Goal: Task Accomplishment & Management: Complete application form

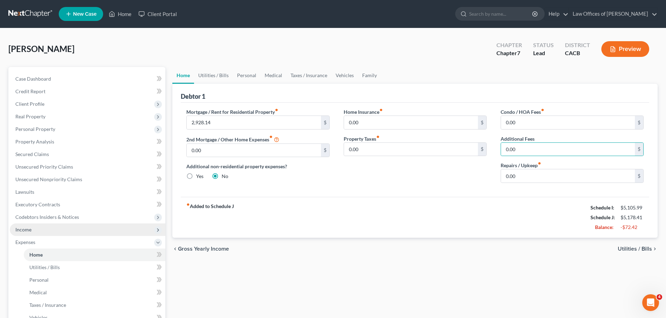
click at [41, 229] on span "Income" at bounding box center [87, 230] width 155 height 13
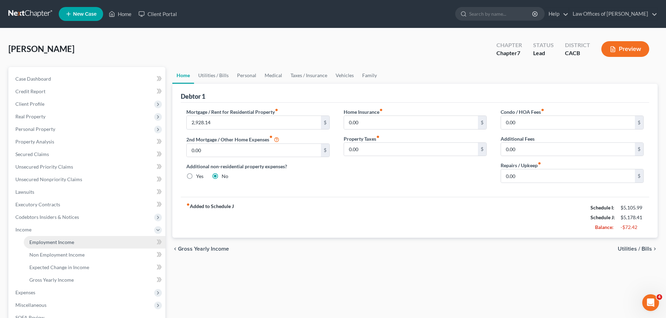
click at [42, 237] on link "Employment Income" at bounding box center [95, 242] width 142 height 13
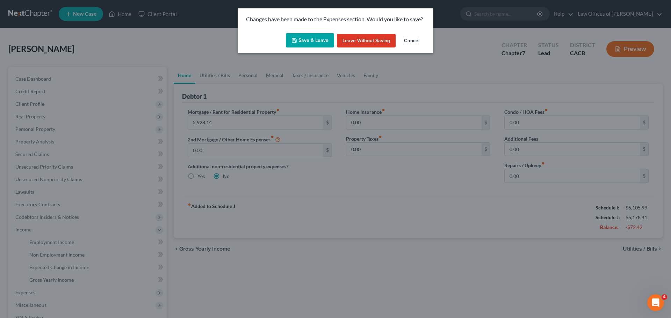
click at [377, 38] on button "Leave without Saving" at bounding box center [366, 41] width 59 height 14
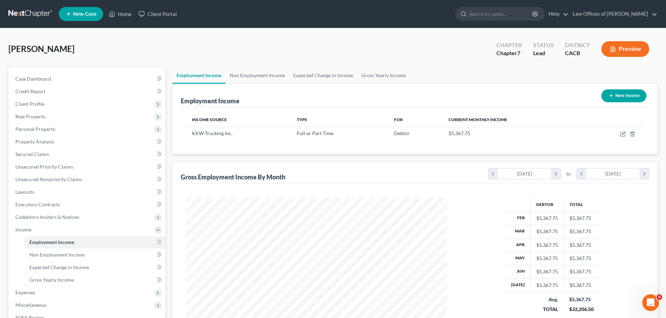
scroll to position [130, 275]
click at [82, 254] on span "Non Employment Income" at bounding box center [56, 255] width 55 height 6
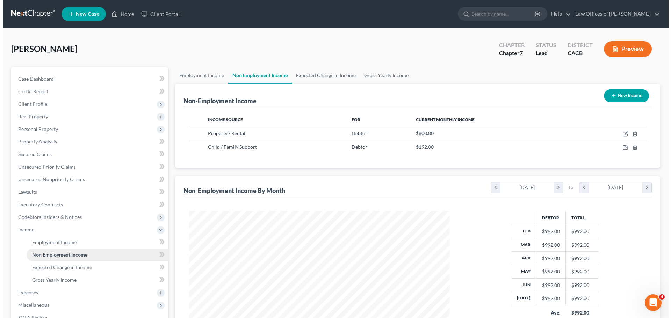
scroll to position [130, 275]
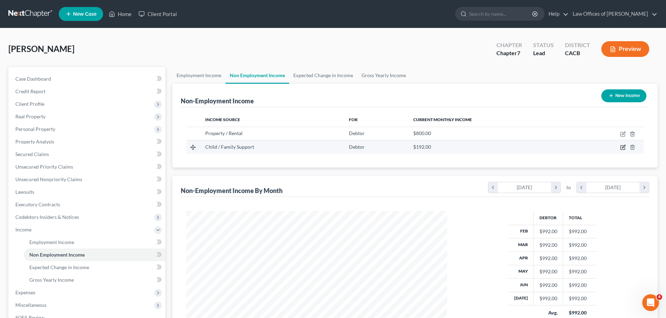
click at [624, 149] on icon "button" at bounding box center [623, 148] width 6 height 6
select select "7"
select select "0"
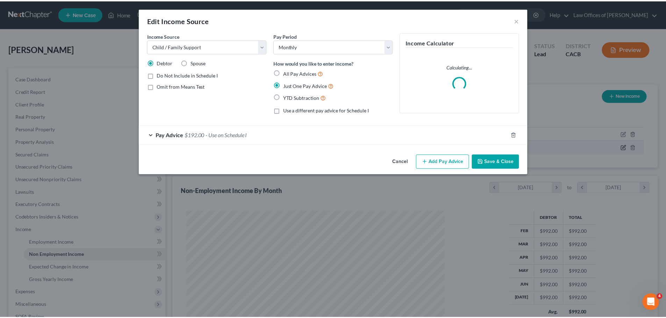
scroll to position [131, 277]
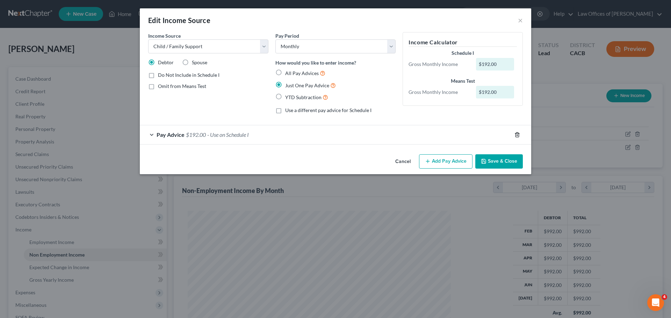
click at [517, 133] on icon "button" at bounding box center [517, 135] width 6 height 6
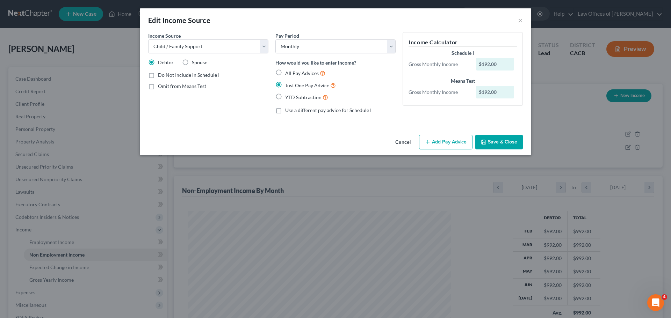
click at [404, 144] on button "Cancel" at bounding box center [403, 143] width 27 height 14
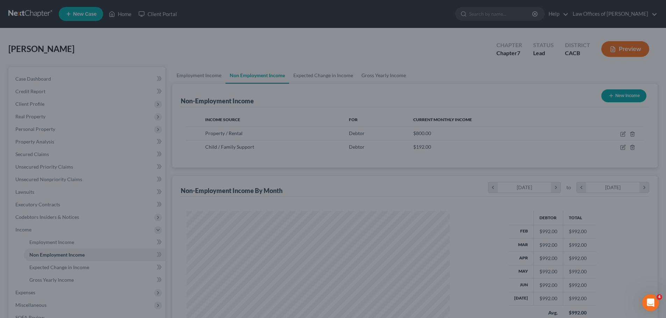
scroll to position [349280, 349136]
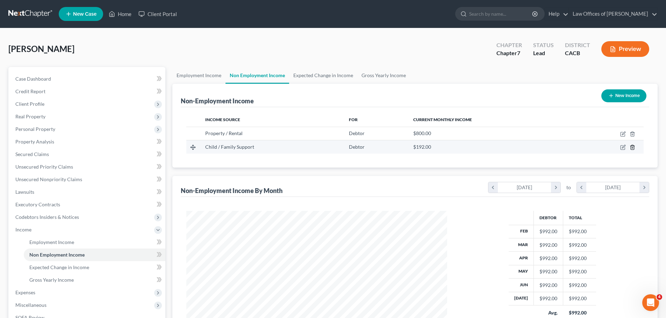
click at [631, 146] on icon "button" at bounding box center [631, 147] width 3 height 5
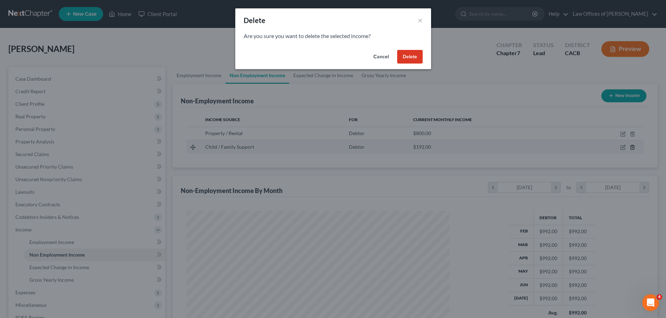
scroll to position [131, 277]
click at [413, 61] on button "Delete" at bounding box center [412, 57] width 26 height 14
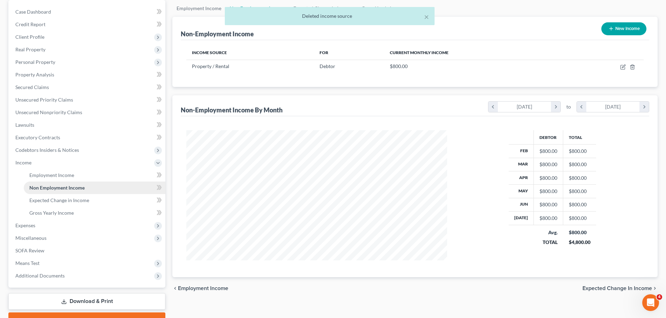
scroll to position [70, 0]
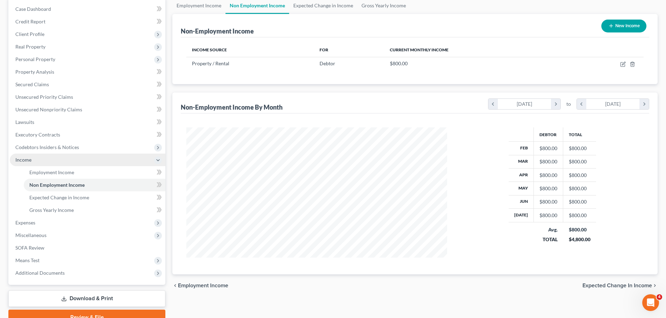
click at [64, 164] on span "Income" at bounding box center [87, 160] width 155 height 13
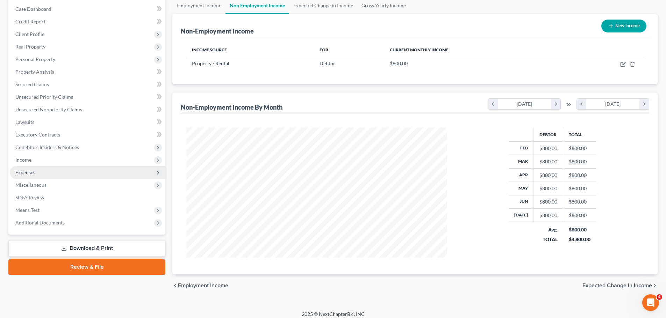
click at [59, 174] on span "Expenses" at bounding box center [87, 172] width 155 height 13
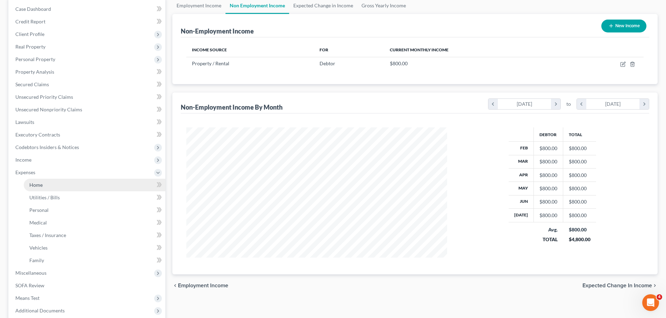
click at [59, 182] on link "Home" at bounding box center [95, 185] width 142 height 13
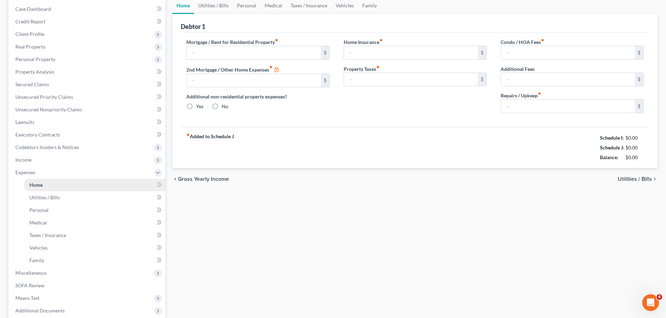
scroll to position [10, 0]
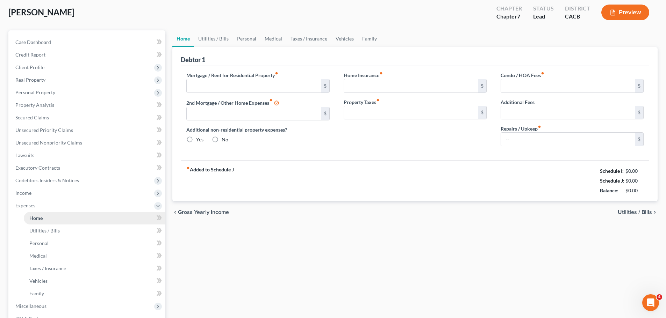
type input "2,928.14"
type input "0.00"
radio input "true"
type input "0.00"
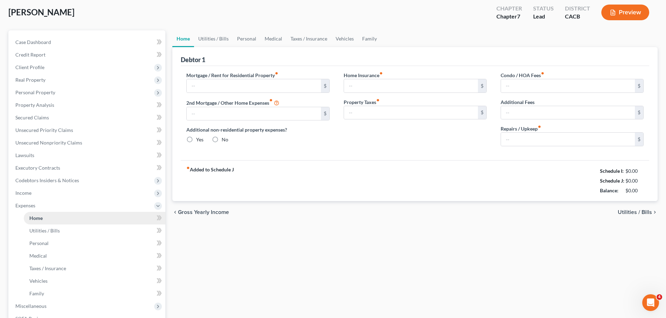
type input "0.00"
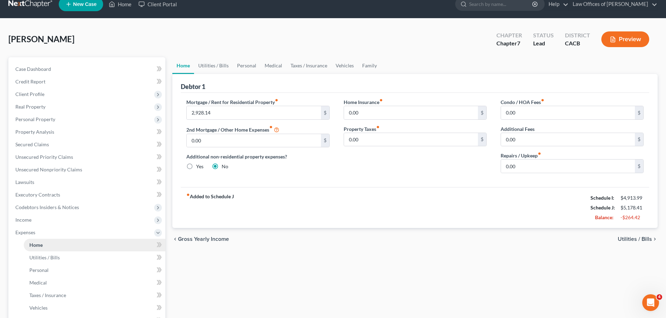
scroll to position [0, 0]
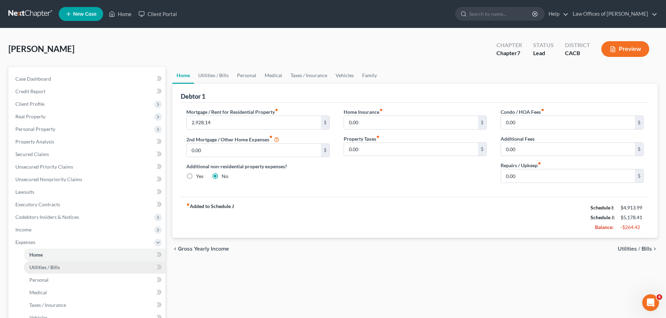
click at [54, 266] on span "Utilities / Bills" at bounding box center [44, 268] width 30 height 6
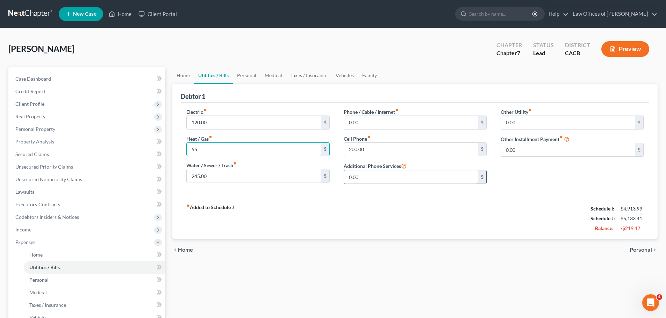
type input "55"
click at [408, 177] on input "0.00" at bounding box center [411, 177] width 134 height 13
click at [90, 276] on link "Personal" at bounding box center [95, 280] width 142 height 13
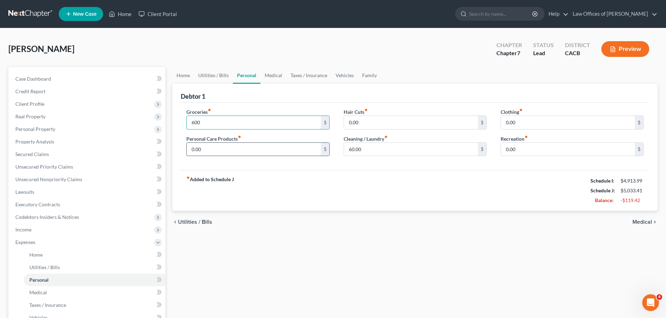
type input "600"
click at [295, 149] on input "0.00" at bounding box center [254, 149] width 134 height 13
click at [70, 295] on link "Medical" at bounding box center [95, 293] width 142 height 13
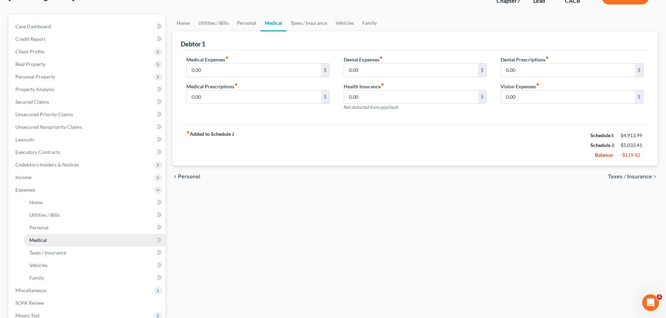
scroll to position [105, 0]
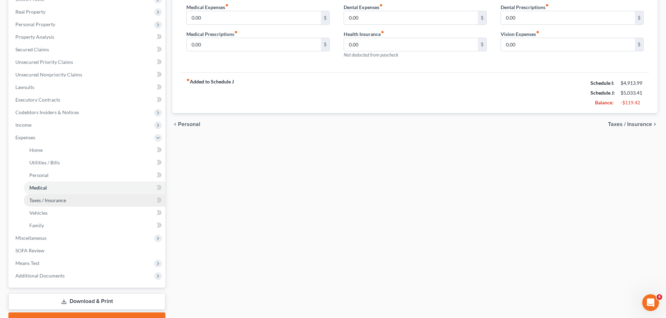
click at [62, 202] on span "Taxes / Insurance" at bounding box center [47, 200] width 37 height 6
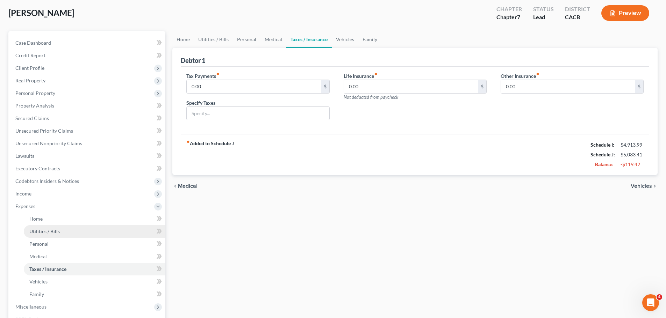
scroll to position [70, 0]
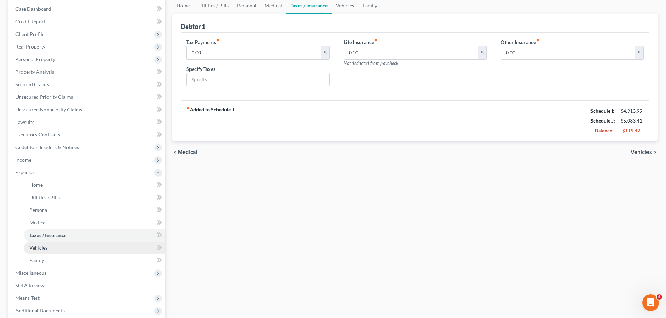
click at [45, 250] on span "Vehicles" at bounding box center [38, 248] width 18 height 6
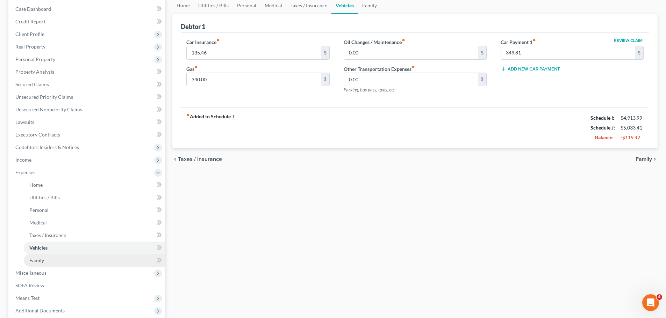
click at [46, 260] on link "Family" at bounding box center [95, 260] width 142 height 13
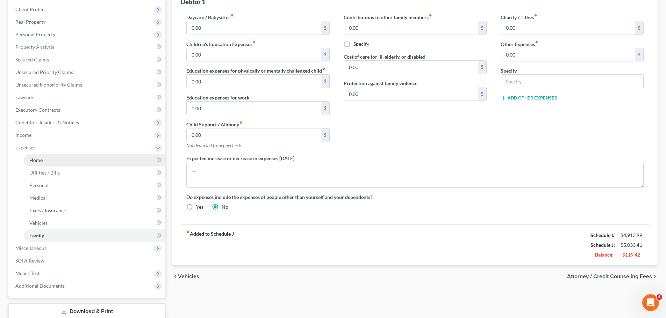
scroll to position [105, 0]
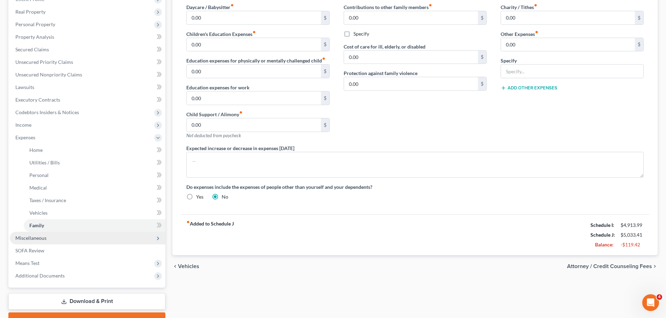
click at [59, 240] on span "Miscellaneous" at bounding box center [87, 238] width 155 height 13
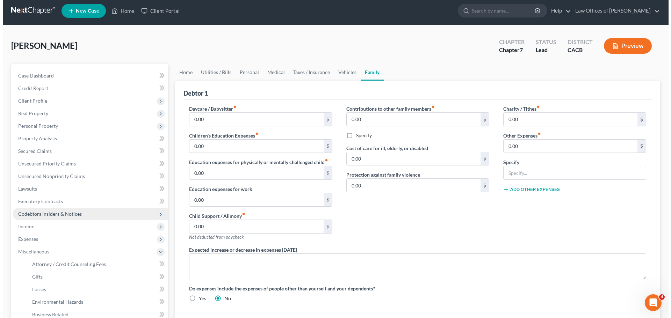
scroll to position [0, 0]
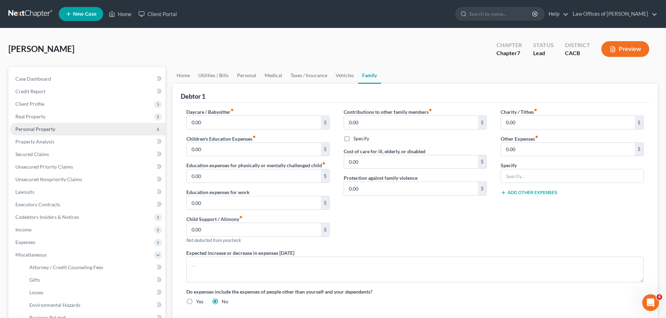
click at [51, 128] on span "Personal Property" at bounding box center [35, 129] width 40 height 6
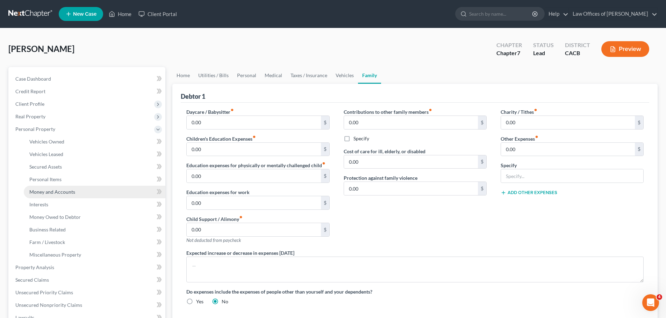
click at [86, 193] on link "Money and Accounts" at bounding box center [95, 192] width 142 height 13
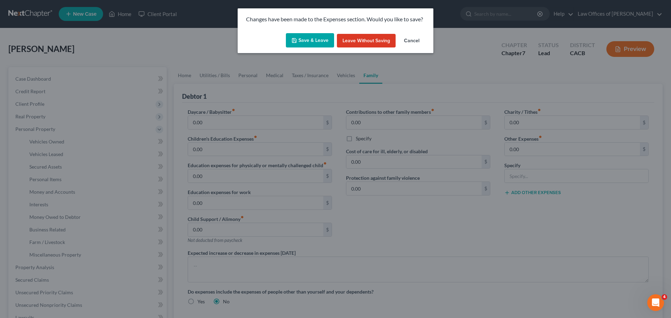
click at [309, 38] on button "Save & Leave" at bounding box center [310, 40] width 48 height 15
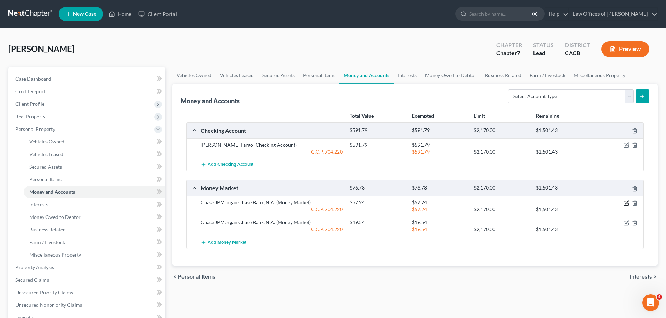
click at [626, 201] on icon "button" at bounding box center [626, 204] width 6 height 6
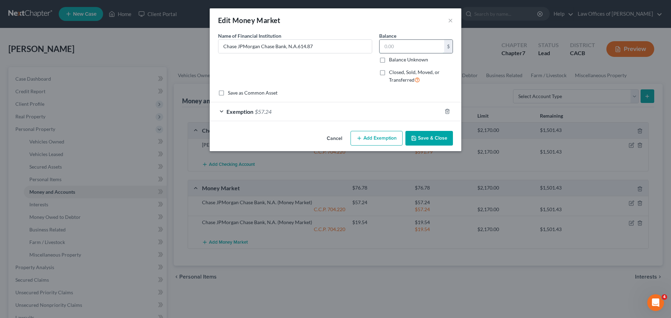
click at [401, 42] on input "text" at bounding box center [411, 46] width 65 height 13
click at [345, 50] on input "Chase JPMorgan Chase Bank, N.A.614.87" at bounding box center [294, 46] width 153 height 13
type input "Chase JPMorgan Chase Bank, N.A."
click at [389, 48] on input "text" at bounding box center [411, 46] width 65 height 13
type input "614.87"
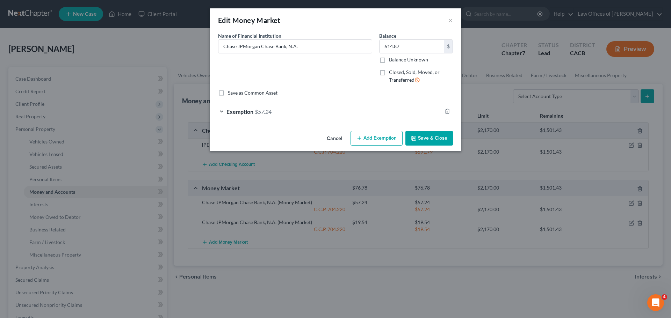
click at [241, 109] on span "Exemption" at bounding box center [239, 111] width 27 height 7
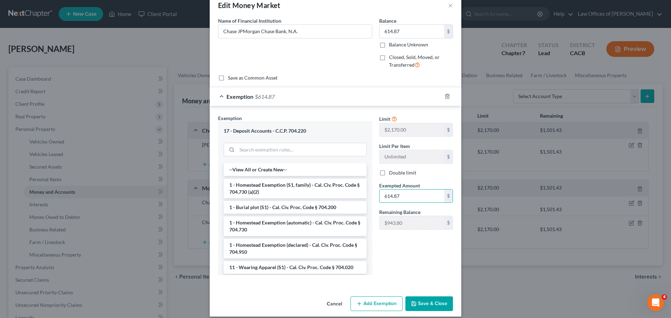
scroll to position [22, 0]
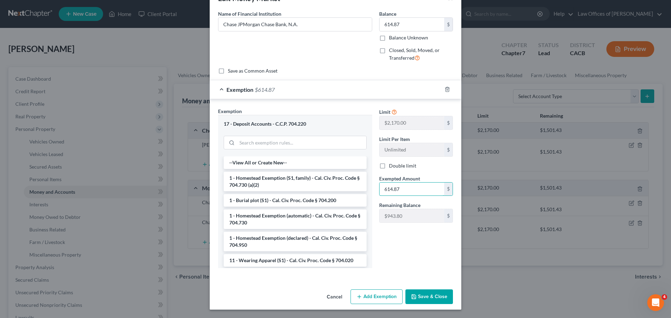
type input "614.87"
click at [419, 298] on button "Save & Close" at bounding box center [429, 297] width 48 height 15
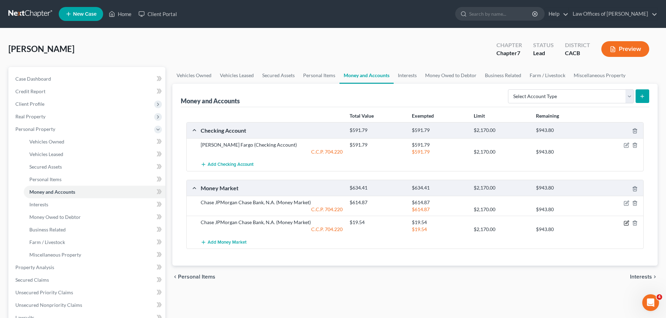
click at [626, 223] on icon "button" at bounding box center [626, 222] width 3 height 3
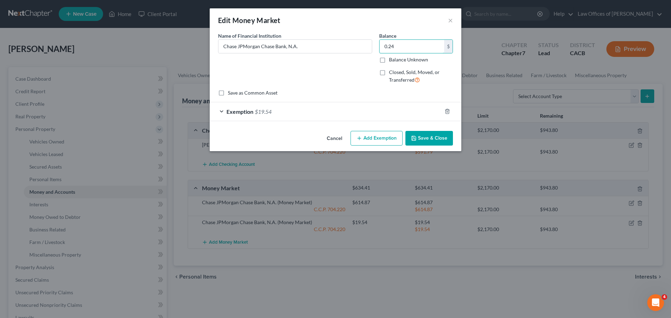
type input "0.24"
click at [251, 110] on span "Exemption" at bounding box center [239, 111] width 27 height 7
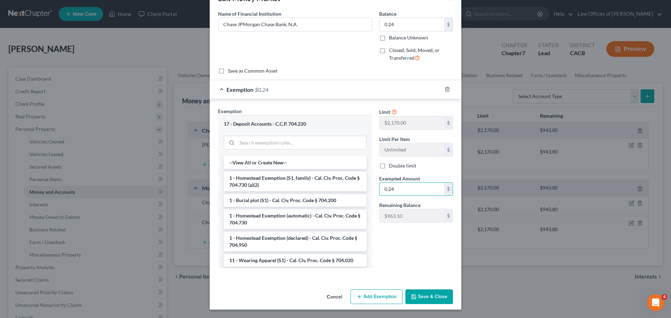
type input "0.24"
click at [421, 297] on button "Save & Close" at bounding box center [429, 297] width 48 height 15
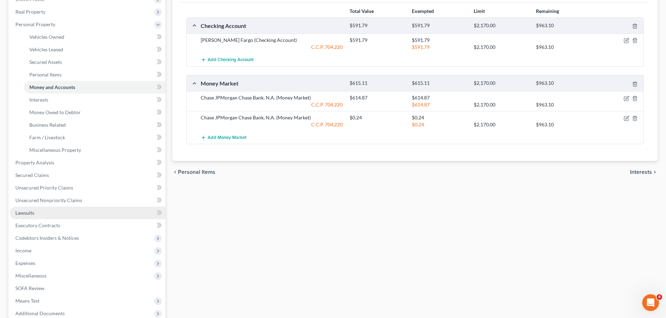
click at [42, 217] on link "Lawsuits" at bounding box center [87, 213] width 155 height 13
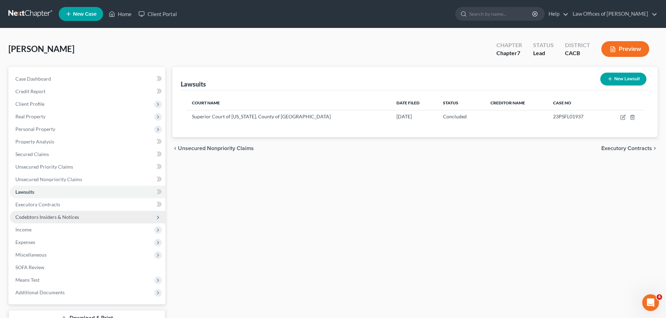
click at [78, 219] on span "Codebtors Insiders & Notices" at bounding box center [87, 217] width 155 height 13
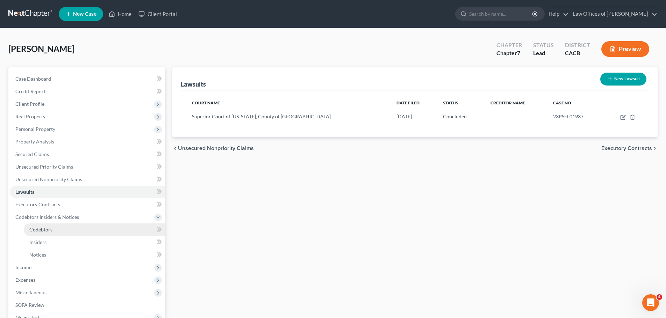
click at [77, 230] on link "Codebtors" at bounding box center [95, 230] width 142 height 13
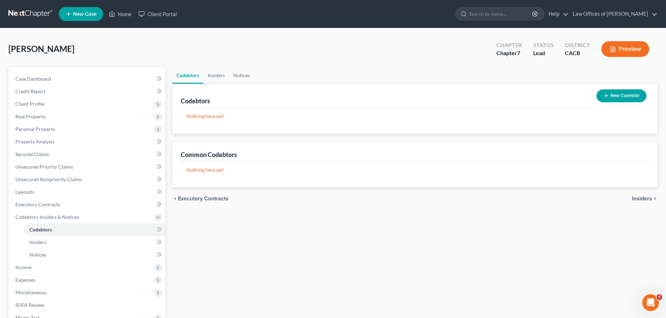
click at [629, 96] on button "New Codebtor" at bounding box center [621, 95] width 50 height 13
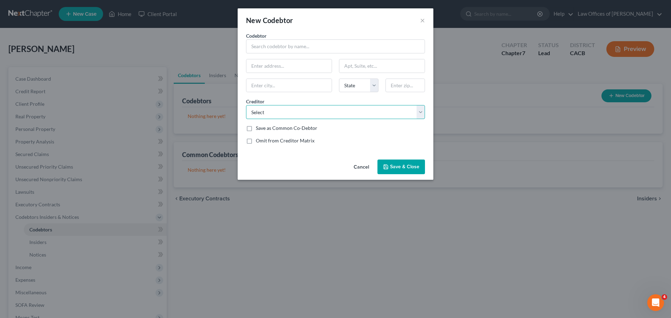
click at [325, 112] on select "Select Citi Cards [PERSON_NAME]'s Club MC/Syncb Shin Imaging Best Buy Credit Se…" at bounding box center [335, 112] width 179 height 14
click at [423, 19] on button "×" at bounding box center [422, 20] width 5 height 8
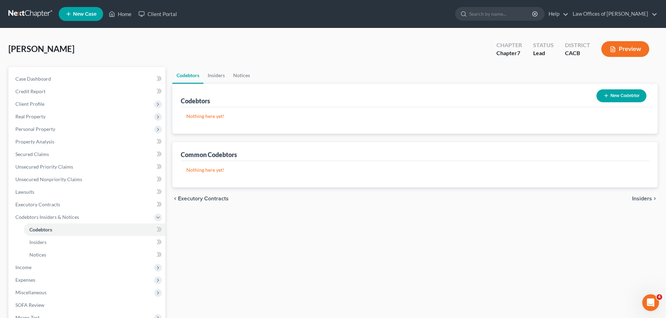
click at [622, 98] on button "New Codebtor" at bounding box center [621, 95] width 50 height 13
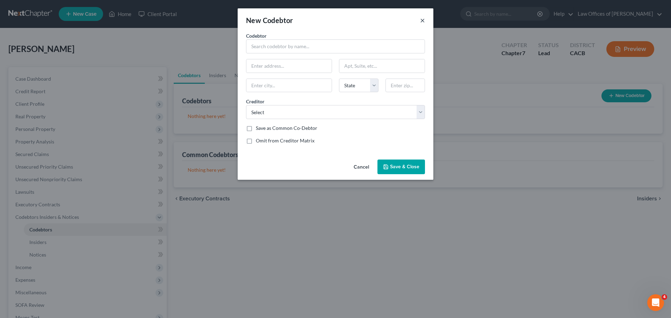
click at [423, 19] on button "×" at bounding box center [422, 20] width 5 height 8
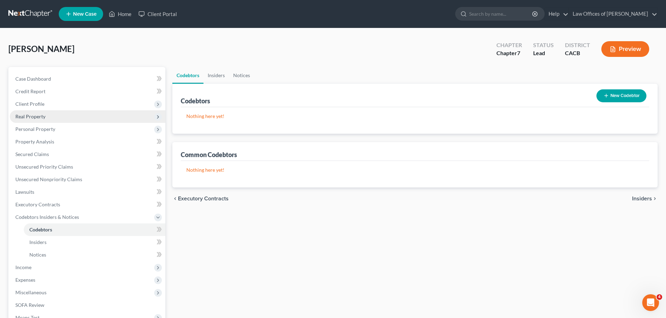
click at [81, 118] on span "Real Property" at bounding box center [87, 116] width 155 height 13
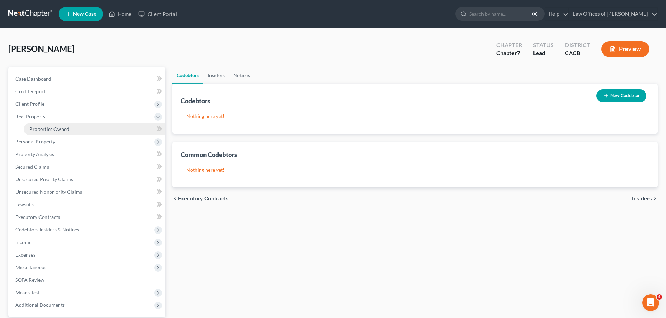
click at [78, 128] on link "Properties Owned" at bounding box center [95, 129] width 142 height 13
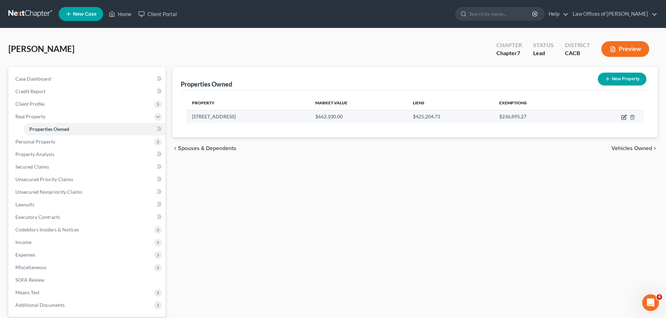
click at [624, 118] on icon "button" at bounding box center [624, 118] width 6 height 6
select select "4"
select select "3"
select select "1"
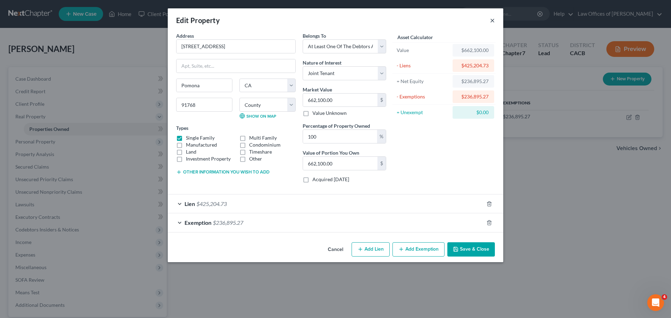
click at [491, 24] on button "×" at bounding box center [492, 20] width 5 height 8
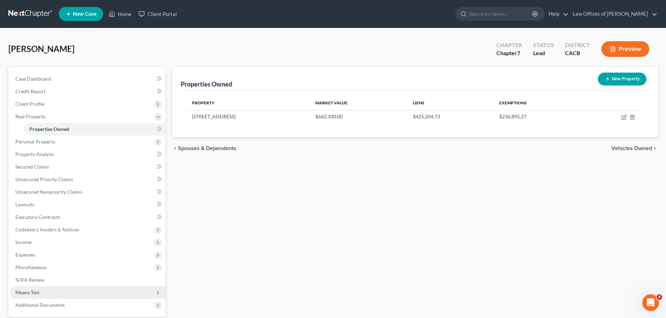
click at [23, 292] on span "Means Test" at bounding box center [27, 293] width 24 height 6
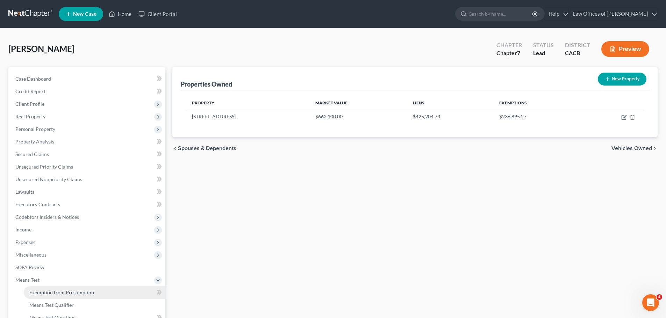
click at [37, 290] on span "Exemption from Presumption" at bounding box center [61, 293] width 65 height 6
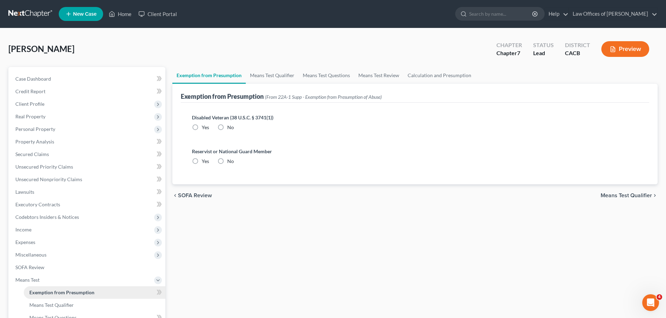
radio input "true"
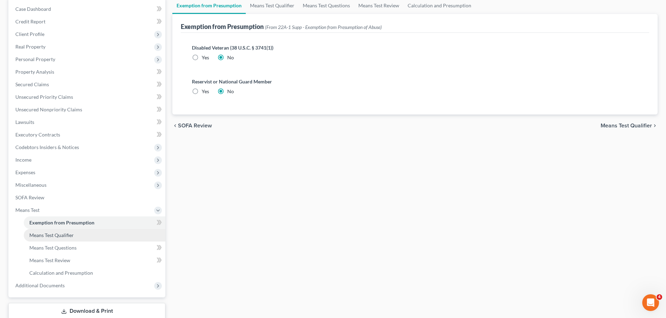
click at [52, 232] on span "Means Test Qualifier" at bounding box center [51, 235] width 44 height 6
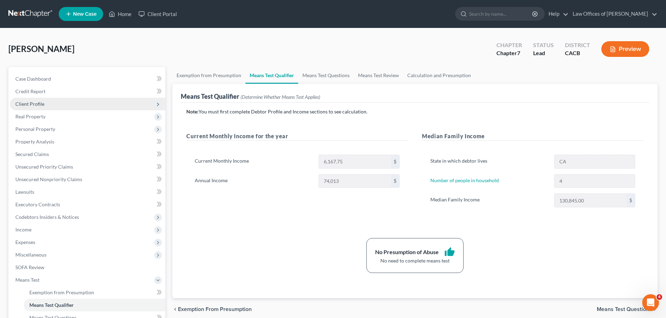
click at [57, 106] on span "Client Profile" at bounding box center [87, 104] width 155 height 13
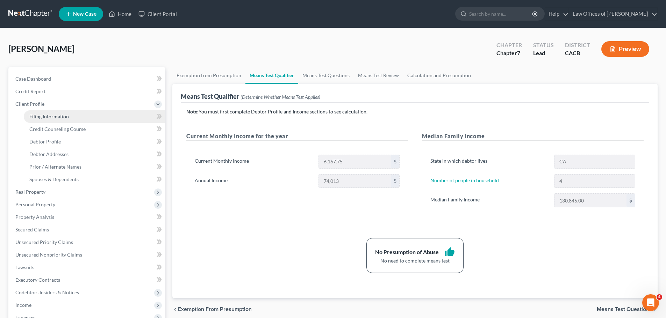
click at [54, 115] on span "Filing Information" at bounding box center [48, 117] width 39 height 6
select select "1"
select select "0"
select select "4"
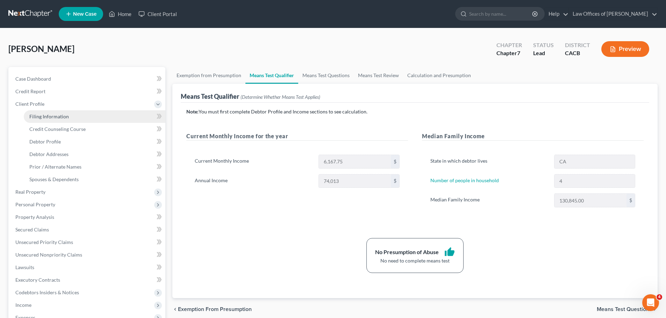
select select "1"
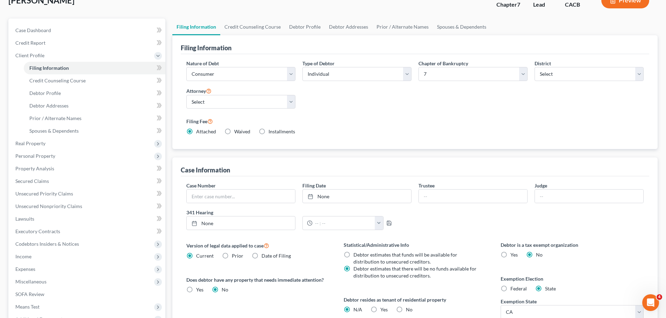
scroll to position [35, 0]
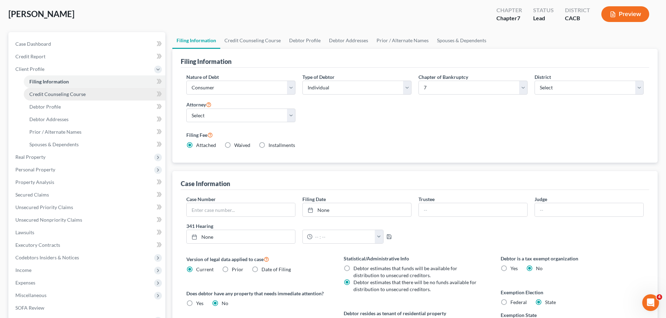
click at [54, 94] on span "Credit Counseling Course" at bounding box center [57, 94] width 56 height 6
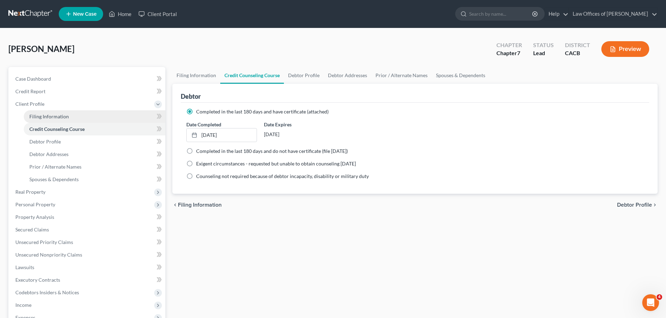
click at [55, 117] on span "Filing Information" at bounding box center [48, 117] width 39 height 6
select select "1"
select select "0"
select select "7"
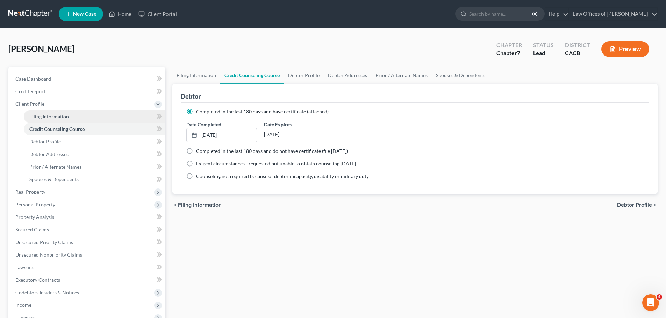
select select "0"
select select "4"
select select "1"
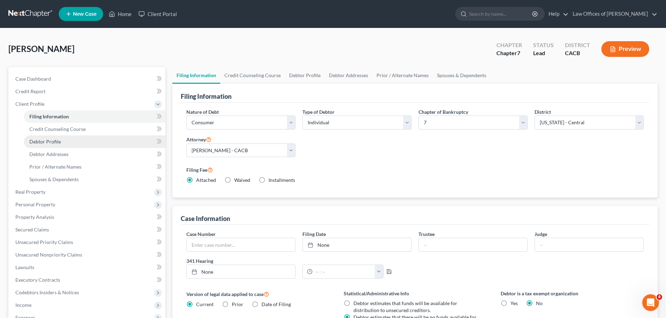
click at [50, 145] on link "Debtor Profile" at bounding box center [95, 142] width 142 height 13
select select "3"
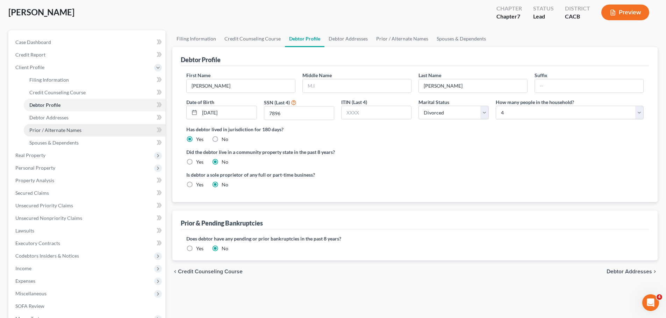
scroll to position [70, 0]
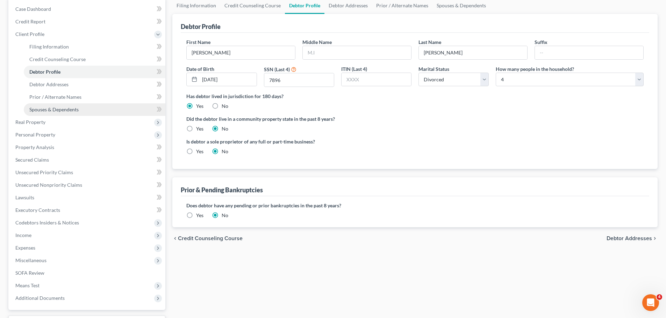
click at [54, 109] on span "Spouses & Dependents" at bounding box center [53, 110] width 49 height 6
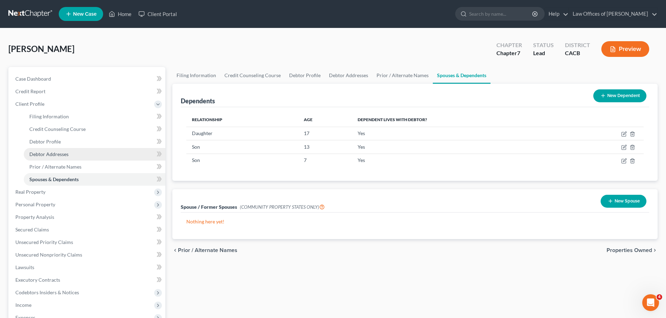
click at [48, 159] on link "Debtor Addresses" at bounding box center [95, 154] width 142 height 13
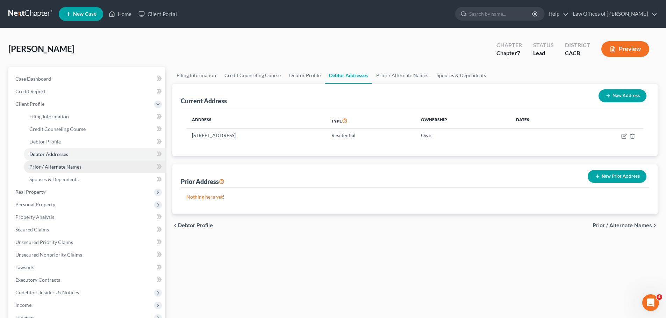
click at [46, 164] on span "Prior / Alternate Names" at bounding box center [55, 167] width 52 height 6
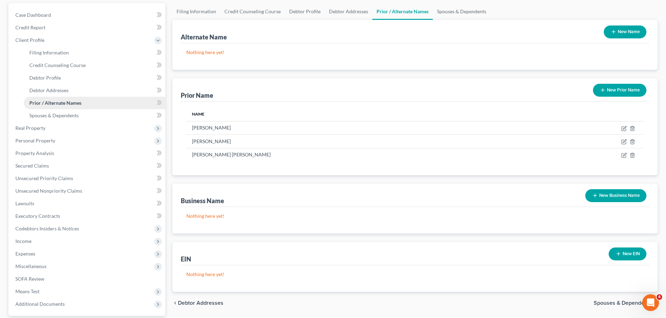
scroll to position [70, 0]
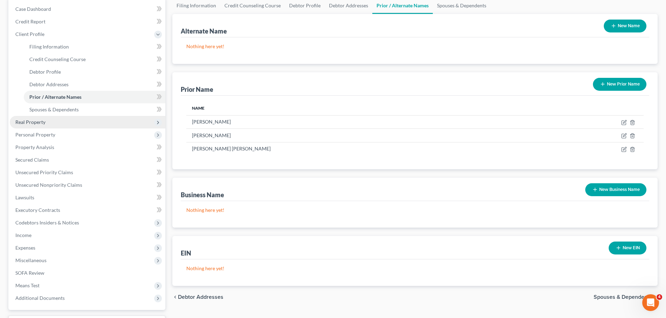
click at [39, 122] on span "Real Property" at bounding box center [30, 122] width 30 height 6
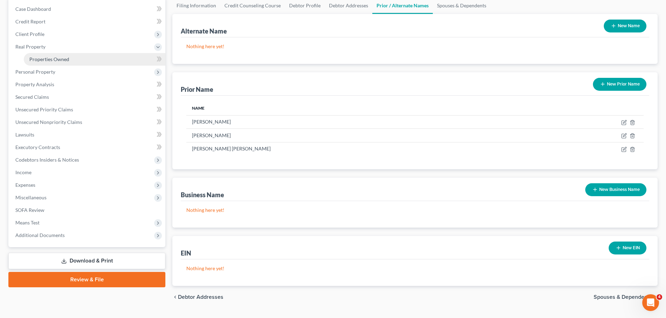
click at [59, 58] on span "Properties Owned" at bounding box center [49, 59] width 40 height 6
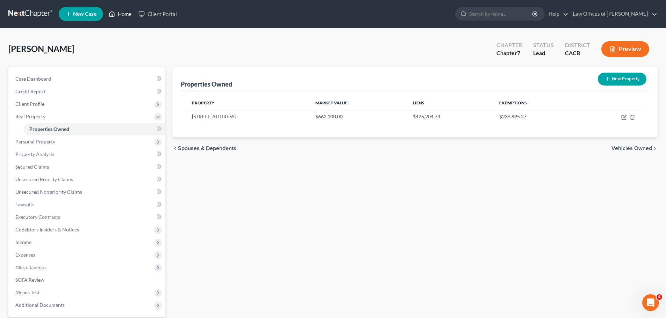
click at [131, 13] on link "Home" at bounding box center [120, 14] width 30 height 13
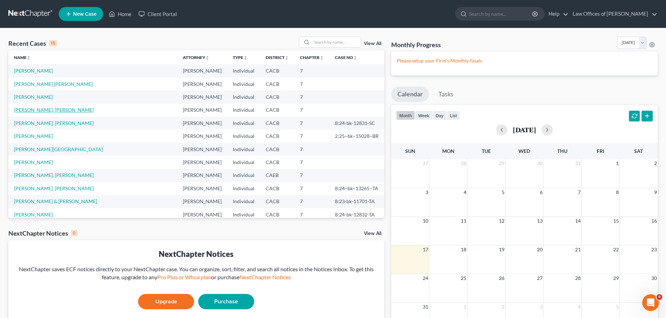
click at [53, 111] on link "[PERSON_NAME], [PERSON_NAME]" at bounding box center [54, 110] width 80 height 6
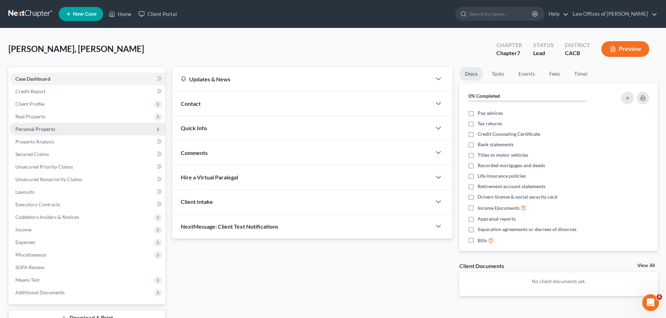
click at [42, 129] on span "Personal Property" at bounding box center [35, 129] width 40 height 6
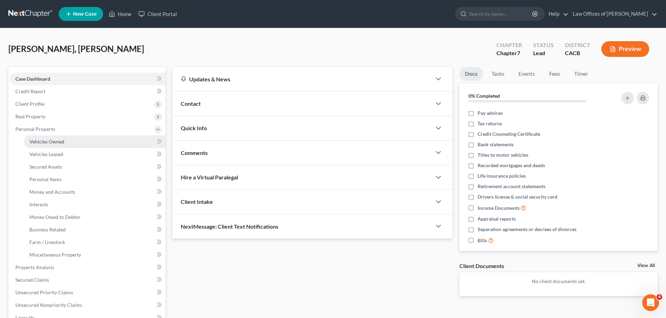
click at [46, 138] on link "Vehicles Owned" at bounding box center [95, 142] width 142 height 13
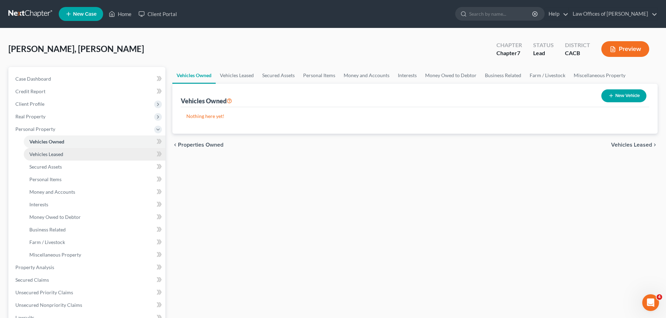
click at [49, 156] on span "Vehicles Leased" at bounding box center [46, 154] width 34 height 6
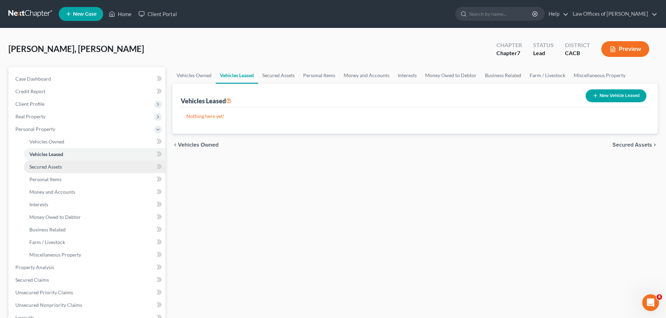
click at [50, 169] on span "Secured Assets" at bounding box center [45, 167] width 32 height 6
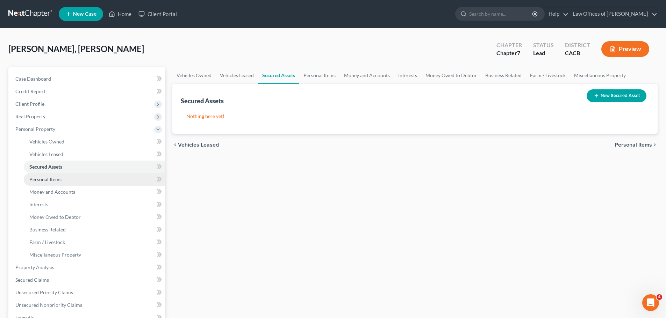
click at [49, 184] on link "Personal Items" at bounding box center [95, 179] width 142 height 13
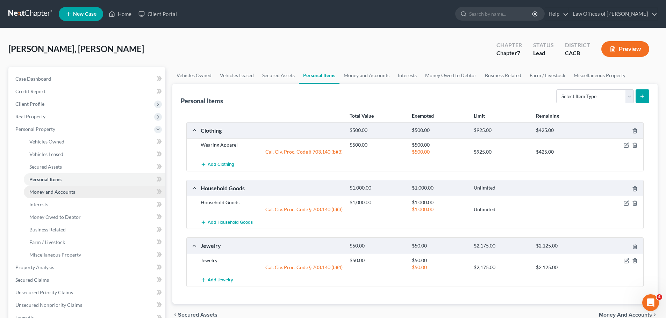
click at [49, 189] on span "Money and Accounts" at bounding box center [52, 192] width 46 height 6
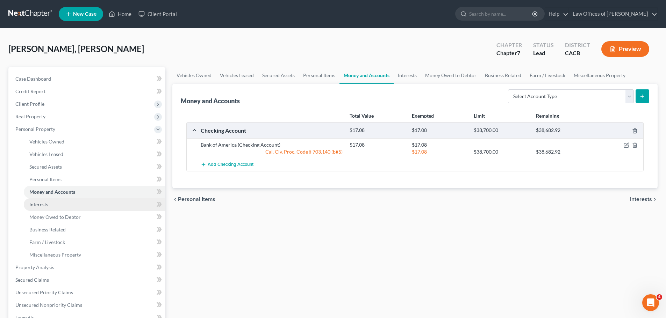
click at [60, 199] on link "Interests" at bounding box center [95, 204] width 142 height 13
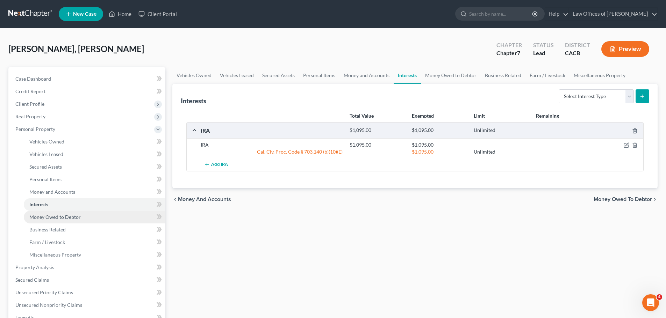
click at [62, 212] on link "Money Owed to Debtor" at bounding box center [95, 217] width 142 height 13
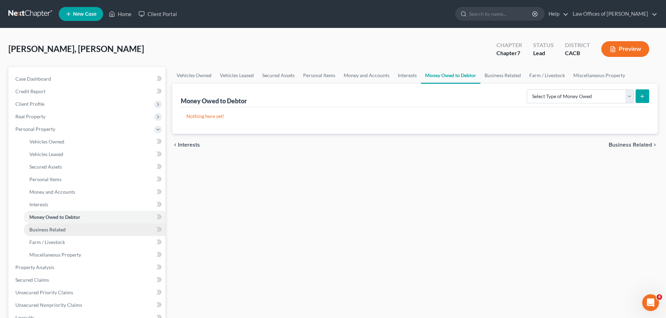
click at [55, 230] on span "Business Related" at bounding box center [47, 230] width 36 height 6
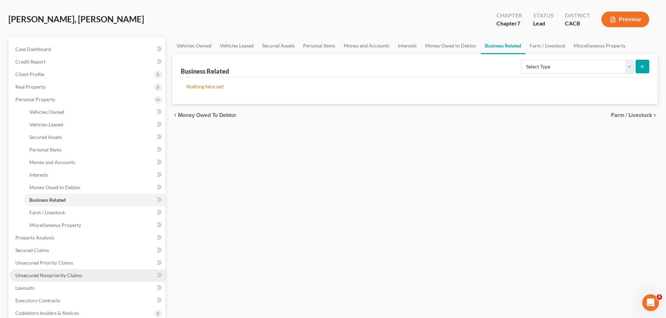
scroll to position [70, 0]
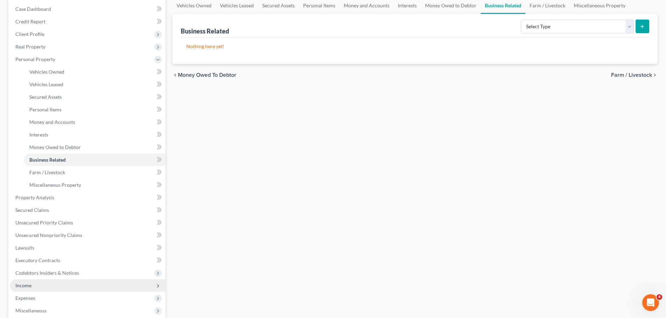
click at [32, 282] on span "Income" at bounding box center [87, 286] width 155 height 13
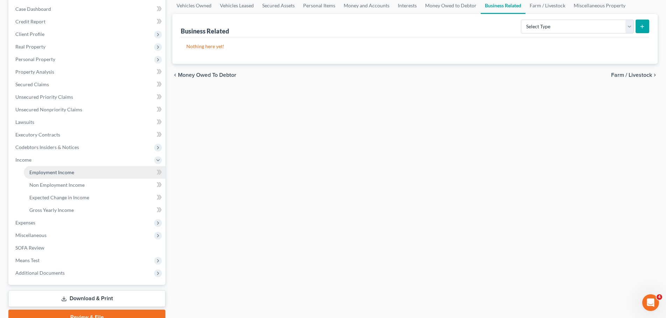
click at [79, 173] on link "Employment Income" at bounding box center [95, 172] width 142 height 13
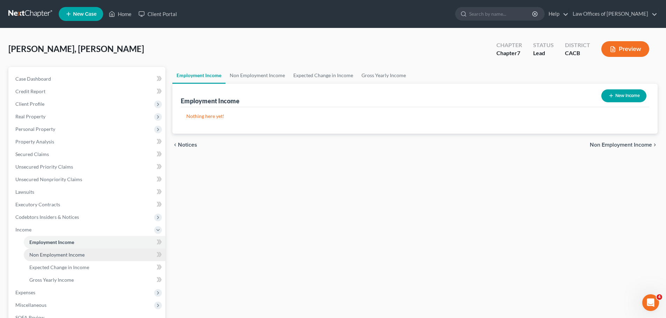
click at [64, 251] on link "Non Employment Income" at bounding box center [95, 255] width 142 height 13
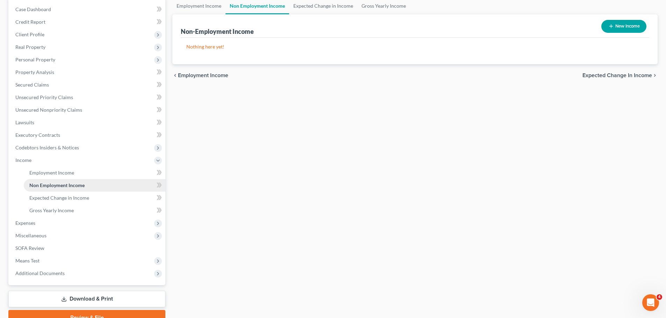
scroll to position [70, 0]
click at [31, 220] on span "Expenses" at bounding box center [25, 223] width 20 height 6
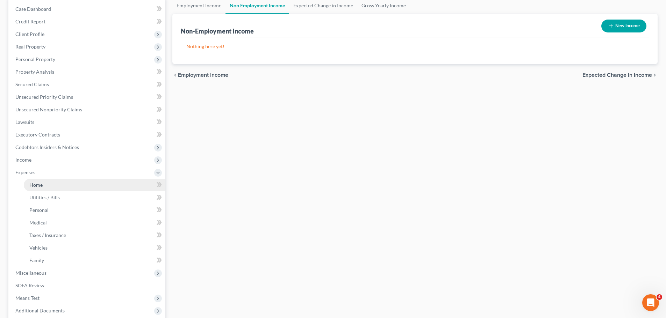
click at [47, 185] on link "Home" at bounding box center [95, 185] width 142 height 13
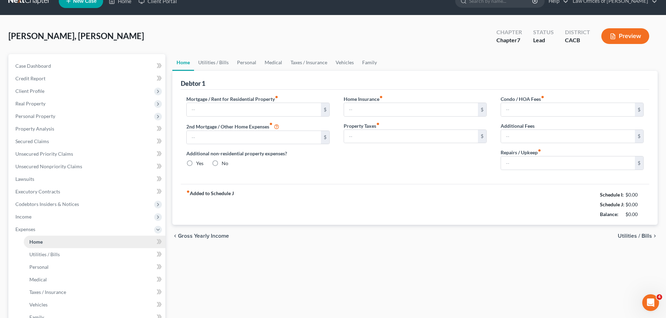
type input "2,000.00"
type input "0.00"
radio input "true"
type input "0.00"
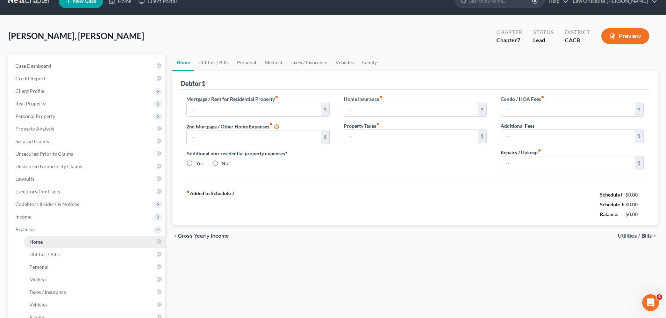
type input "0.00"
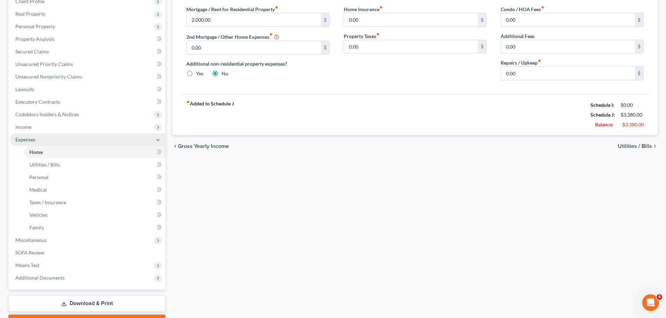
scroll to position [105, 0]
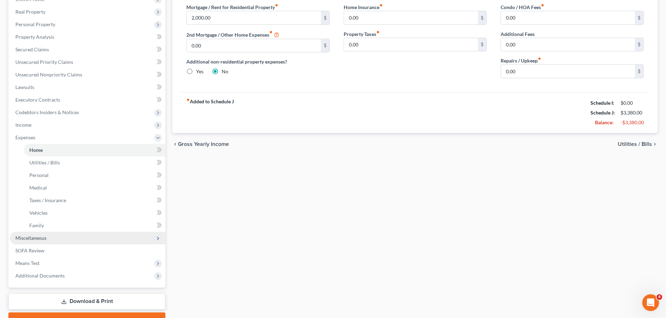
click at [46, 240] on span "Miscellaneous" at bounding box center [87, 238] width 155 height 13
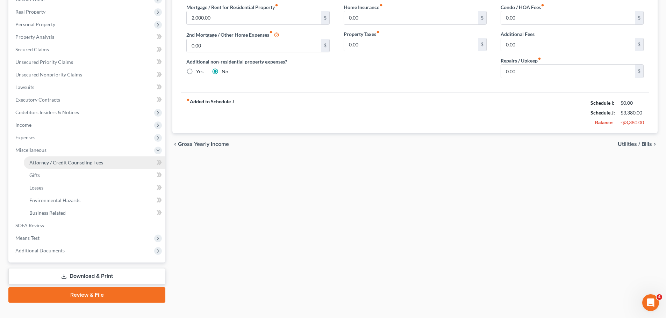
click at [69, 165] on span "Attorney / Credit Counseling Fees" at bounding box center [66, 163] width 74 height 6
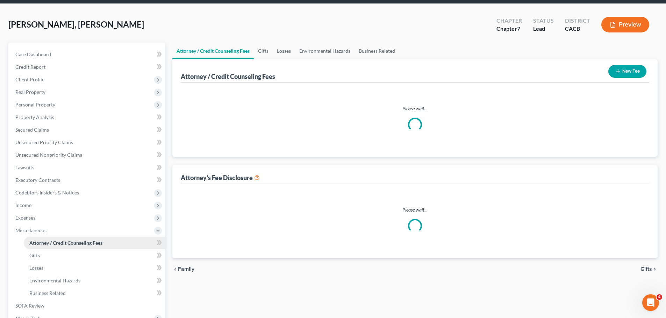
scroll to position [1, 0]
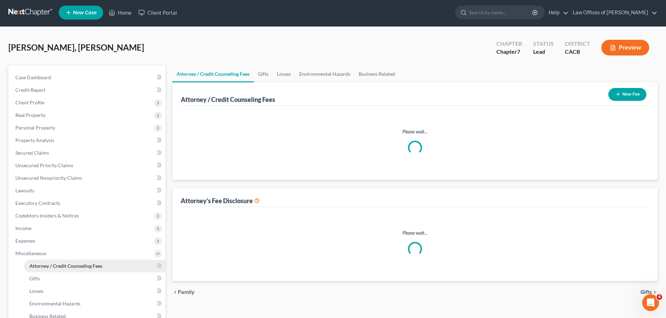
select select "0"
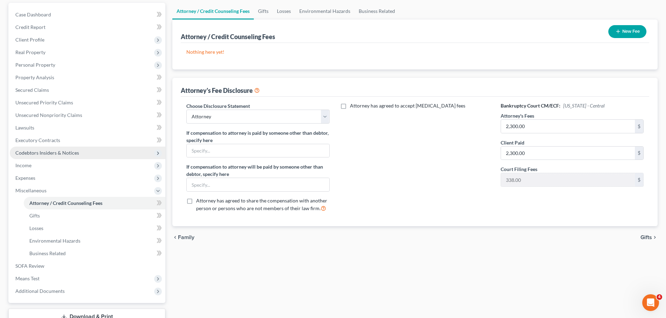
scroll to position [70, 0]
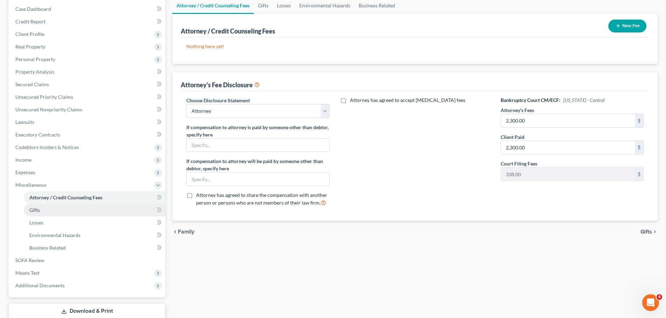
click at [88, 212] on link "Gifts" at bounding box center [95, 210] width 142 height 13
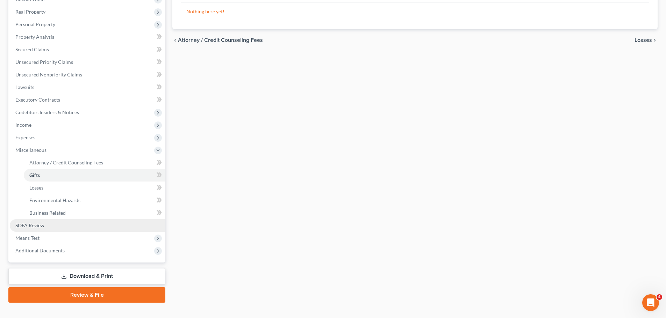
click at [54, 227] on link "SOFA Review" at bounding box center [87, 225] width 155 height 13
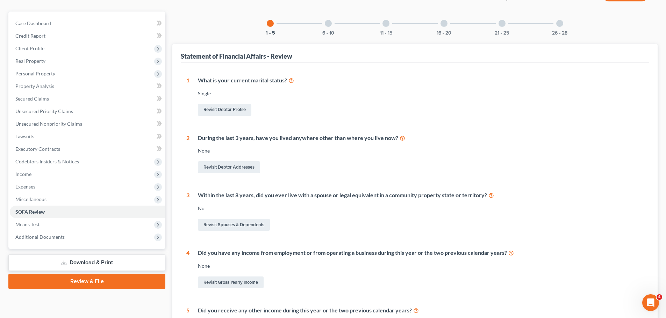
scroll to position [54, 0]
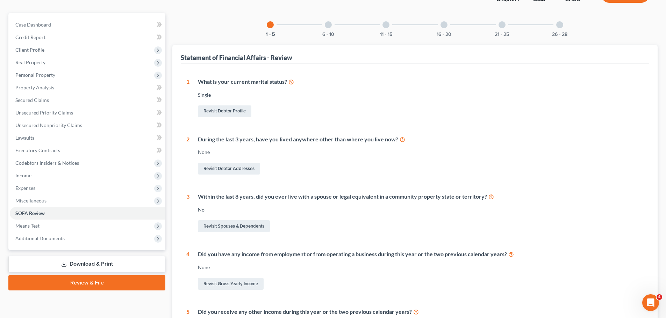
click at [327, 26] on div at bounding box center [328, 24] width 7 height 7
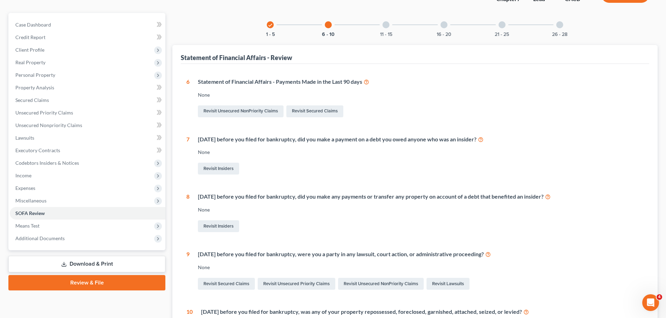
click at [385, 25] on div at bounding box center [385, 24] width 7 height 7
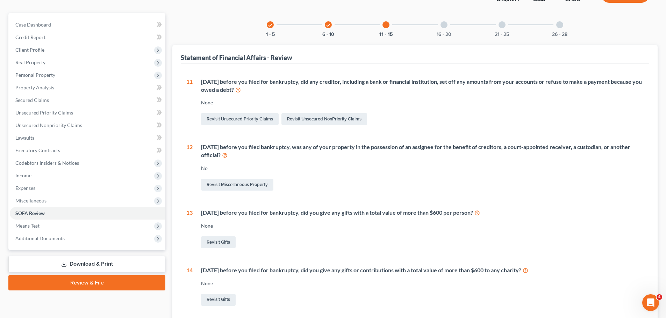
click at [443, 25] on div at bounding box center [443, 24] width 7 height 7
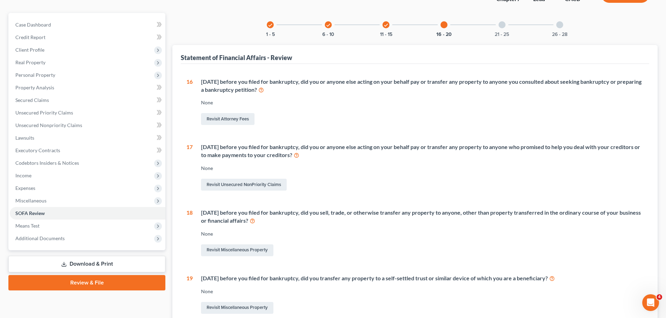
click at [502, 26] on div at bounding box center [501, 24] width 7 height 7
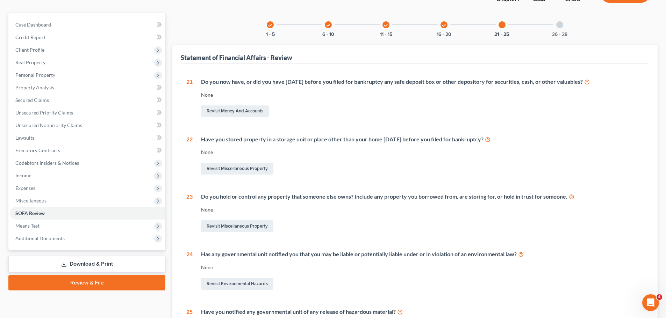
click at [561, 25] on div at bounding box center [559, 24] width 7 height 7
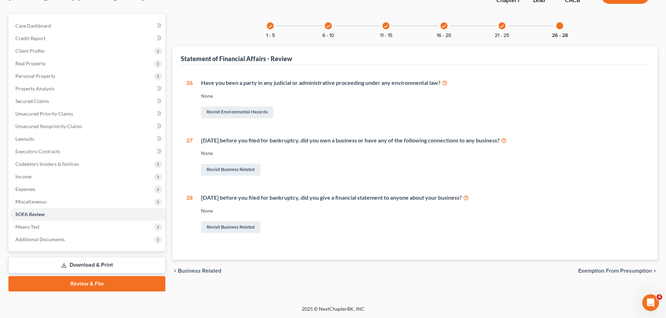
scroll to position [53, 0]
click at [268, 26] on icon "check" at bounding box center [270, 26] width 5 height 5
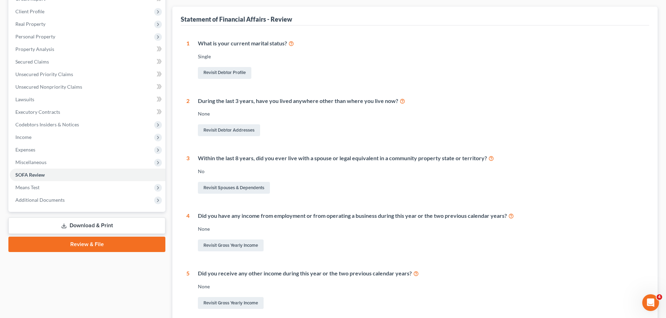
scroll to position [54, 0]
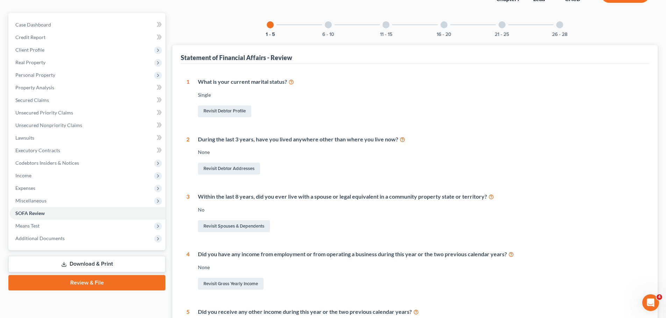
click at [327, 24] on div at bounding box center [328, 24] width 7 height 7
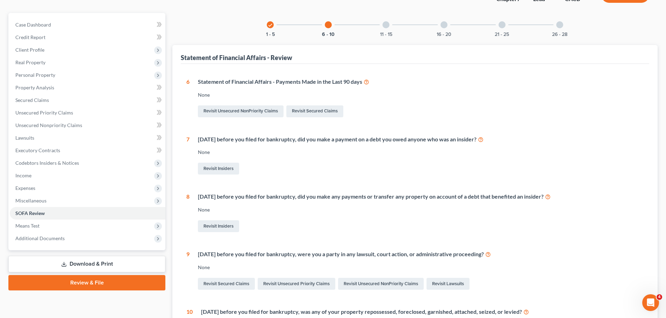
click at [384, 26] on div at bounding box center [385, 24] width 7 height 7
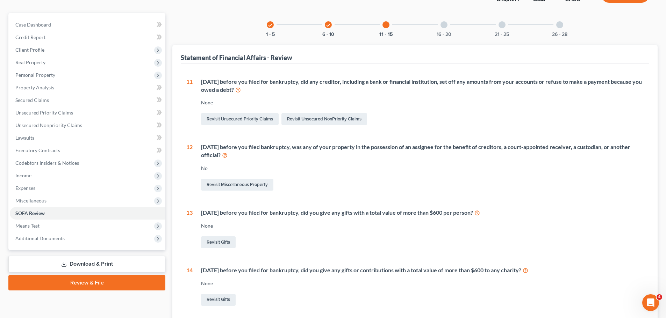
click at [444, 22] on div at bounding box center [443, 24] width 7 height 7
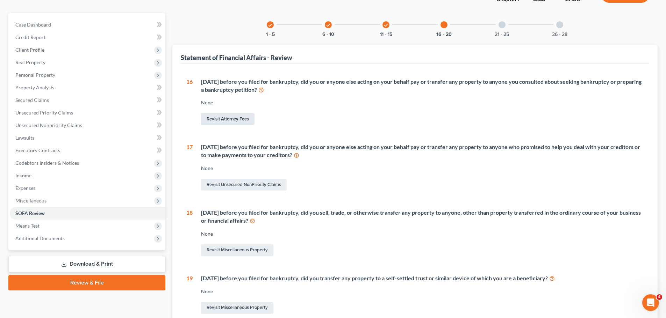
click at [231, 121] on link "Revisit Attorney Fees" at bounding box center [227, 119] width 53 height 12
select select "0"
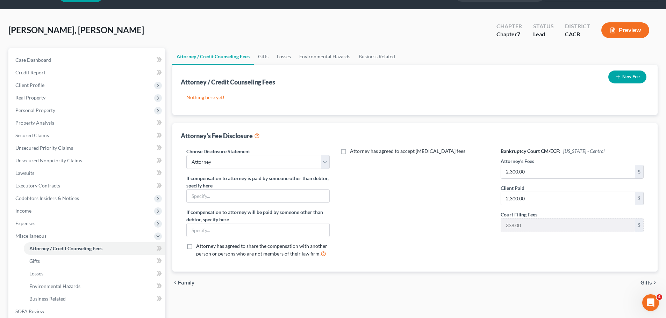
scroll to position [35, 0]
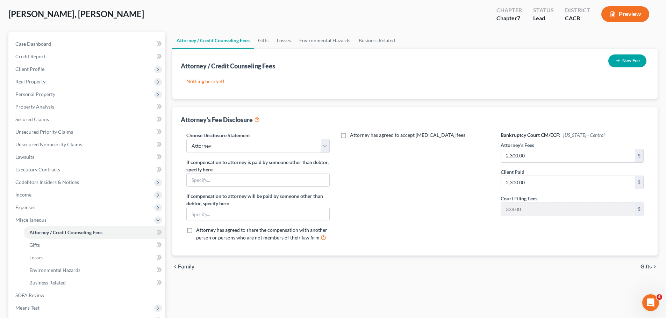
click at [630, 60] on button "New Fee" at bounding box center [627, 61] width 38 height 13
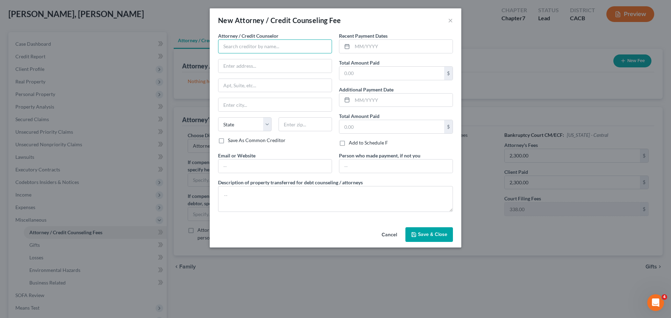
click at [268, 48] on input "text" at bounding box center [275, 46] width 114 height 14
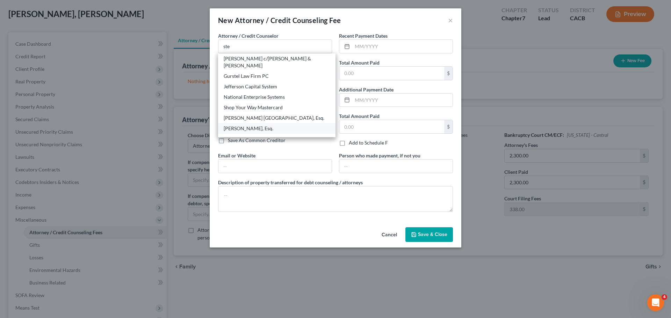
click at [254, 125] on div "[PERSON_NAME], Esq." at bounding box center [277, 128] width 106 height 7
type input "[PERSON_NAME], Esq."
type input "[STREET_ADDRESS]"
type input "Santa [PERSON_NAME]"
select select "4"
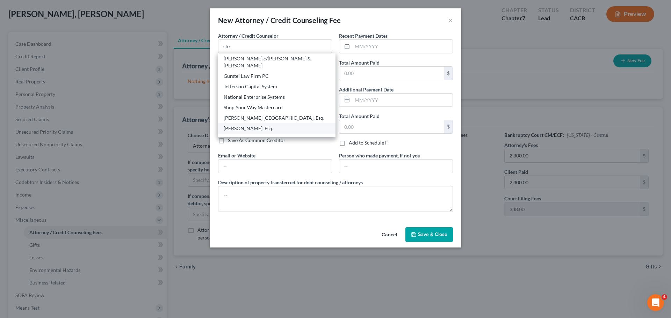
type input "92706"
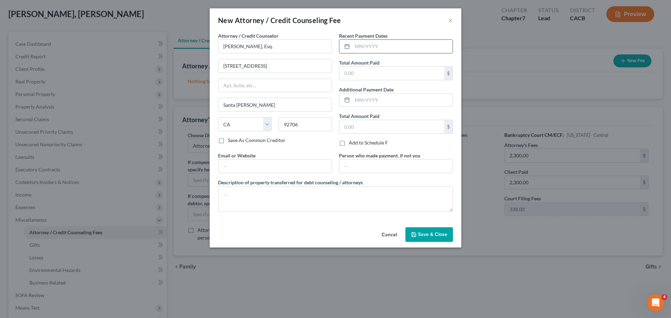
click at [365, 49] on input "text" at bounding box center [402, 46] width 100 height 13
type input "[DATE]"
click at [342, 77] on input "text" at bounding box center [391, 73] width 105 height 13
type input "2,300"
click at [259, 172] on input "text" at bounding box center [274, 166] width 113 height 13
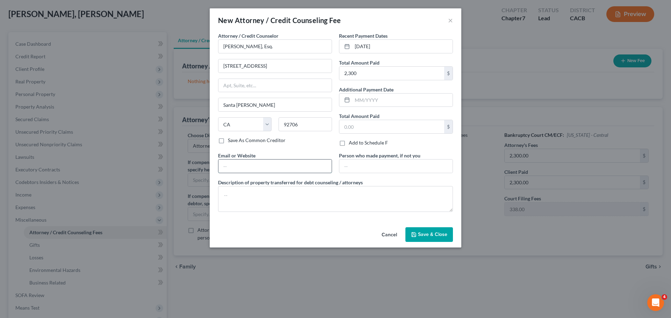
type input "[EMAIL_ADDRESS][DOMAIN_NAME]"
type input "92706-2605"
click at [426, 234] on span "Save & Close" at bounding box center [432, 235] width 29 height 6
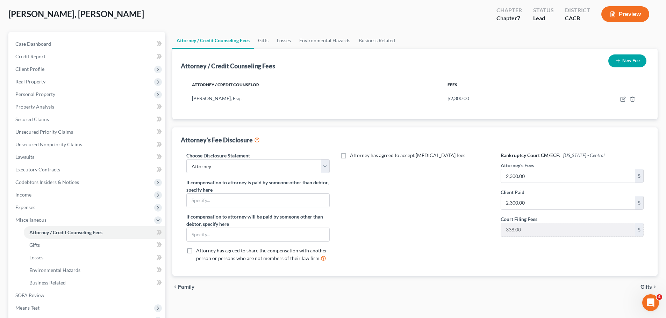
click at [637, 58] on button "New Fee" at bounding box center [627, 61] width 38 height 13
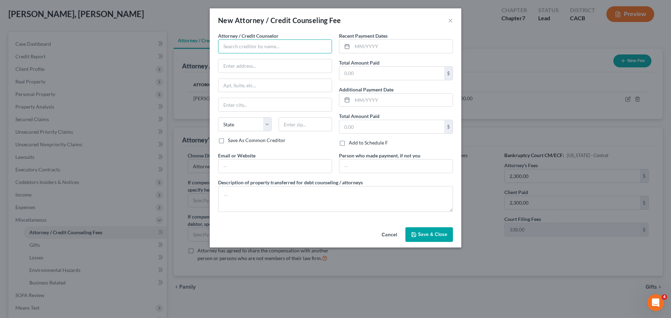
click at [275, 43] on input "text" at bounding box center [275, 46] width 114 height 14
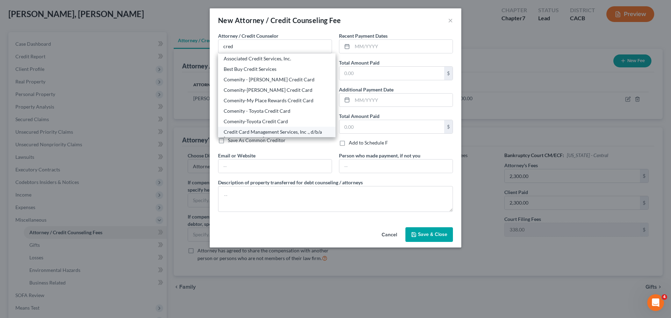
click at [292, 130] on div "Credit Card Management Services, Inc ., d/b/a [DOMAIN_NAME]" at bounding box center [277, 136] width 106 height 14
type input "Credit Card Management Services, Inc ., d/b/a [DOMAIN_NAME]"
type input "[STREET_ADDRESS]"
type input "Suite 114"
type input "[GEOGRAPHIC_DATA]"
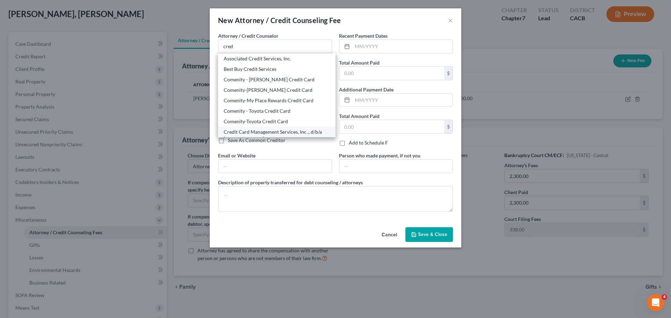
select select "9"
type input "33417"
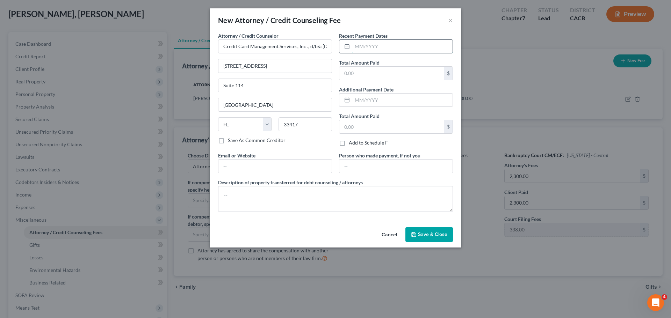
click at [361, 48] on input "text" at bounding box center [402, 46] width 100 height 13
type input "[DATE]"
click at [370, 80] on div "Recent Payment Dates [DATE] Total Amount Paid $ Additional Payment Date Total A…" at bounding box center [395, 92] width 121 height 120
click at [371, 76] on input "text" at bounding box center [391, 73] width 105 height 13
type input "50.00"
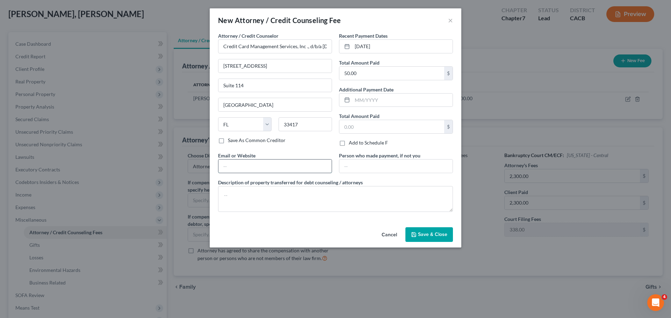
click at [262, 166] on input "text" at bounding box center [274, 166] width 113 height 13
type input "[DOMAIN_NAME]"
click at [420, 237] on span "Save & Close" at bounding box center [432, 235] width 29 height 6
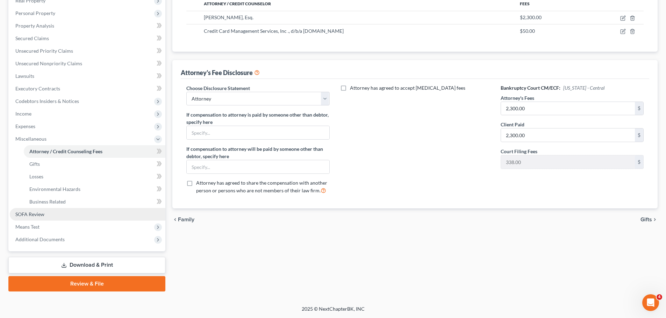
click at [61, 214] on link "SOFA Review" at bounding box center [87, 214] width 155 height 13
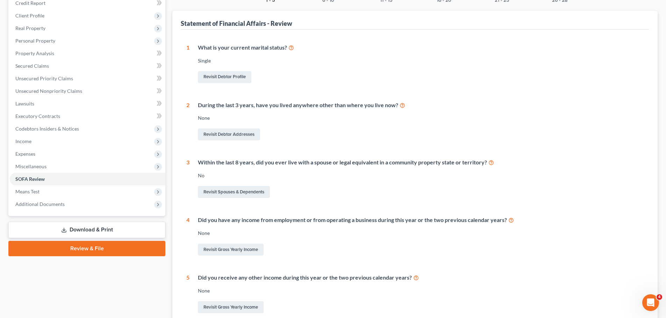
scroll to position [105, 0]
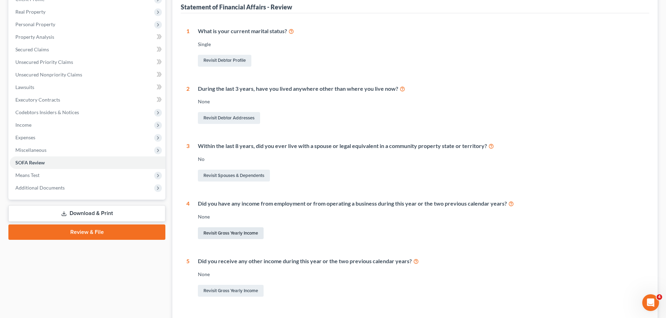
click at [250, 231] on link "Revisit Gross Yearly Income" at bounding box center [231, 233] width 66 height 12
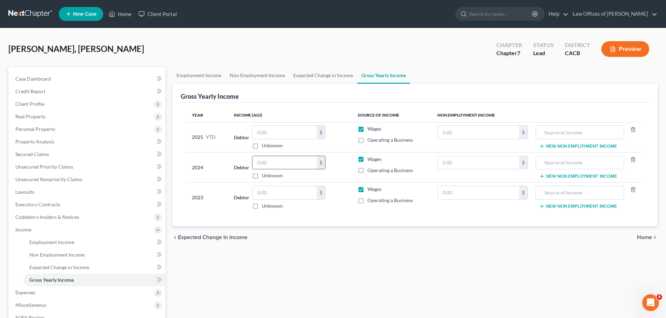
click at [268, 166] on input "text" at bounding box center [284, 162] width 64 height 13
type input "18,511"
click at [269, 191] on input "text" at bounding box center [284, 192] width 64 height 13
type input "26,219"
click at [278, 136] on input "text" at bounding box center [284, 132] width 64 height 13
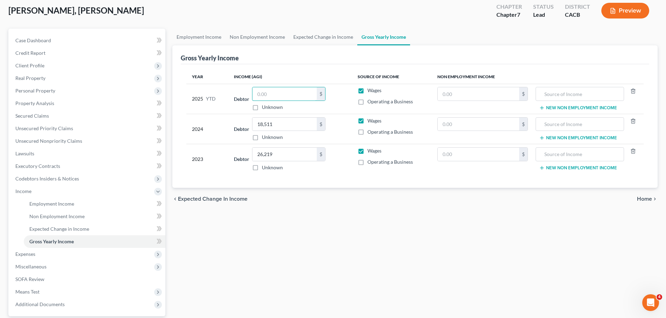
scroll to position [103, 0]
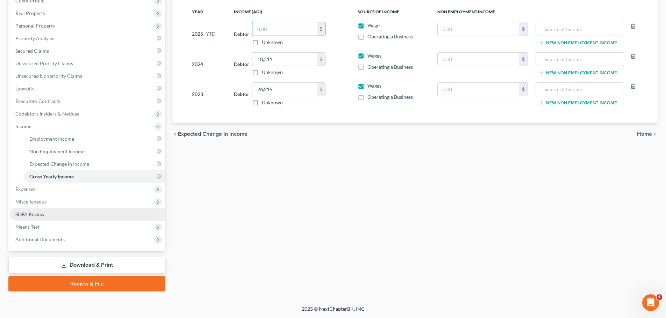
click at [51, 214] on link "SOFA Review" at bounding box center [87, 214] width 155 height 13
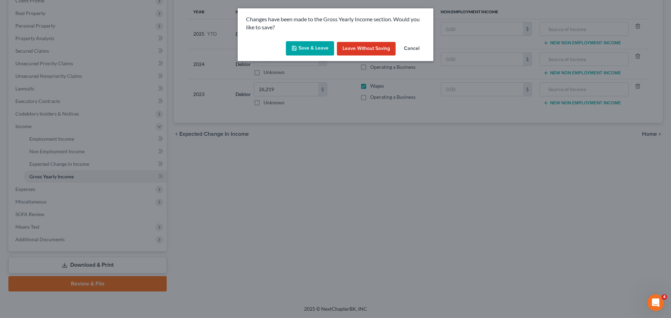
click at [302, 49] on button "Save & Leave" at bounding box center [310, 48] width 48 height 15
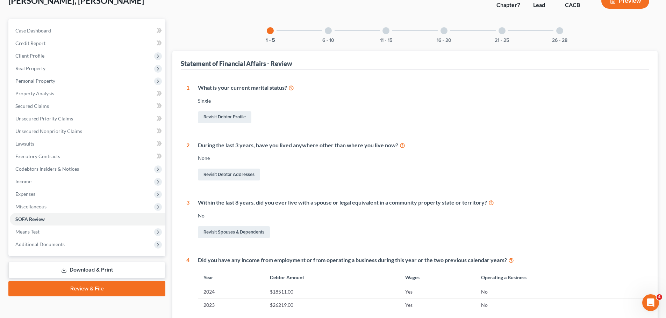
scroll to position [35, 0]
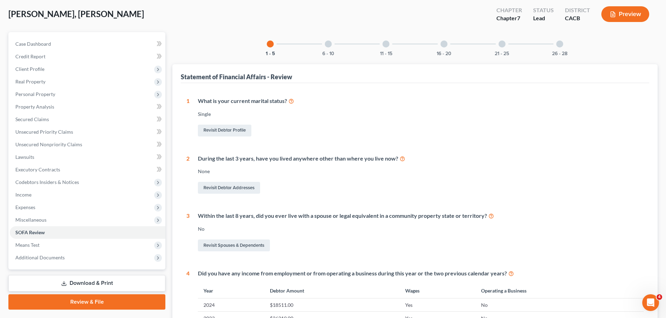
click at [327, 45] on div at bounding box center [328, 44] width 7 height 7
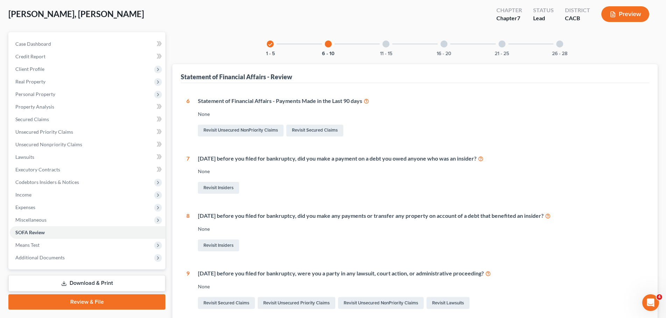
click at [388, 44] on div at bounding box center [385, 44] width 7 height 7
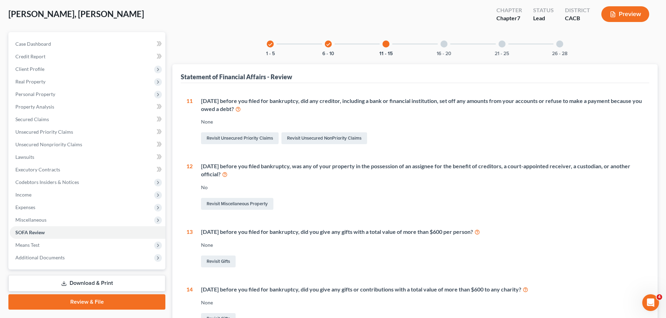
click at [444, 45] on div at bounding box center [443, 44] width 7 height 7
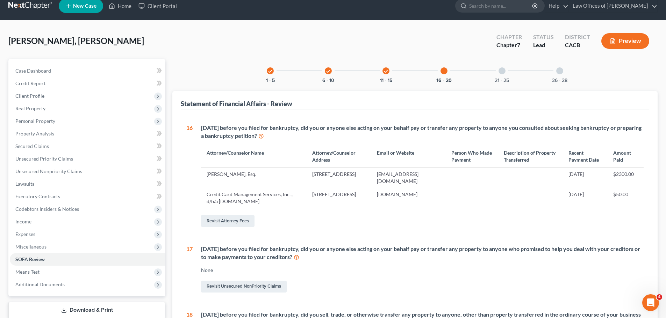
scroll to position [0, 0]
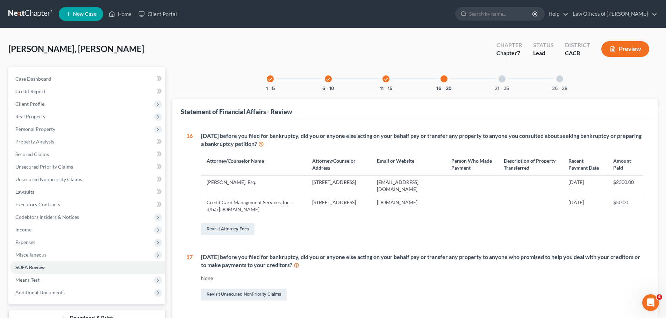
click at [502, 77] on div at bounding box center [501, 78] width 7 height 7
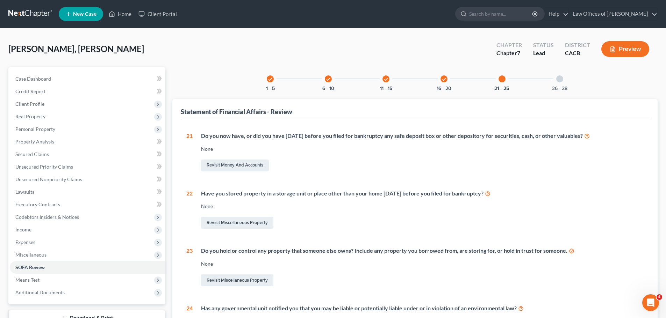
click at [560, 81] on div at bounding box center [559, 78] width 7 height 7
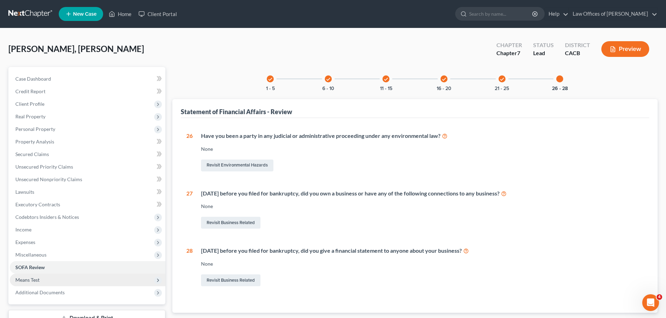
click at [38, 279] on span "Means Test" at bounding box center [27, 280] width 24 height 6
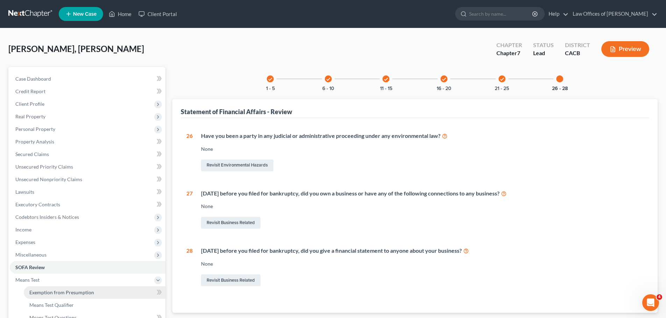
click at [41, 292] on span "Exemption from Presumption" at bounding box center [61, 293] width 65 height 6
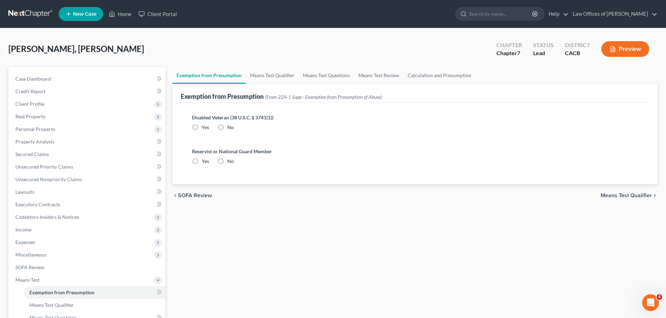
click at [227, 125] on label "No" at bounding box center [230, 127] width 7 height 7
click at [230, 125] on input "No" at bounding box center [232, 126] width 5 height 5
radio input "true"
click at [227, 159] on label "No" at bounding box center [230, 161] width 7 height 7
click at [230, 159] on input "No" at bounding box center [232, 160] width 5 height 5
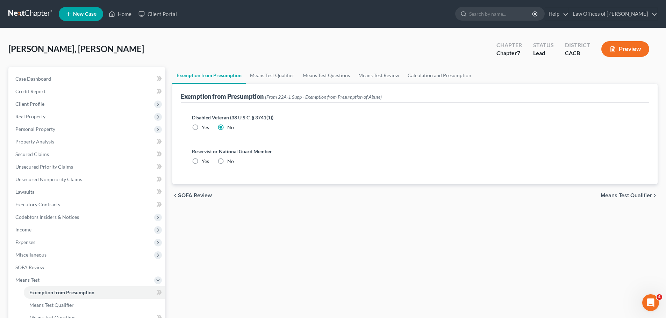
radio input "true"
click at [276, 75] on link "Means Test Qualifier" at bounding box center [272, 75] width 53 height 17
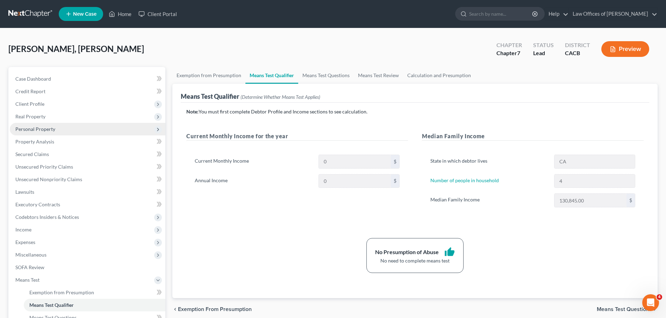
click at [72, 129] on span "Personal Property" at bounding box center [87, 129] width 155 height 13
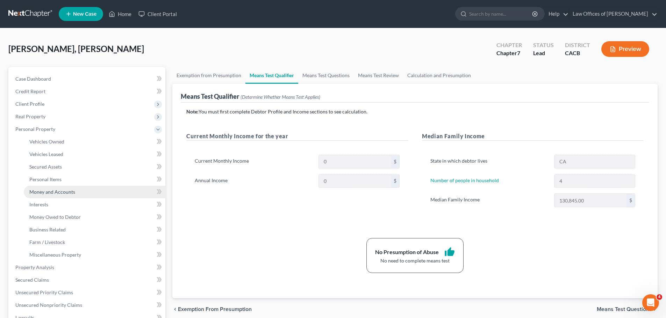
click at [71, 194] on span "Money and Accounts" at bounding box center [52, 192] width 46 height 6
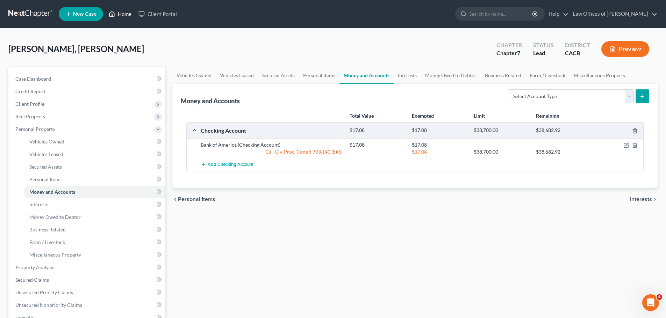
click at [119, 13] on link "Home" at bounding box center [120, 14] width 30 height 13
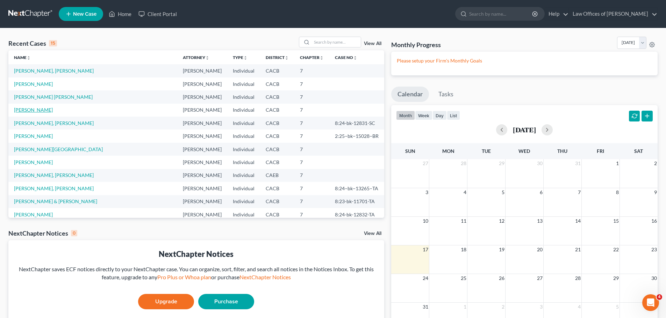
click at [49, 112] on link "[PERSON_NAME]" at bounding box center [33, 110] width 39 height 6
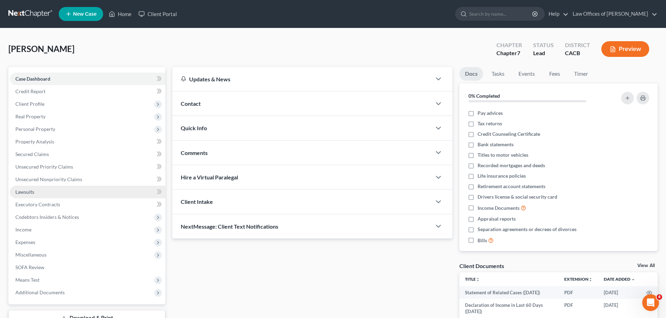
click at [74, 194] on link "Lawsuits" at bounding box center [87, 192] width 155 height 13
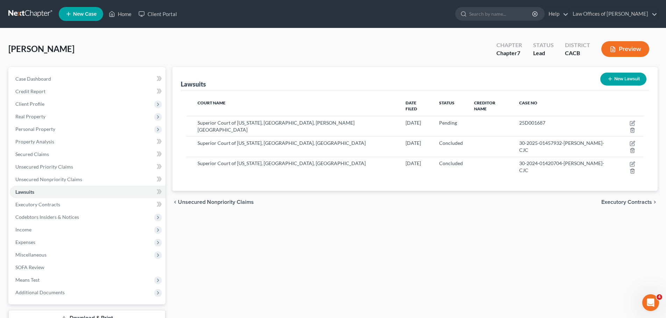
click at [620, 75] on button "New Lawsuit" at bounding box center [623, 79] width 46 height 13
select select "0"
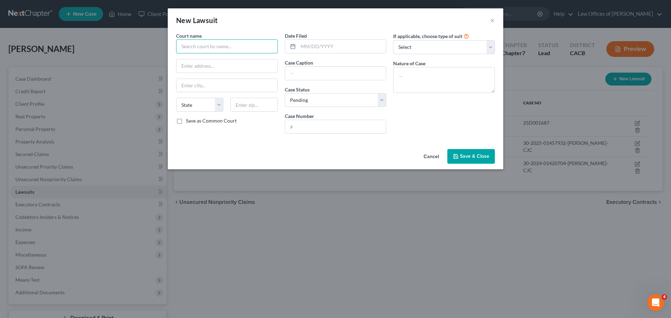
click at [206, 50] on input "text" at bounding box center [227, 46] width 102 height 14
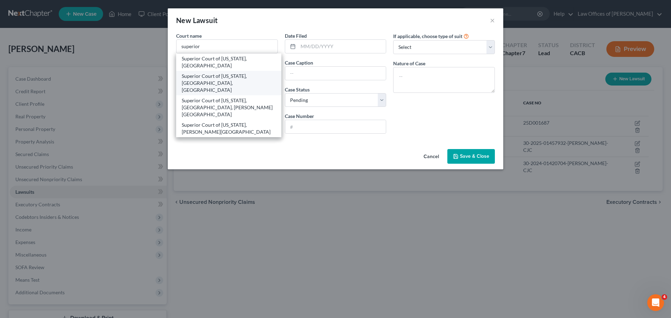
click at [237, 80] on div "Superior Court of [US_STATE], [GEOGRAPHIC_DATA], [GEOGRAPHIC_DATA]" at bounding box center [229, 83] width 94 height 21
type input "Superior Court of [US_STATE], [GEOGRAPHIC_DATA], [GEOGRAPHIC_DATA]"
type input "[STREET_ADDRESS]"
type input "Santa [PERSON_NAME]"
select select "4"
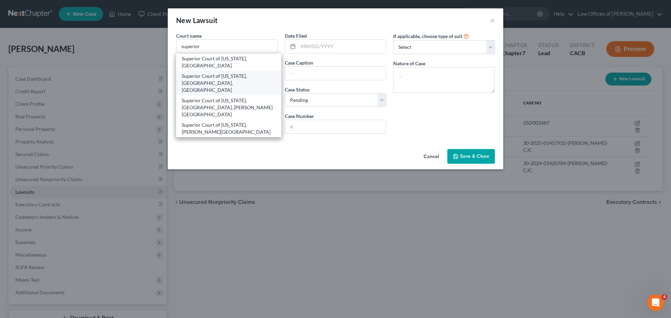
type input "92701"
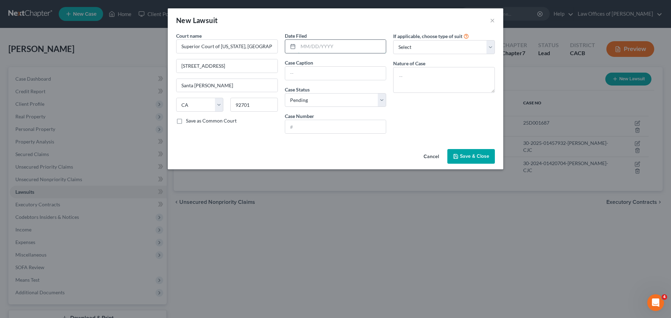
click at [305, 45] on input "text" at bounding box center [342, 46] width 88 height 13
type input "[DATE]"
click at [326, 70] on input "text" at bounding box center [335, 73] width 101 height 13
type input "LVNV Funding LLC v. [PERSON_NAME]"
click at [302, 126] on input "text" at bounding box center [335, 126] width 101 height 13
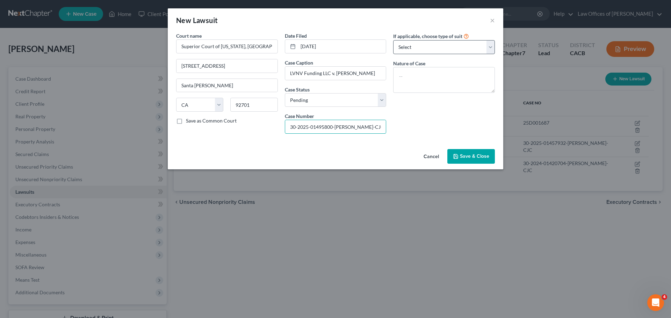
type input "30-2025-01495800-[PERSON_NAME]-CJC"
click at [466, 48] on select "Select Repossession Garnishment Foreclosure Attached, Seized, Or Levied Other" at bounding box center [444, 47] width 102 height 14
select select "4"
click at [393, 40] on select "Select Repossession Garnishment Foreclosure Attached, Seized, Or Levied Other" at bounding box center [444, 47] width 102 height 14
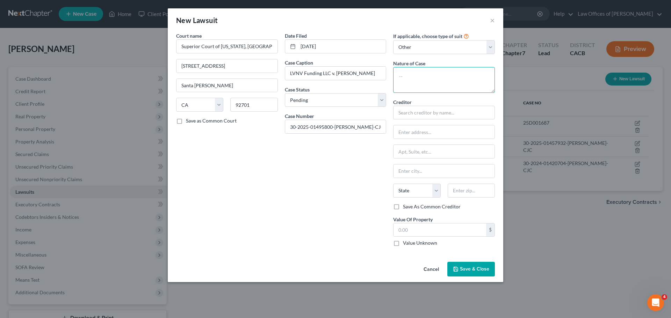
click at [413, 80] on textarea at bounding box center [444, 80] width 102 height 26
type textarea "r"
type textarea "Rule 3.740 Collections"
click at [414, 109] on input "text" at bounding box center [444, 113] width 102 height 14
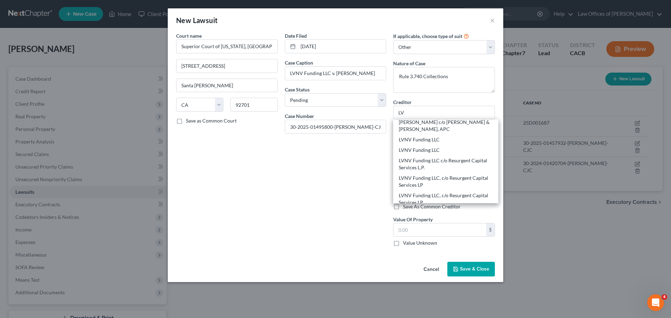
scroll to position [17, 0]
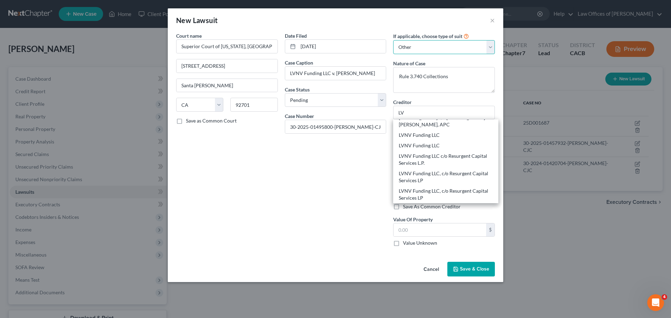
click at [444, 45] on select "Select Repossession Garnishment Foreclosure Attached, Seized, Or Levied Other" at bounding box center [444, 47] width 102 height 14
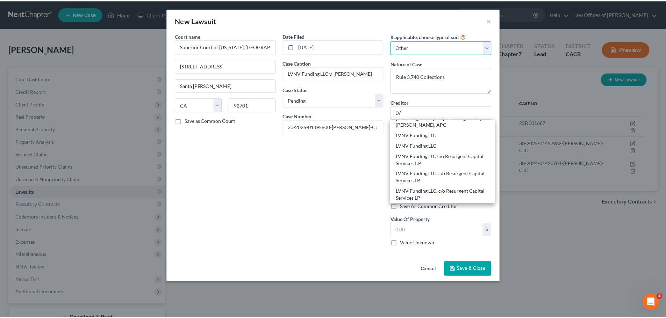
scroll to position [0, 0]
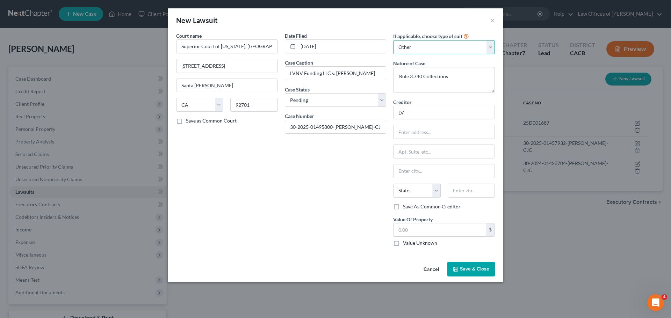
click at [444, 45] on select "Select Repossession Garnishment Foreclosure Attached, Seized, Or Levied Other" at bounding box center [444, 47] width 102 height 14
click at [469, 116] on input "LV" at bounding box center [444, 113] width 102 height 14
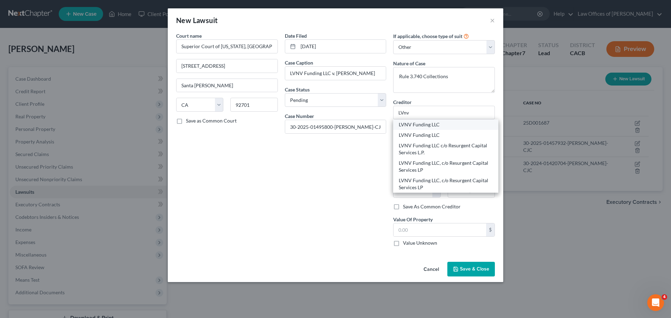
click at [458, 126] on div "LVNV Funding LLC" at bounding box center [446, 124] width 94 height 7
type input "LVNV Funding LLC"
type input "[STREET_ADDRESS]"
type input "[GEOGRAPHIC_DATA]"
select select "42"
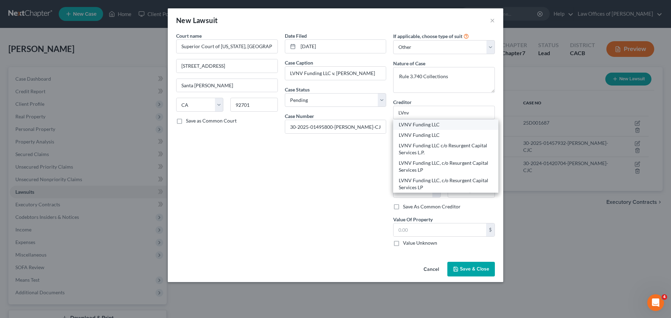
type input "29601"
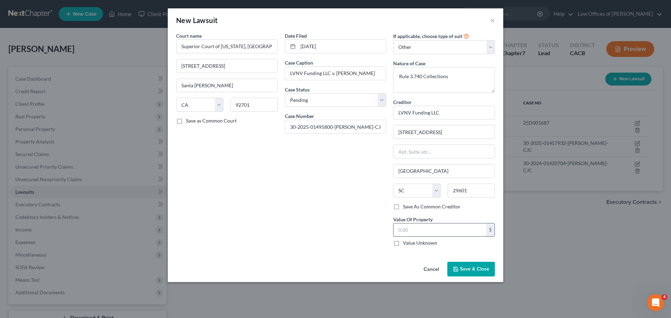
click at [441, 232] on input "text" at bounding box center [439, 230] width 93 height 13
type input "1,494.98"
click at [466, 268] on span "Save & Close" at bounding box center [474, 269] width 29 height 6
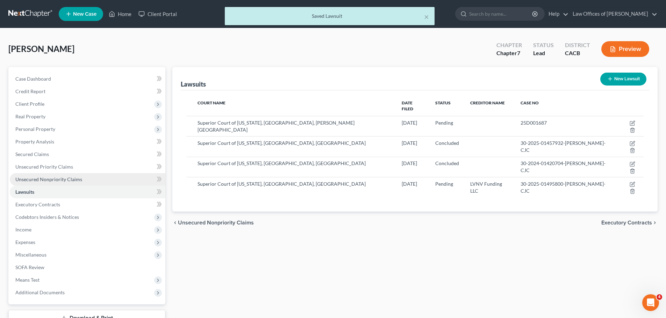
click at [71, 176] on span "Unsecured Nonpriority Claims" at bounding box center [48, 179] width 67 height 6
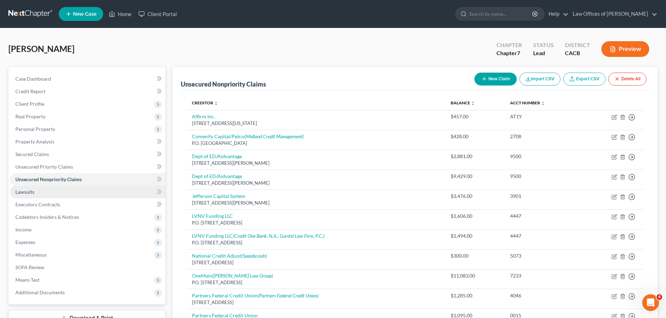
click at [53, 189] on link "Lawsuits" at bounding box center [87, 192] width 155 height 13
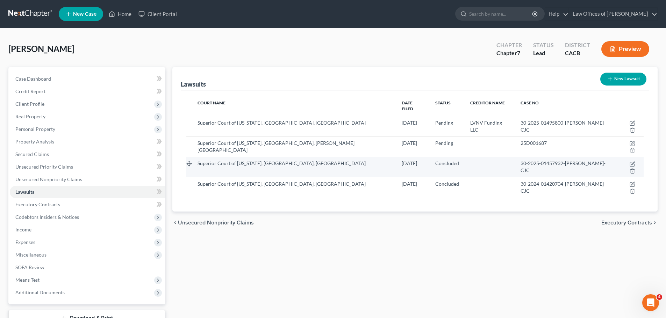
click at [535, 160] on span "30-2025-01457932-[PERSON_NAME]-CJC" at bounding box center [562, 166] width 85 height 13
click at [629, 161] on icon "button" at bounding box center [632, 164] width 6 height 6
select select "4"
select select "2"
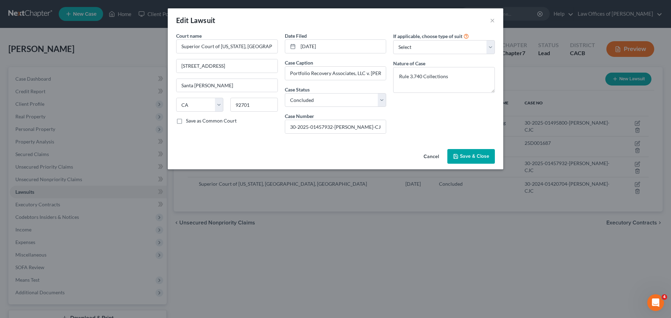
click at [431, 155] on button "Cancel" at bounding box center [431, 157] width 27 height 14
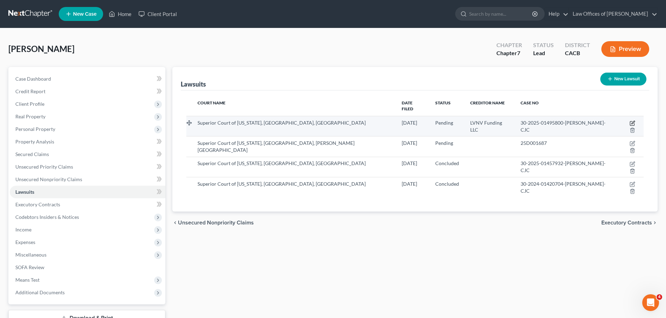
click at [629, 121] on icon "button" at bounding box center [632, 124] width 6 height 6
select select "4"
select select "0"
select select "4"
select select "42"
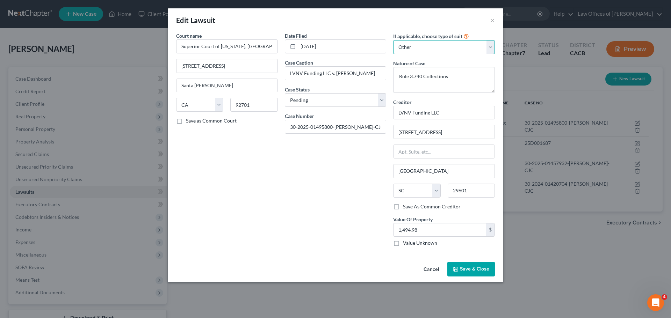
click at [457, 50] on select "Select Repossession Garnishment Foreclosure Attached, Seized, Or Levied Other" at bounding box center [444, 47] width 102 height 14
select select
click at [393, 40] on select "Select Repossession Garnishment Foreclosure Attached, Seized, Or Levied Other" at bounding box center [444, 47] width 102 height 14
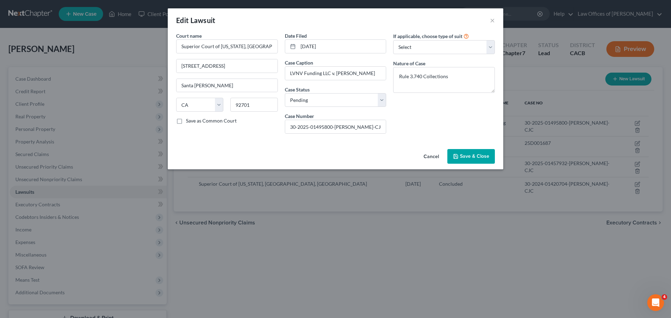
click at [476, 157] on span "Save & Close" at bounding box center [474, 156] width 29 height 6
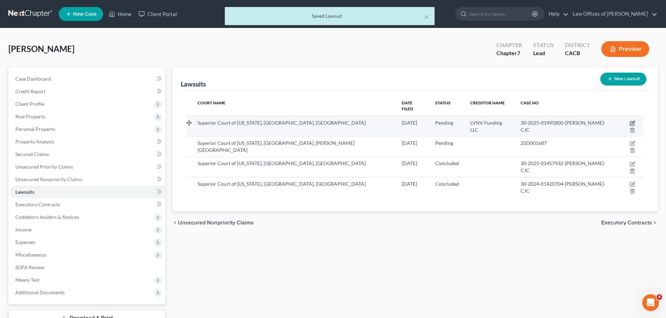
click at [631, 121] on icon "button" at bounding box center [632, 122] width 3 height 3
select select "4"
select select "0"
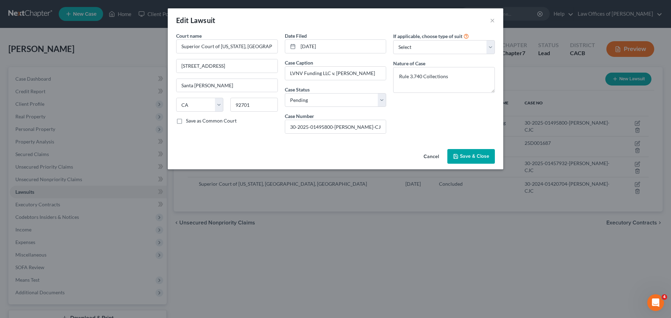
click at [482, 155] on span "Save & Close" at bounding box center [474, 156] width 29 height 6
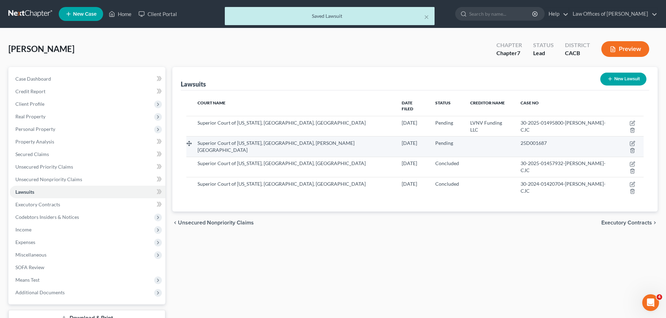
click at [492, 137] on td at bounding box center [489, 147] width 50 height 20
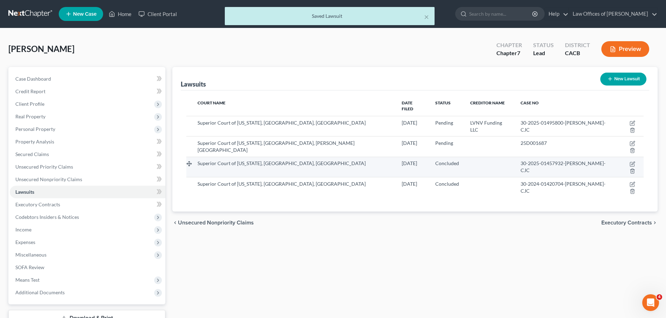
click at [522, 157] on td "30-2025-01457932-[PERSON_NAME]-CJC" at bounding box center [565, 167] width 100 height 20
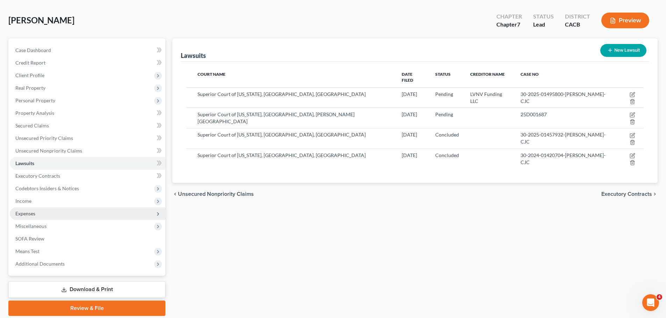
scroll to position [53, 0]
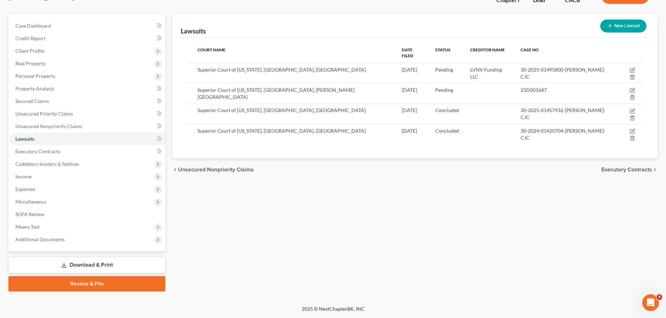
click at [129, 266] on link "Download & Print" at bounding box center [86, 265] width 157 height 16
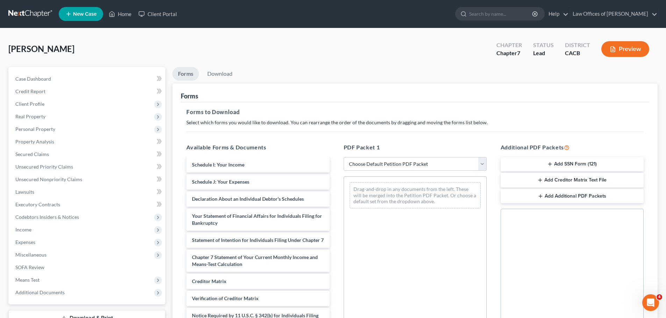
scroll to position [204, 0]
click at [338, 294] on div "PDF Packet 1 Choose Default Petition PDF Packet Complete Bankruptcy Petition (a…" at bounding box center [414, 256] width 157 height 237
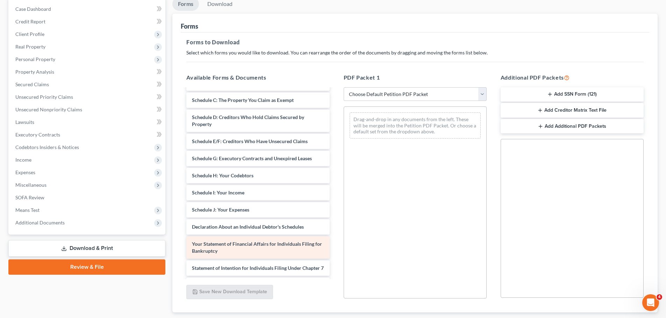
scroll to position [134, 0]
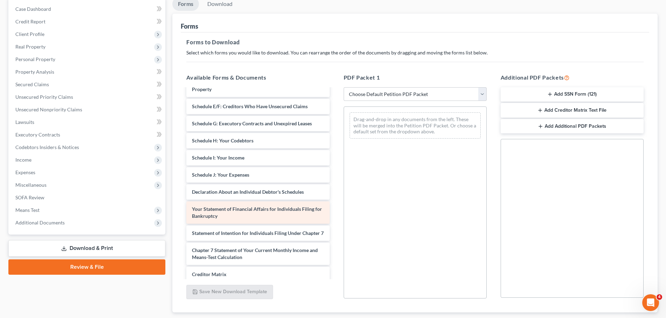
click at [277, 211] on span "Your Statement of Financial Affairs for Individuals Filing for Bankruptcy" at bounding box center [257, 212] width 130 height 13
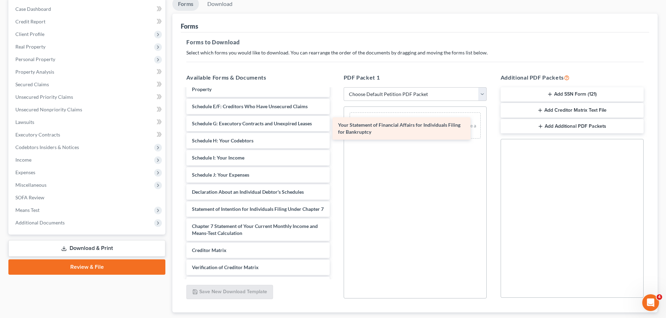
drag, startPoint x: 277, startPoint y: 211, endPoint x: 425, endPoint y: 125, distance: 171.6
click at [335, 125] on div "Your Statement of Financial Affairs for Individuals Filing for Bankruptcy State…" at bounding box center [258, 136] width 154 height 362
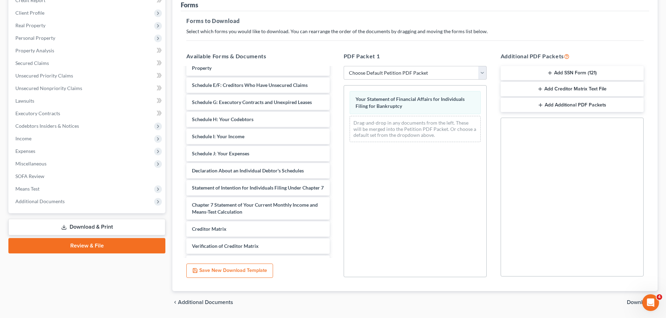
scroll to position [113, 0]
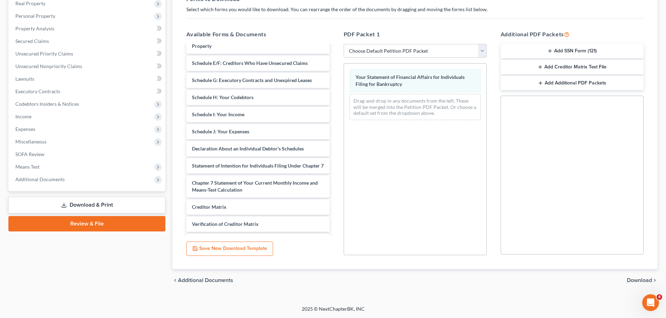
click at [646, 279] on span "Download" at bounding box center [638, 281] width 25 height 6
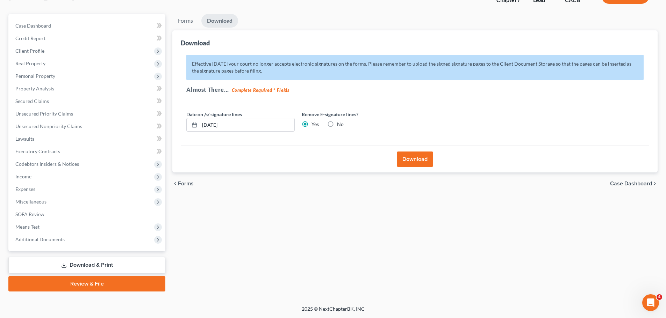
scroll to position [53, 0]
click at [262, 123] on input "[DATE]" at bounding box center [247, 124] width 95 height 13
drag, startPoint x: 217, startPoint y: 124, endPoint x: 198, endPoint y: 124, distance: 18.2
click at [198, 124] on div "[DATE]" at bounding box center [240, 125] width 108 height 14
type input "[DATE]"
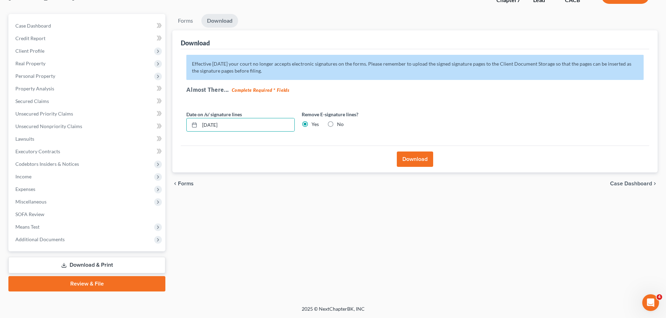
click at [422, 159] on button "Download" at bounding box center [415, 159] width 36 height 15
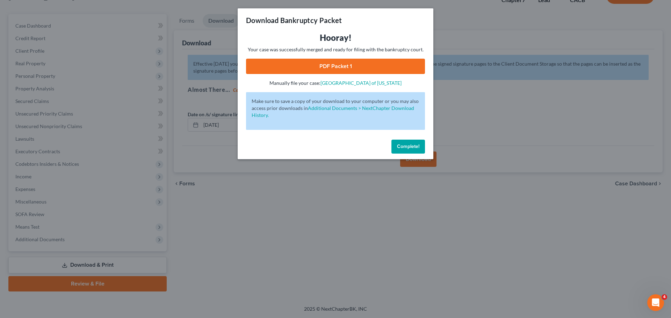
click at [377, 63] on link "PDF Packet 1" at bounding box center [335, 66] width 179 height 15
click at [412, 140] on button "Complete!" at bounding box center [408, 147] width 34 height 14
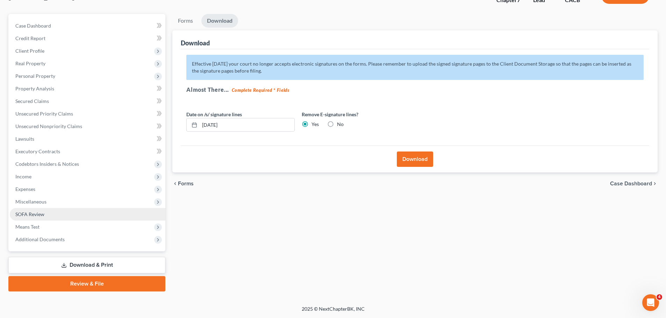
click at [77, 217] on link "SOFA Review" at bounding box center [87, 214] width 155 height 13
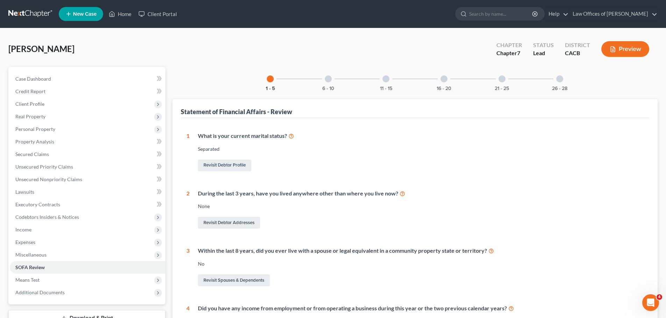
click at [626, 45] on button "Preview" at bounding box center [625, 49] width 48 height 16
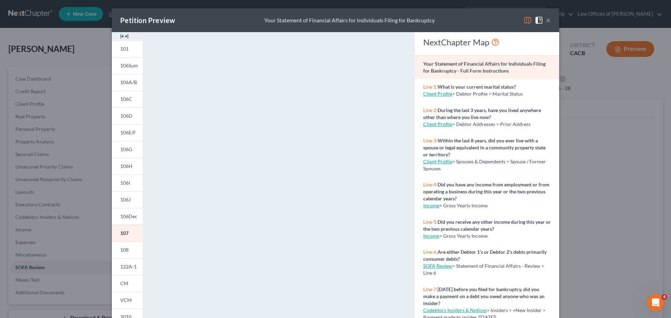
click at [546, 21] on button "×" at bounding box center [548, 20] width 5 height 8
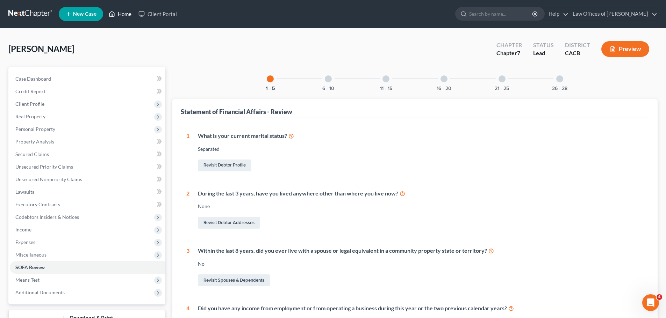
click at [131, 13] on link "Home" at bounding box center [120, 14] width 30 height 13
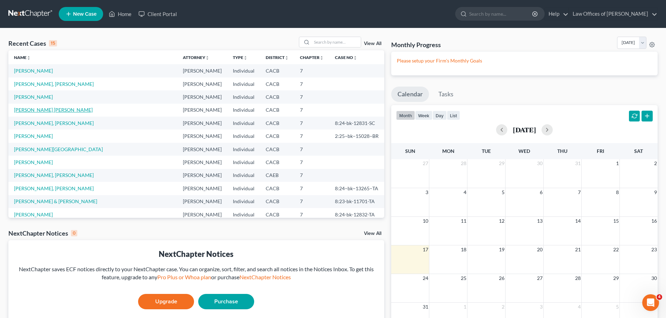
click at [47, 109] on link "[PERSON_NAME] [PERSON_NAME]" at bounding box center [53, 110] width 79 height 6
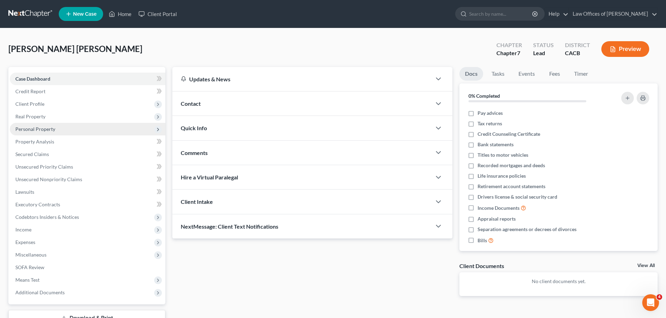
click at [58, 131] on span "Personal Property" at bounding box center [87, 129] width 155 height 13
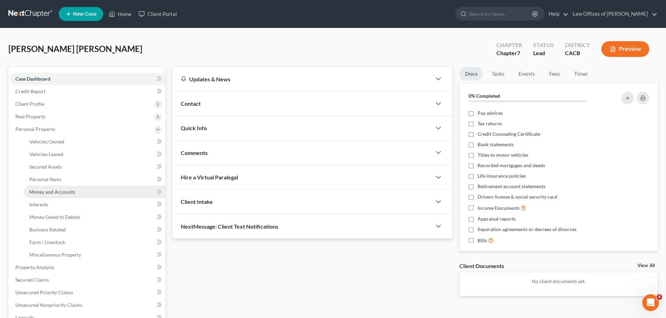
click at [53, 192] on span "Money and Accounts" at bounding box center [52, 192] width 46 height 6
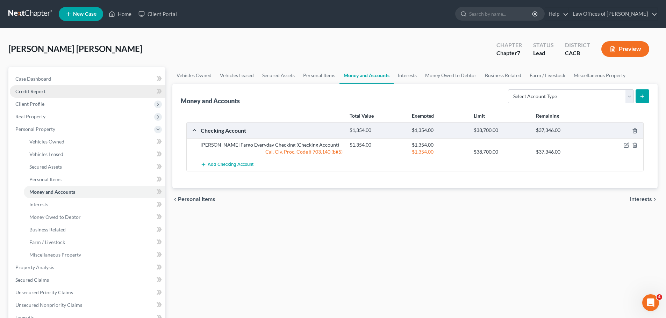
click at [44, 93] on span "Credit Report" at bounding box center [30, 91] width 30 height 6
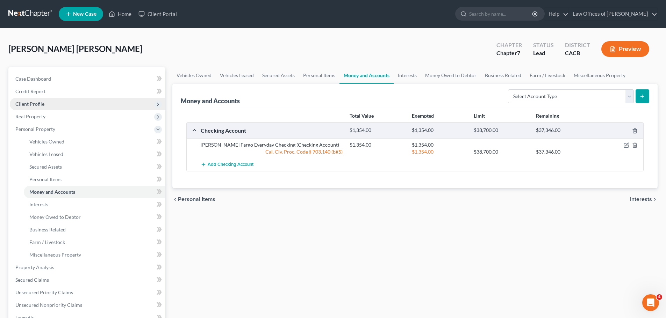
click at [40, 107] on span "Client Profile" at bounding box center [29, 104] width 29 height 6
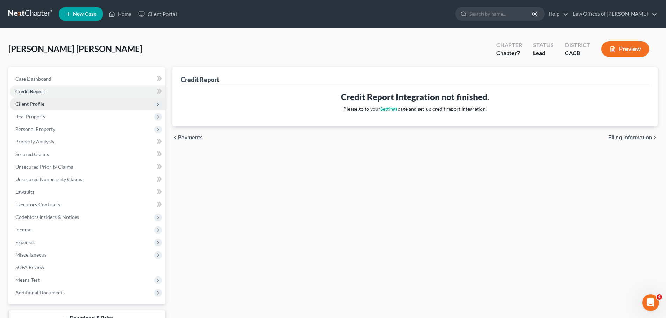
click at [43, 102] on span "Client Profile" at bounding box center [29, 104] width 29 height 6
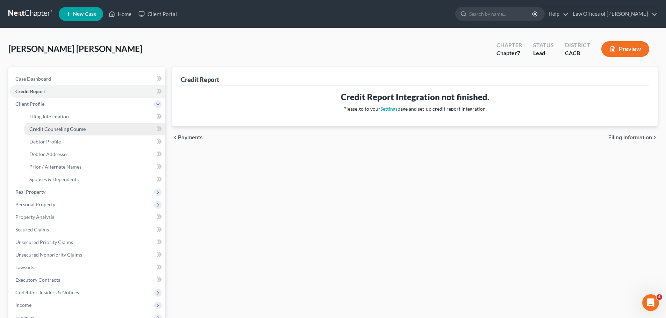
click at [42, 129] on span "Credit Counseling Course" at bounding box center [57, 129] width 56 height 6
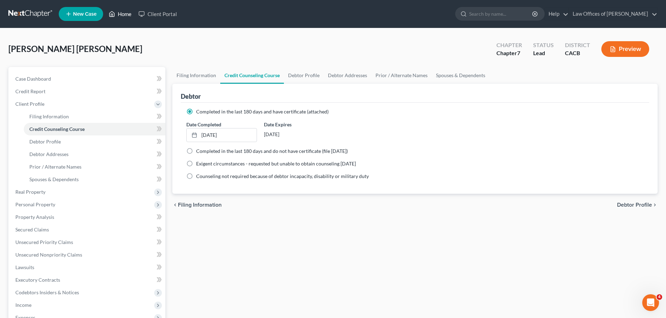
click at [123, 14] on link "Home" at bounding box center [120, 14] width 30 height 13
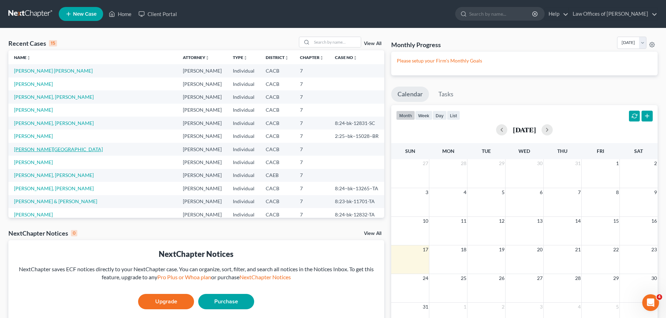
click at [28, 146] on link "[PERSON_NAME][GEOGRAPHIC_DATA]" at bounding box center [58, 149] width 89 height 6
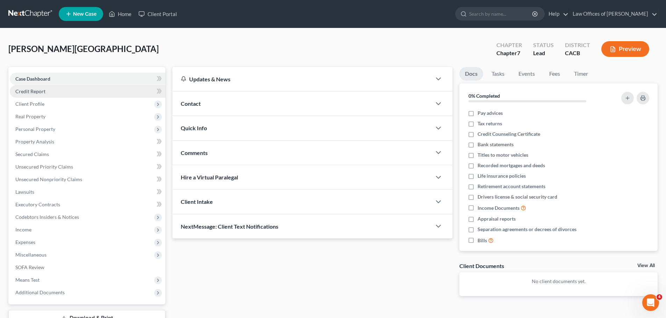
click at [57, 91] on link "Credit Report" at bounding box center [87, 91] width 155 height 13
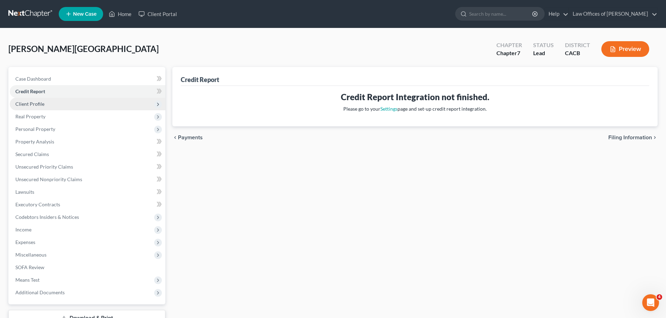
click at [50, 102] on span "Client Profile" at bounding box center [87, 104] width 155 height 13
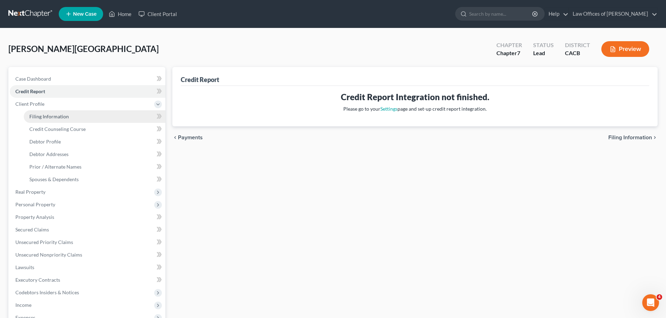
click at [48, 114] on span "Filing Information" at bounding box center [48, 117] width 39 height 6
select select "1"
select select "0"
select select "7"
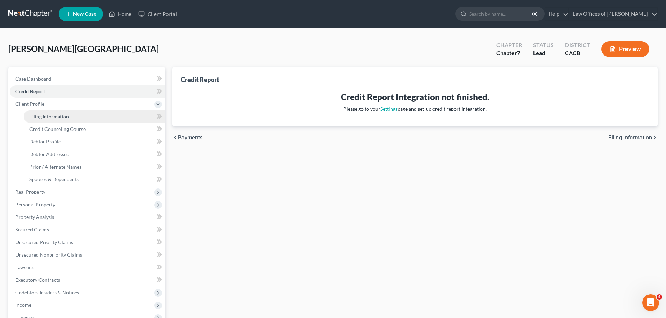
select select "0"
select select "4"
select select "0"
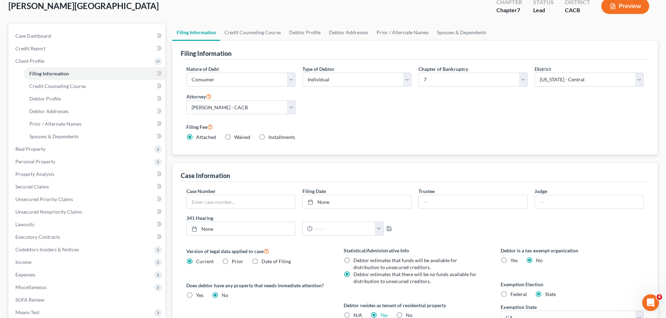
scroll to position [35, 0]
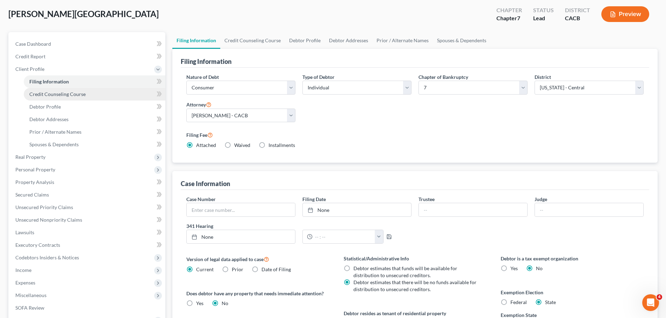
click at [33, 94] on span "Credit Counseling Course" at bounding box center [57, 94] width 56 height 6
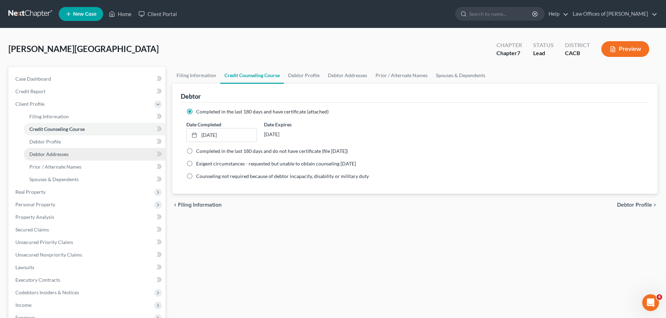
click at [83, 156] on link "Debtor Addresses" at bounding box center [95, 154] width 142 height 13
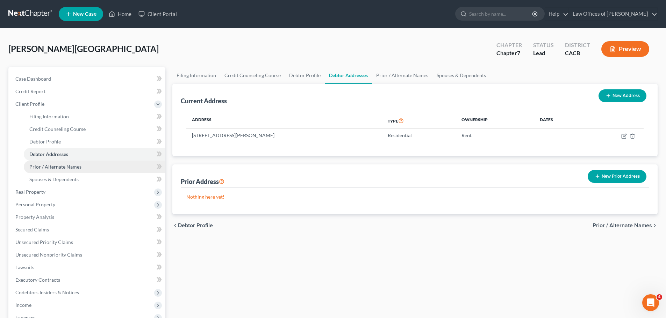
click at [85, 171] on link "Prior / Alternate Names" at bounding box center [95, 167] width 142 height 13
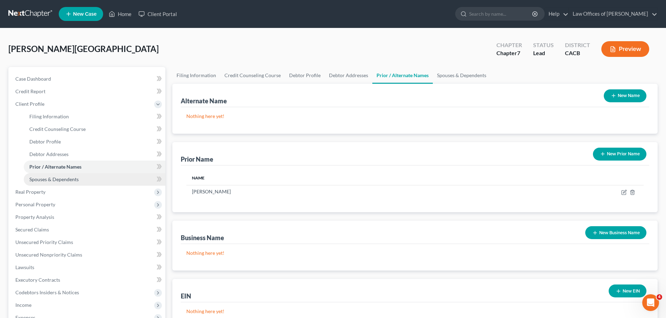
click at [79, 181] on link "Spouses & Dependents" at bounding box center [95, 179] width 142 height 13
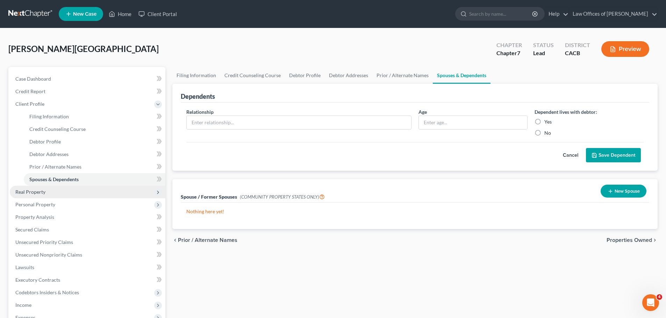
click at [44, 190] on span "Real Property" at bounding box center [30, 192] width 30 height 6
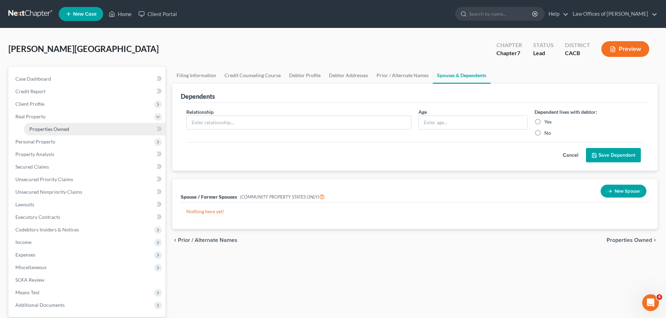
click at [49, 130] on span "Properties Owned" at bounding box center [49, 129] width 40 height 6
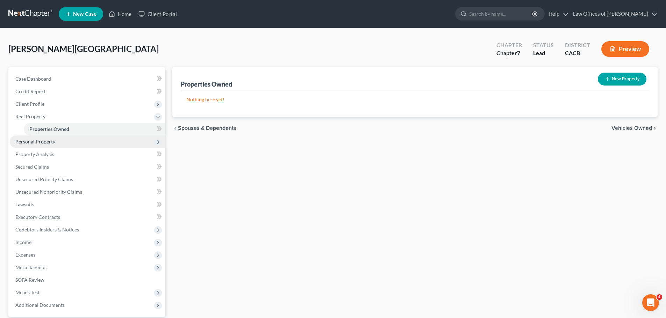
click at [45, 142] on span "Personal Property" at bounding box center [35, 142] width 40 height 6
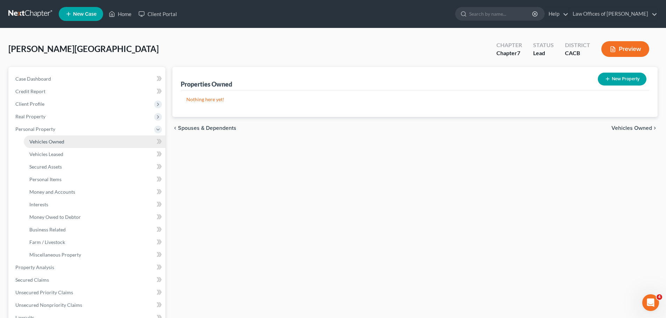
click at [45, 142] on span "Vehicles Owned" at bounding box center [46, 142] width 35 height 6
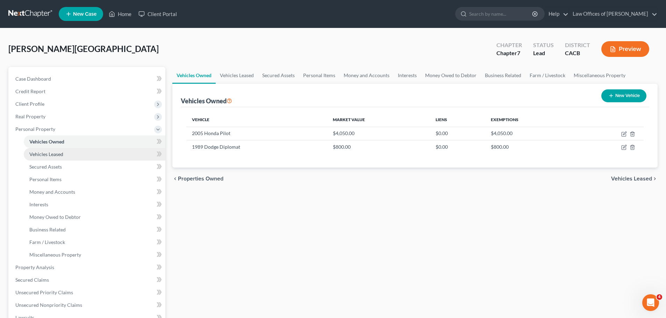
click at [46, 154] on span "Vehicles Leased" at bounding box center [46, 154] width 34 height 6
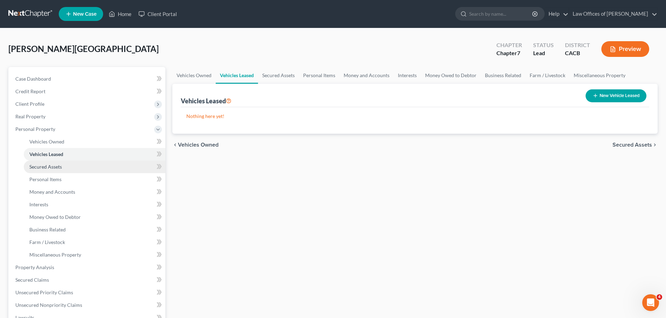
click at [46, 166] on span "Secured Assets" at bounding box center [45, 167] width 32 height 6
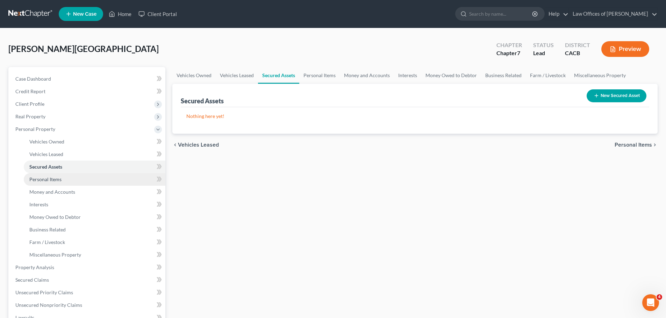
click at [45, 179] on span "Personal Items" at bounding box center [45, 179] width 32 height 6
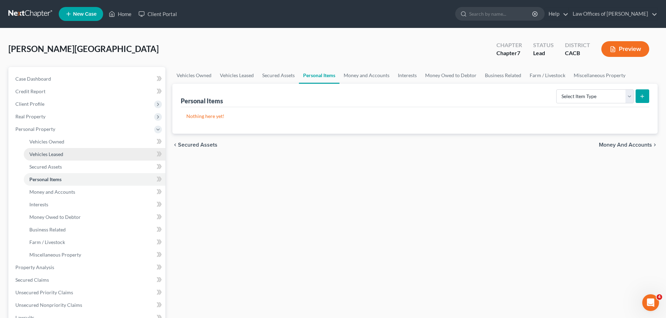
click at [63, 151] on span "Vehicles Leased" at bounding box center [46, 154] width 34 height 6
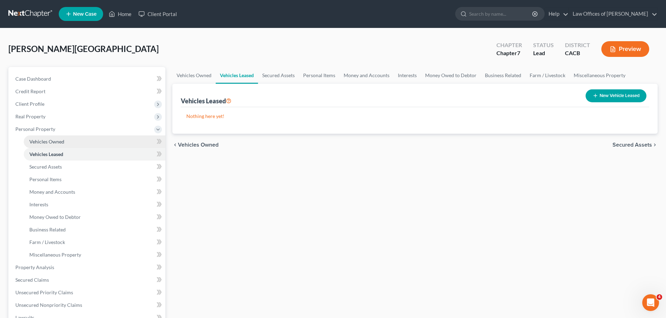
click at [61, 141] on span "Vehicles Owned" at bounding box center [46, 142] width 35 height 6
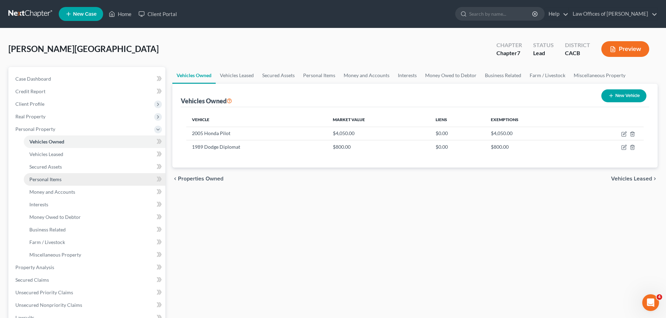
click at [74, 175] on link "Personal Items" at bounding box center [95, 179] width 142 height 13
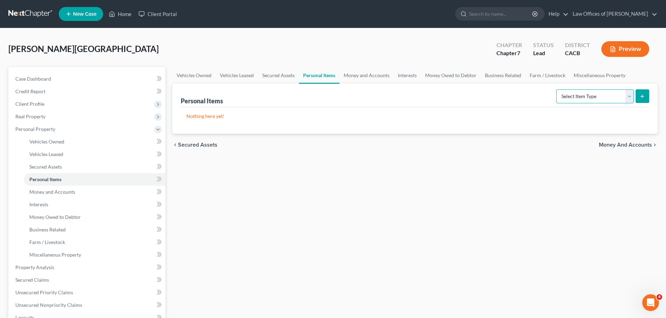
click at [628, 97] on select "Select Item Type Clothing Collectibles Of Value Electronics Firearms Household …" at bounding box center [595, 96] width 78 height 14
select select "clothing"
click at [557, 89] on select "Select Item Type Clothing Collectibles Of Value Electronics Firearms Household …" at bounding box center [595, 96] width 78 height 14
click at [640, 97] on icon "submit" at bounding box center [642, 97] width 6 height 6
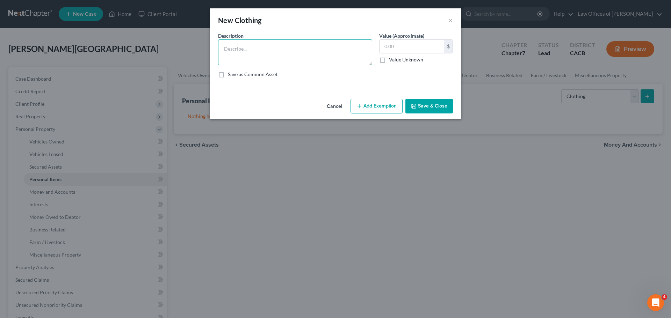
click at [251, 48] on textarea at bounding box center [295, 52] width 154 height 26
type textarea "Wearing Apparel"
type input "250"
click at [381, 104] on button "Add Exemption" at bounding box center [376, 106] width 52 height 15
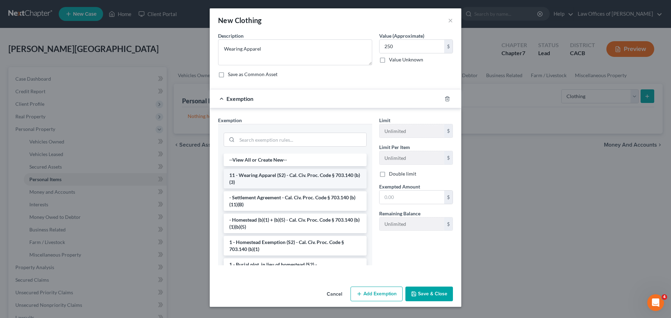
click at [298, 181] on li "11 - Wearing Apparel (S2) - Cal. Civ. Proc. Code § 703.140 (b)(3)" at bounding box center [295, 179] width 143 height 20
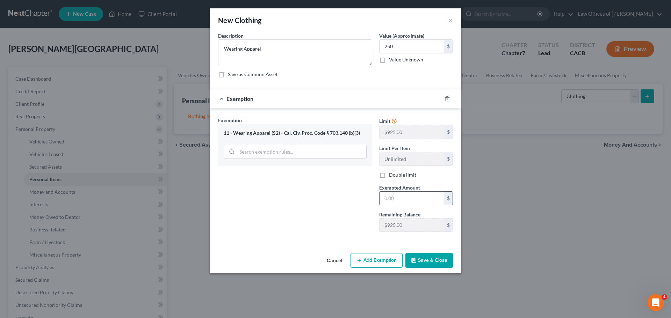
click at [404, 196] on input "text" at bounding box center [411, 198] width 65 height 13
type input "250"
click at [441, 261] on button "Save & Close" at bounding box center [429, 260] width 48 height 15
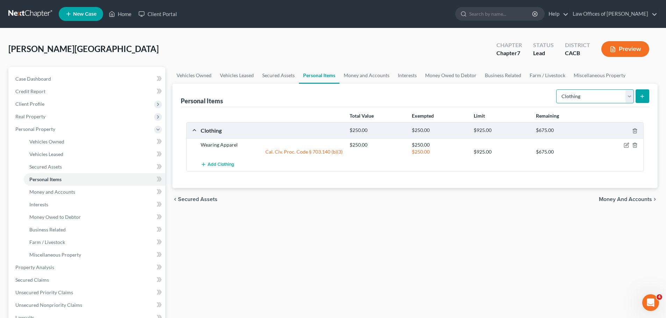
click at [626, 95] on select "Select Item Type Clothing Collectibles Of Value Electronics Firearms Household …" at bounding box center [595, 96] width 78 height 14
select select "household_goods"
click at [557, 89] on select "Select Item Type Clothing Collectibles Of Value Electronics Firearms Household …" at bounding box center [595, 96] width 78 height 14
click at [642, 98] on line "submit" at bounding box center [642, 96] width 0 height 3
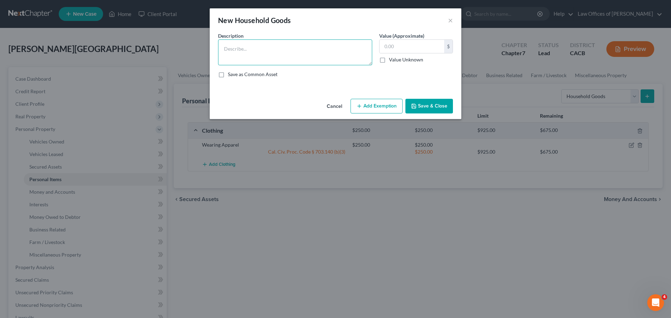
click at [289, 50] on textarea at bounding box center [295, 52] width 154 height 26
type textarea "Household Goods"
type input "515"
drag, startPoint x: 367, startPoint y: 107, endPoint x: 384, endPoint y: 118, distance: 20.6
click at [367, 107] on button "Add Exemption" at bounding box center [376, 106] width 52 height 15
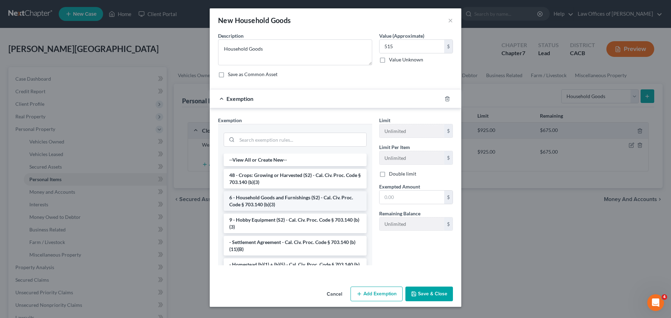
click at [301, 199] on li "6 - Household Goods and Furnishings (S2) - Cal. Civ. Proc. Code § 703.140 (b)(3)" at bounding box center [295, 201] width 143 height 20
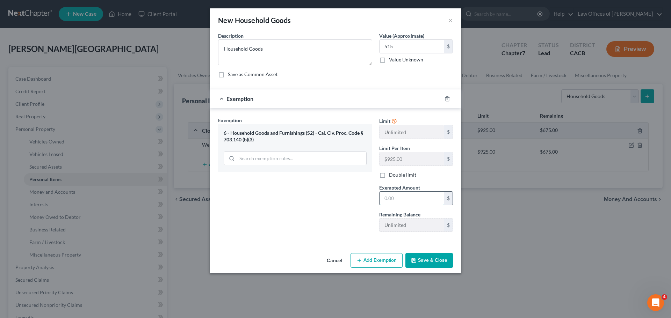
drag, startPoint x: 408, startPoint y: 199, endPoint x: 404, endPoint y: 200, distance: 4.4
click at [408, 199] on input "text" at bounding box center [411, 198] width 65 height 13
type input "515"
click at [434, 259] on button "Save & Close" at bounding box center [429, 260] width 48 height 15
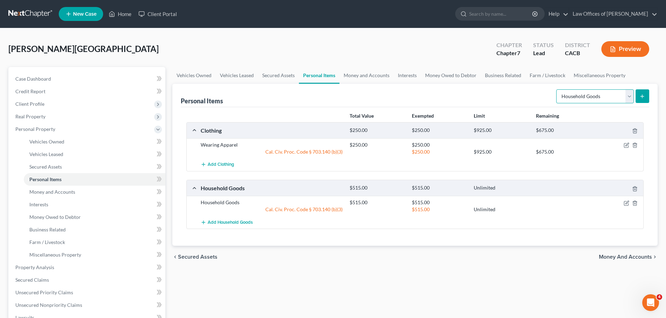
click at [629, 97] on select "Select Item Type Clothing Collectibles Of Value Electronics Firearms Household …" at bounding box center [595, 96] width 78 height 14
select select "jewelry"
click at [557, 89] on select "Select Item Type Clothing Collectibles Of Value Electronics Firearms Household …" at bounding box center [595, 96] width 78 height 14
click at [644, 98] on icon "submit" at bounding box center [642, 97] width 6 height 6
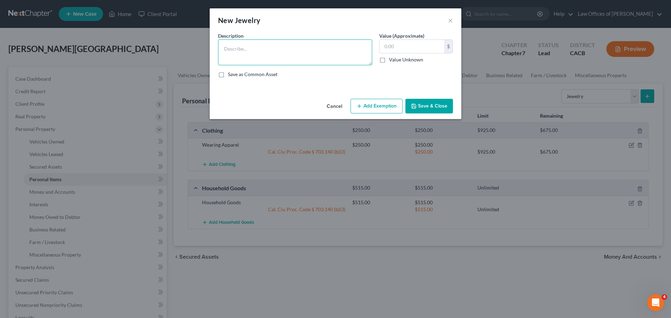
click at [302, 47] on textarea at bounding box center [295, 52] width 154 height 26
type textarea "Jewelry"
type input "30"
click at [379, 108] on button "Add Exemption" at bounding box center [376, 106] width 52 height 15
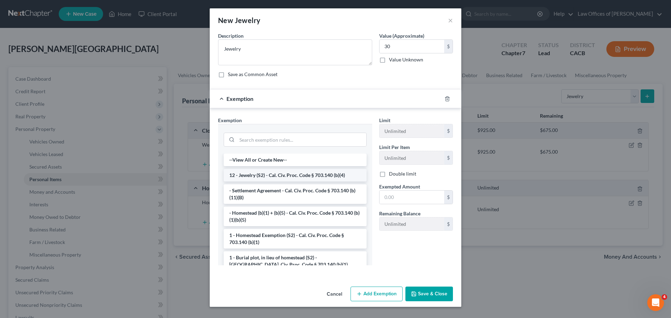
click at [292, 173] on li "12 - Jewelry (S2) - Cal. Civ. Proc. Code § 703.140 (b)(4)" at bounding box center [295, 175] width 143 height 13
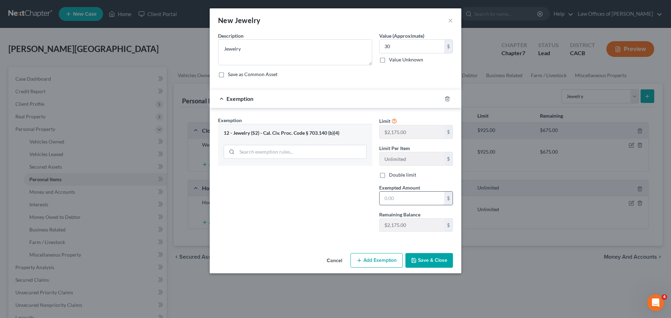
click at [400, 200] on input "text" at bounding box center [411, 198] width 65 height 13
type input "30"
click at [432, 261] on button "Save & Close" at bounding box center [429, 260] width 48 height 15
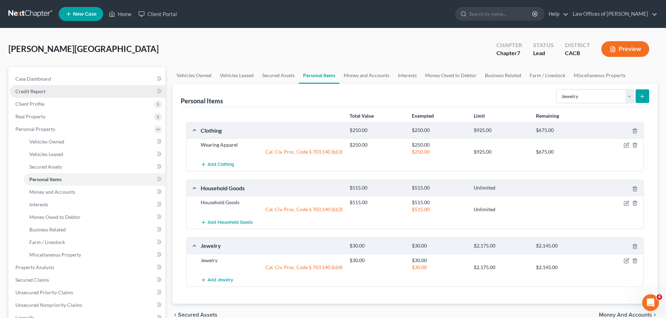
click at [56, 88] on link "Credit Report" at bounding box center [87, 91] width 155 height 13
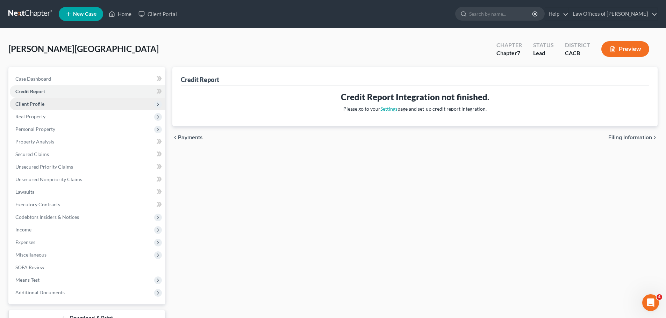
click at [41, 99] on span "Client Profile" at bounding box center [87, 104] width 155 height 13
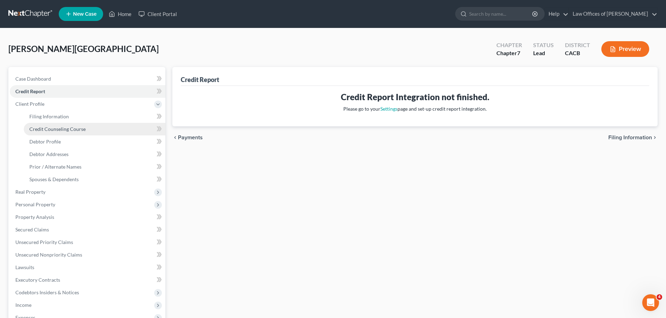
click at [41, 126] on span "Credit Counseling Course" at bounding box center [57, 129] width 56 height 6
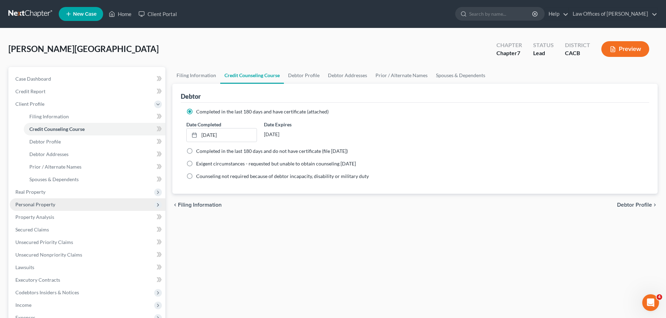
click at [46, 204] on span "Personal Property" at bounding box center [35, 205] width 40 height 6
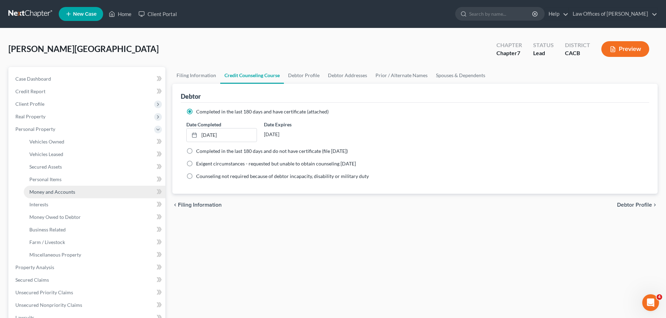
click at [57, 189] on span "Money and Accounts" at bounding box center [52, 192] width 46 height 6
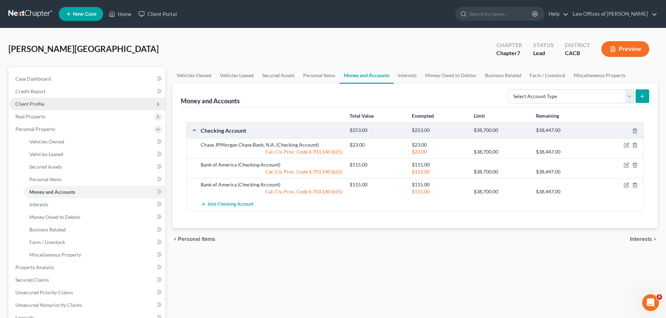
click at [50, 101] on span "Client Profile" at bounding box center [87, 104] width 155 height 13
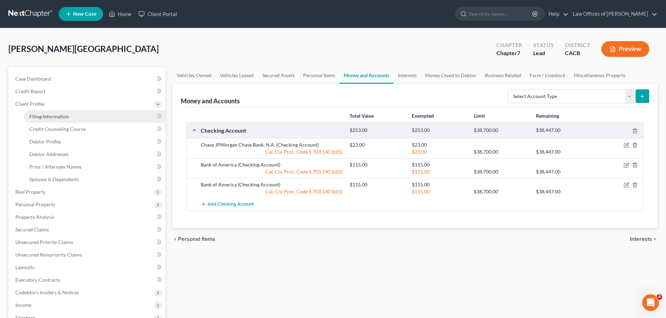
click at [55, 118] on span "Filing Information" at bounding box center [48, 117] width 39 height 6
select select "1"
select select "0"
select select "7"
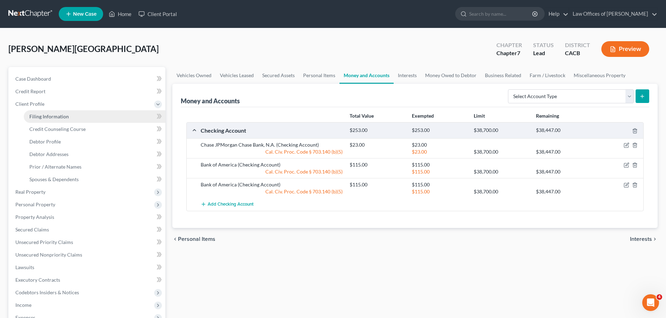
select select "0"
select select "4"
select select "0"
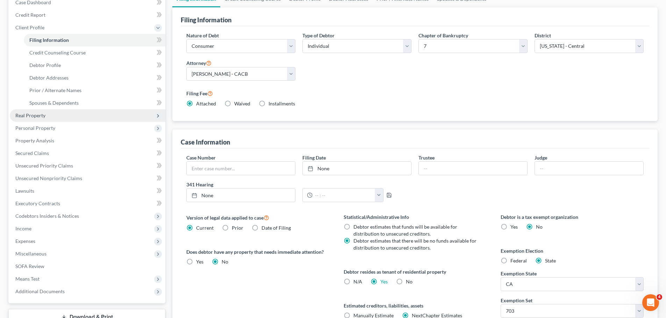
scroll to position [3, 0]
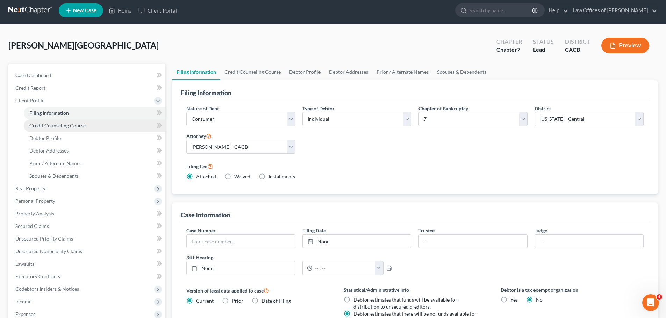
click at [60, 123] on span "Credit Counseling Course" at bounding box center [57, 126] width 56 height 6
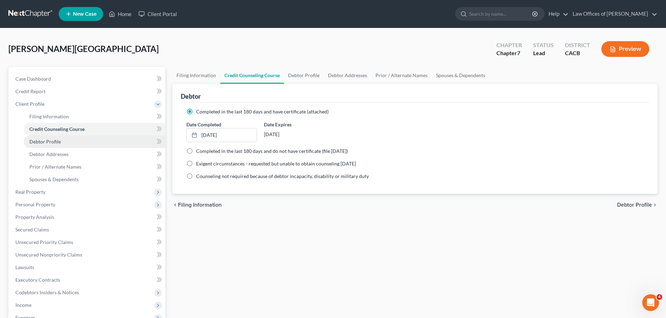
click at [48, 142] on span "Debtor Profile" at bounding box center [44, 142] width 31 height 6
select select "3"
select select "0"
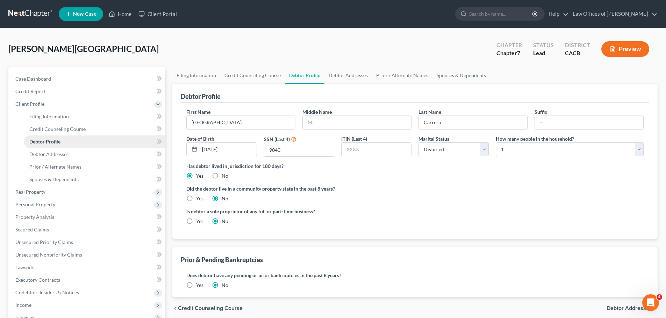
radio input "true"
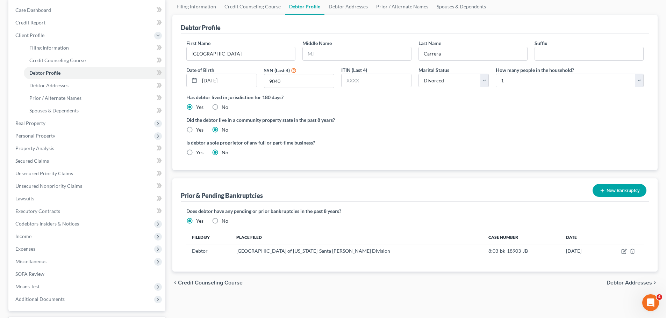
scroll to position [70, 0]
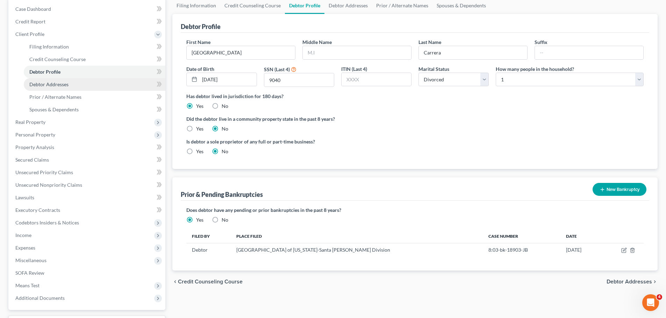
click at [73, 84] on link "Debtor Addresses" at bounding box center [95, 84] width 142 height 13
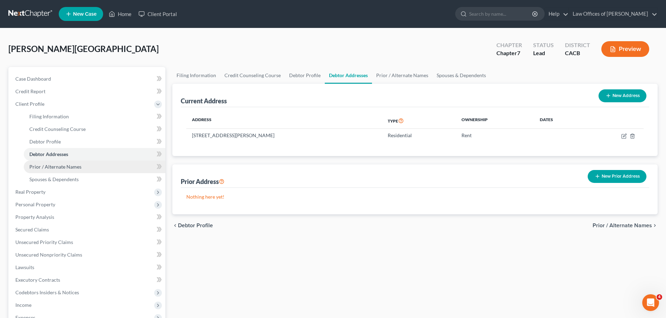
click at [65, 164] on span "Prior / Alternate Names" at bounding box center [55, 167] width 52 height 6
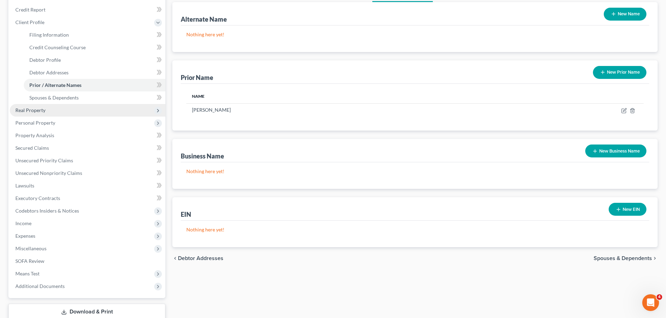
scroll to position [70, 0]
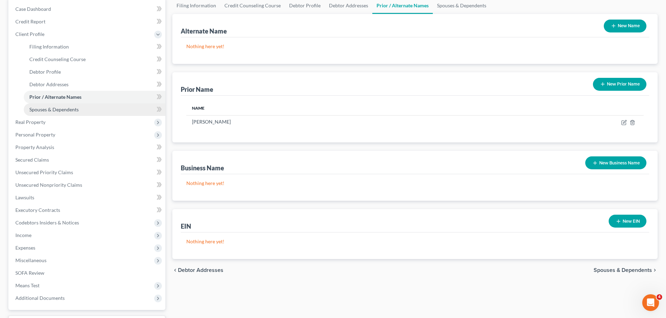
click at [56, 110] on span "Spouses & Dependents" at bounding box center [53, 110] width 49 height 6
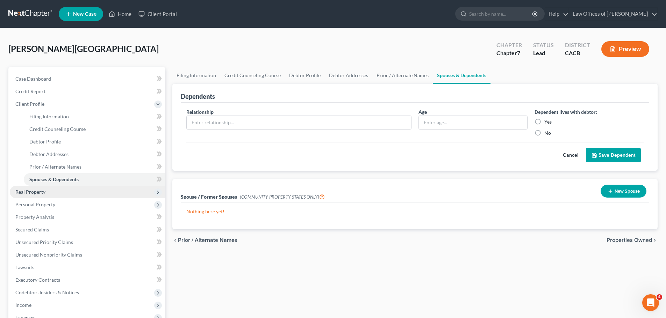
click at [47, 189] on span "Real Property" at bounding box center [87, 192] width 155 height 13
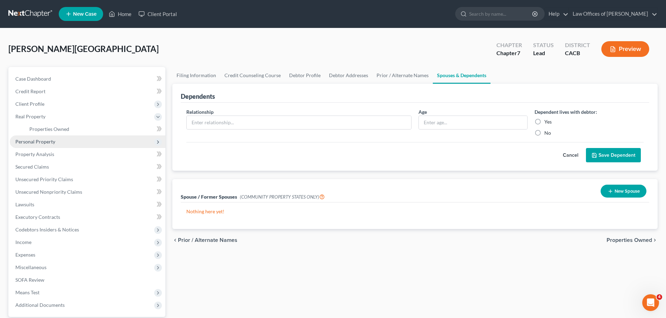
click at [46, 143] on span "Personal Property" at bounding box center [35, 142] width 40 height 6
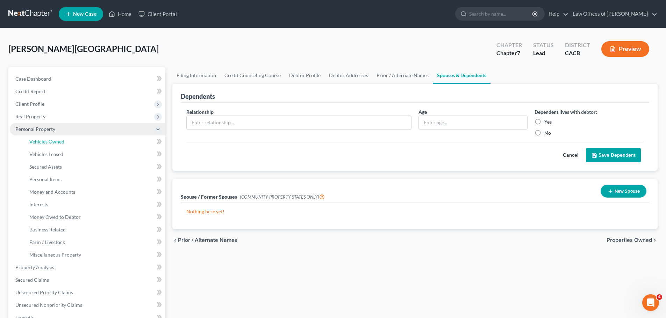
click at [46, 143] on span "Vehicles Owned" at bounding box center [46, 142] width 35 height 6
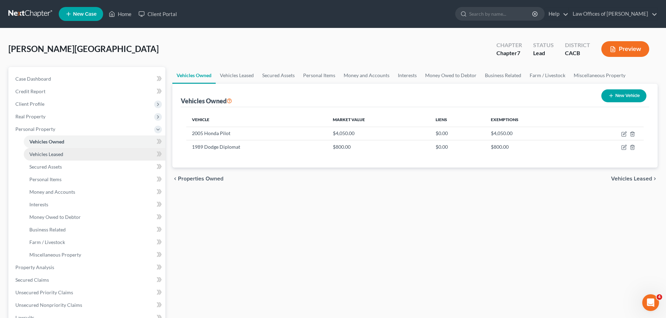
click at [46, 153] on span "Vehicles Leased" at bounding box center [46, 154] width 34 height 6
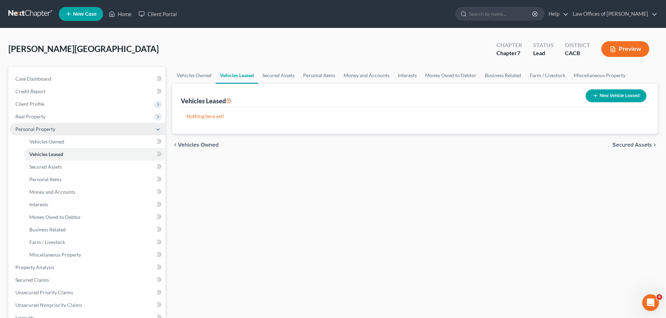
click at [46, 127] on span "Personal Property" at bounding box center [35, 129] width 40 height 6
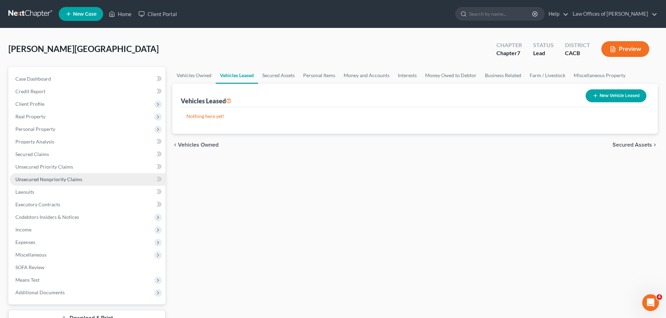
click at [56, 180] on span "Unsecured Nonpriority Claims" at bounding box center [48, 179] width 67 height 6
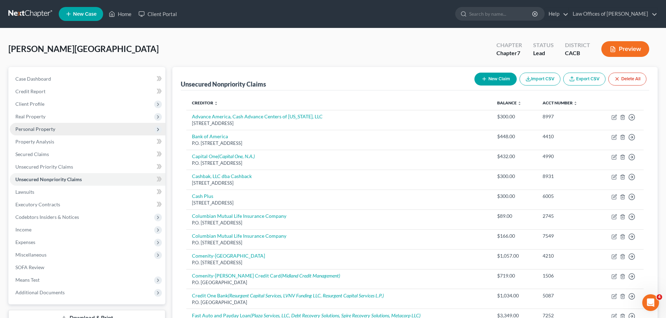
click at [77, 132] on span "Personal Property" at bounding box center [87, 129] width 155 height 13
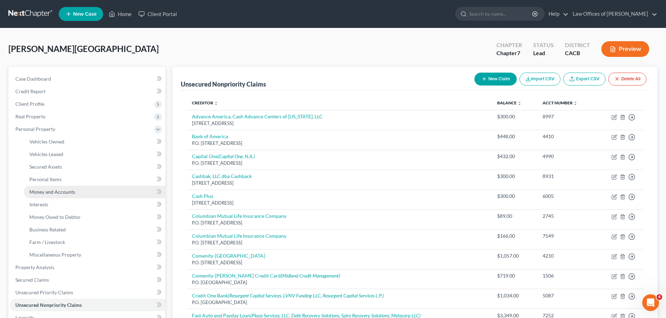
click at [78, 191] on link "Money and Accounts" at bounding box center [95, 192] width 142 height 13
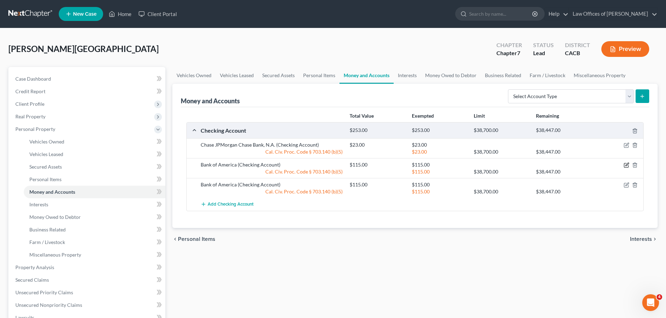
click at [625, 165] on icon "button" at bounding box center [626, 165] width 6 height 6
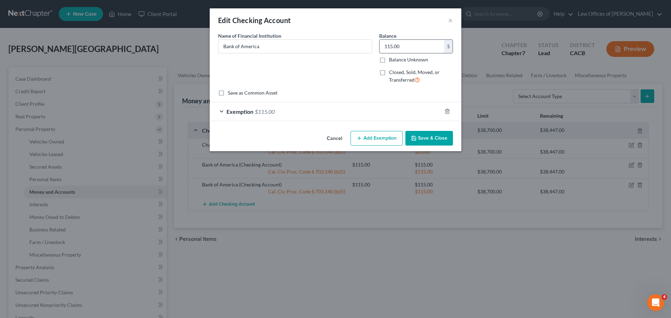
click at [421, 45] on input "115.00" at bounding box center [411, 46] width 65 height 13
type input "115.05"
click at [315, 110] on div "Exemption $115.00" at bounding box center [326, 111] width 232 height 19
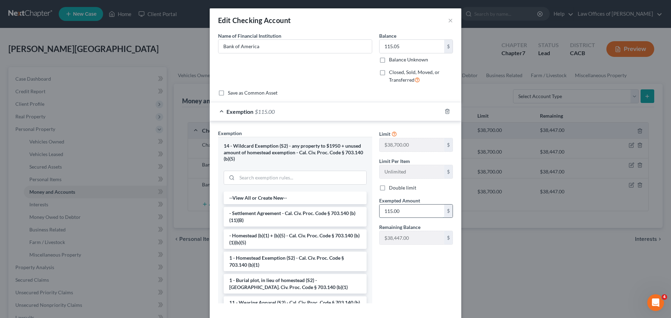
click at [409, 212] on input "115.00" at bounding box center [411, 211] width 65 height 13
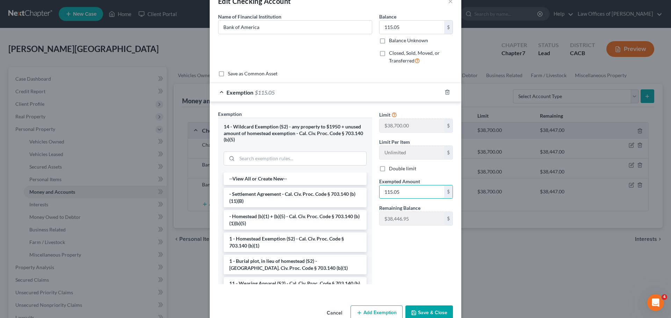
scroll to position [35, 0]
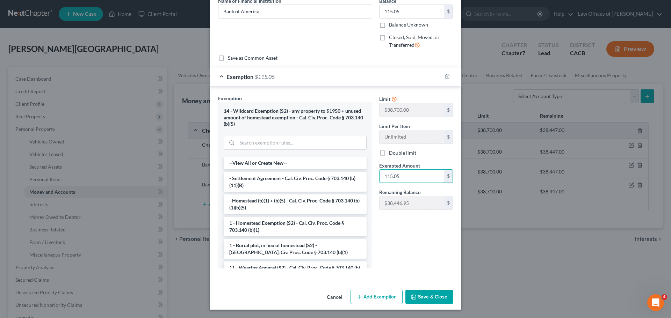
type input "115.05"
click at [421, 300] on button "Save & Close" at bounding box center [429, 297] width 48 height 15
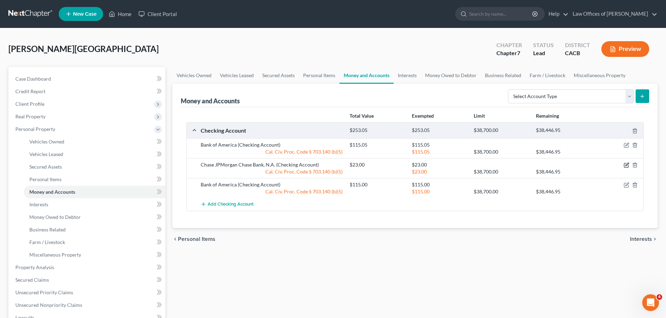
click at [624, 163] on icon "button" at bounding box center [626, 165] width 6 height 6
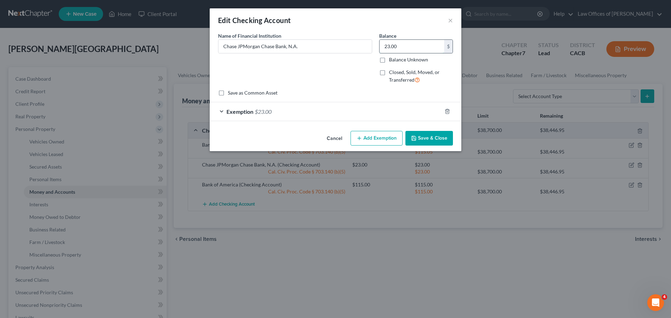
click at [420, 49] on input "23.00" at bounding box center [411, 46] width 65 height 13
type input "23.16"
click at [291, 115] on div "Exemption $23.00" at bounding box center [326, 111] width 232 height 19
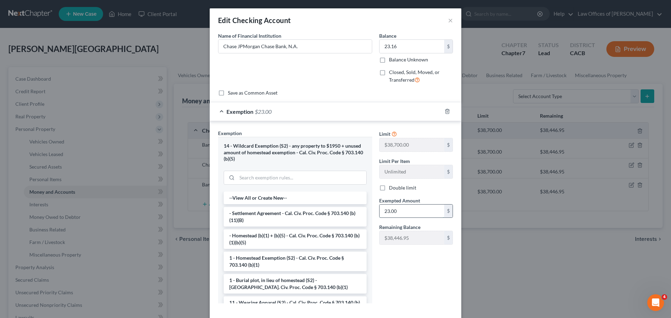
click at [406, 210] on input "23.00" at bounding box center [411, 211] width 65 height 13
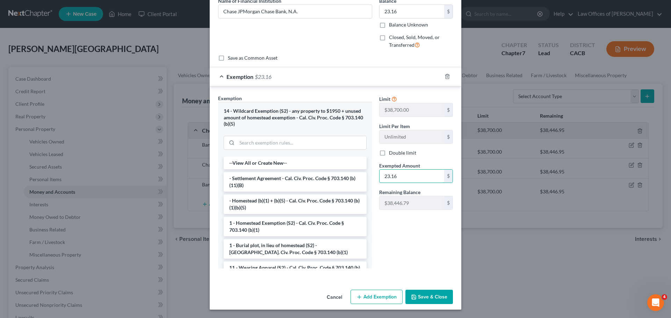
type input "23.16"
click at [427, 289] on div "Cancel Add Exemption Save & Close" at bounding box center [336, 298] width 252 height 23
click at [430, 297] on button "Save & Close" at bounding box center [429, 297] width 48 height 15
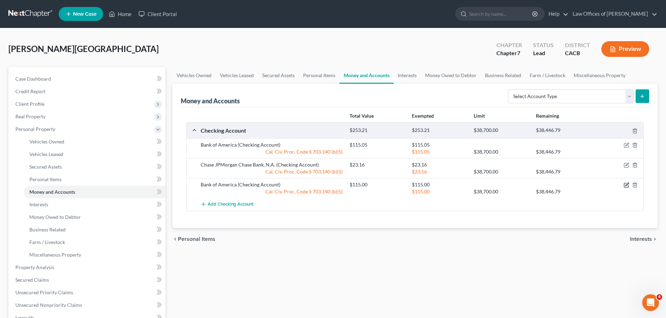
click at [626, 185] on icon "button" at bounding box center [626, 184] width 3 height 3
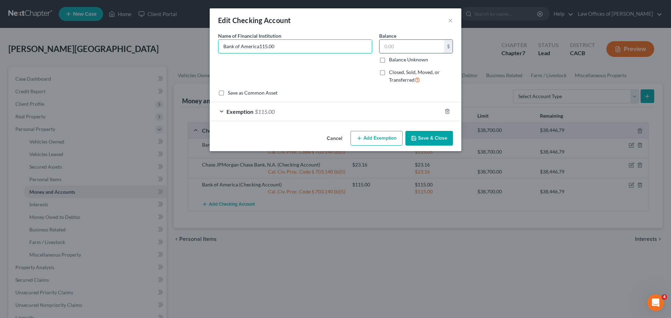
type input "Bank of America"
click at [401, 47] on input "text" at bounding box center [411, 46] width 65 height 13
type input "115.23"
click at [287, 110] on div "Exemption $115.00" at bounding box center [326, 111] width 232 height 19
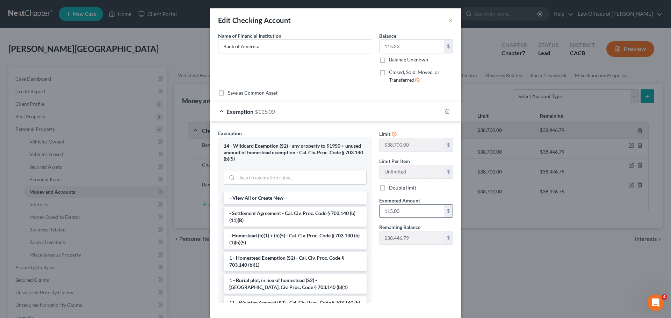
click at [404, 213] on input "115.00" at bounding box center [411, 211] width 65 height 13
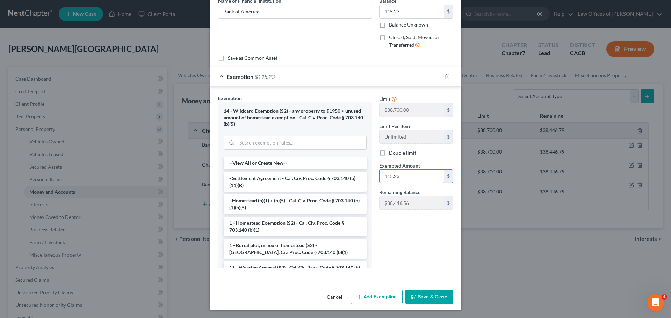
type input "115.23"
click at [423, 292] on button "Save & Close" at bounding box center [429, 297] width 48 height 15
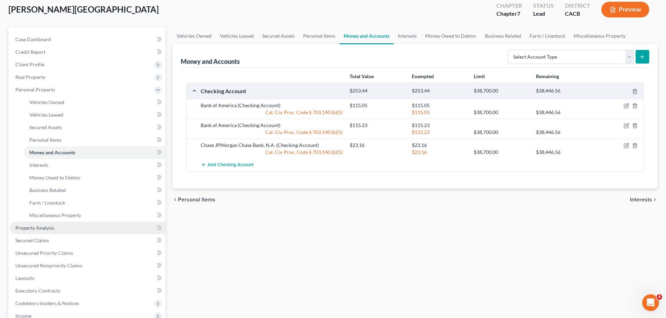
scroll to position [105, 0]
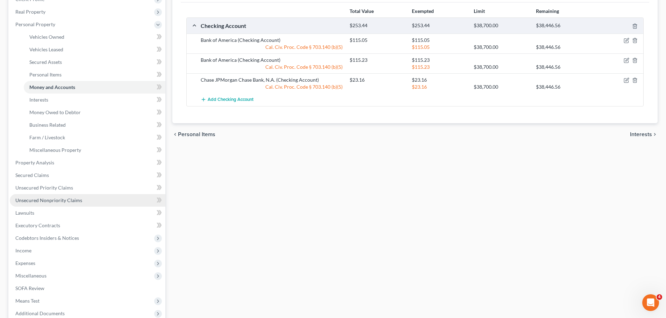
click at [57, 199] on span "Unsecured Nonpriority Claims" at bounding box center [48, 200] width 67 height 6
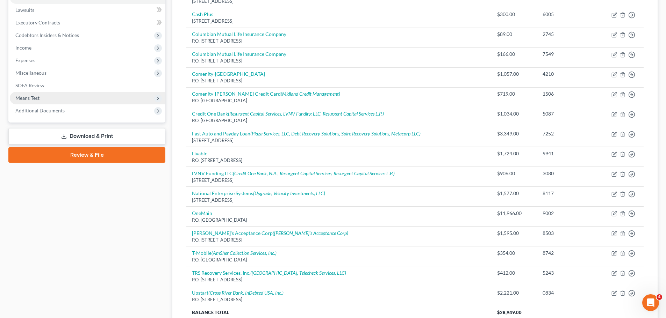
scroll to position [140, 0]
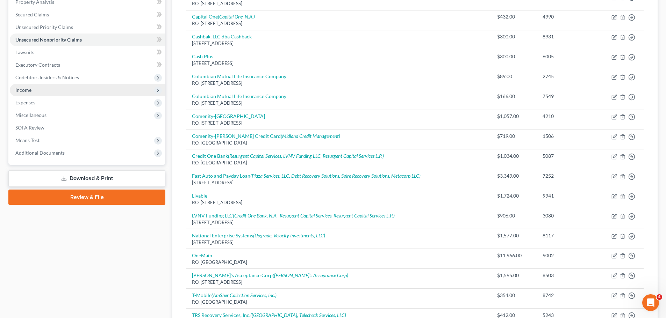
click at [28, 87] on span "Income" at bounding box center [23, 90] width 16 height 6
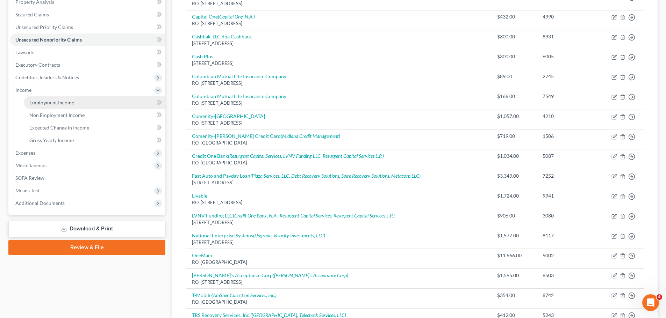
click at [39, 100] on span "Employment Income" at bounding box center [51, 103] width 45 height 6
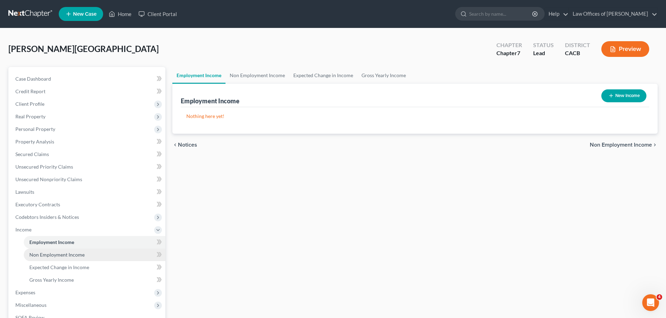
click at [70, 252] on span "Non Employment Income" at bounding box center [56, 255] width 55 height 6
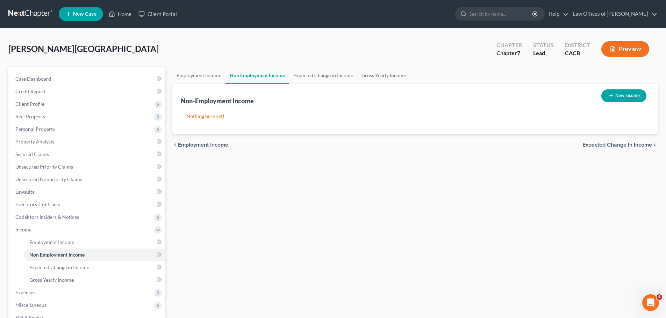
click at [635, 96] on button "New Income" at bounding box center [623, 95] width 45 height 13
select select "0"
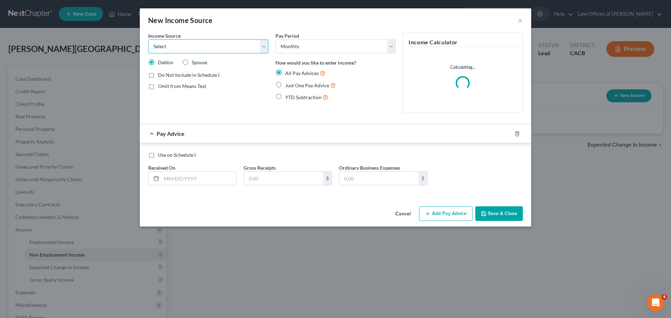
click at [228, 50] on select "Select Unemployment Disability (from employer) Pension Retirement Social Securi…" at bounding box center [208, 46] width 120 height 14
select select "3"
click at [148, 39] on select "Select Unemployment Disability (from employer) Pension Retirement Social Securi…" at bounding box center [208, 46] width 120 height 14
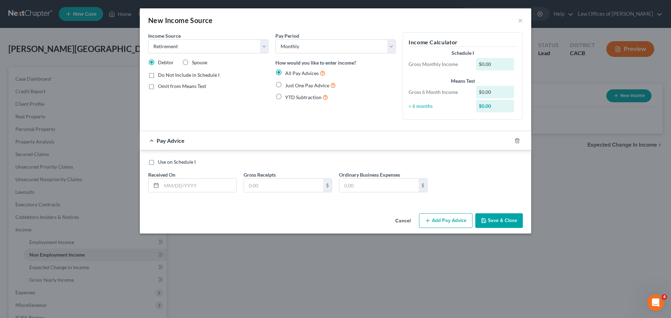
click at [285, 85] on label "Just One Pay Advice" at bounding box center [310, 85] width 51 height 8
click at [288, 85] on input "Just One Pay Advice" at bounding box center [290, 83] width 5 height 5
radio input "true"
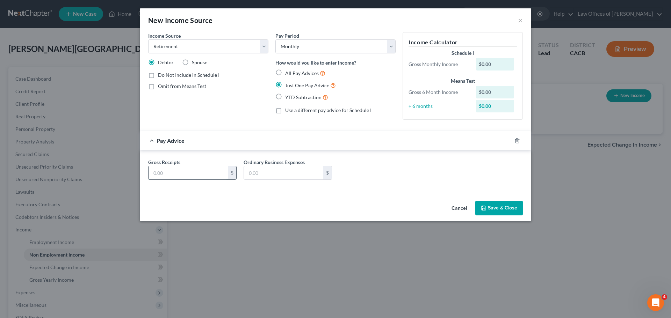
click at [209, 173] on input "text" at bounding box center [187, 172] width 79 height 13
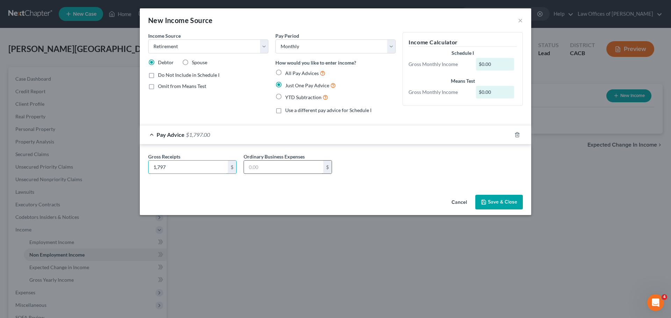
type input "1,797"
click at [274, 166] on input "text" at bounding box center [283, 167] width 79 height 13
type input "0.00"
click at [429, 156] on div "Gross Receipts 1,797 $ Ordinary Business Expenses 0.00 $" at bounding box center [336, 166] width 382 height 27
click at [285, 70] on label "All Pay Advices" at bounding box center [305, 73] width 40 height 8
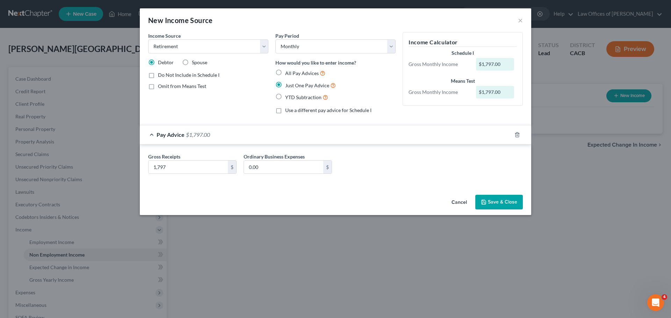
click at [288, 70] on input "All Pay Advices" at bounding box center [290, 71] width 5 height 5
radio input "true"
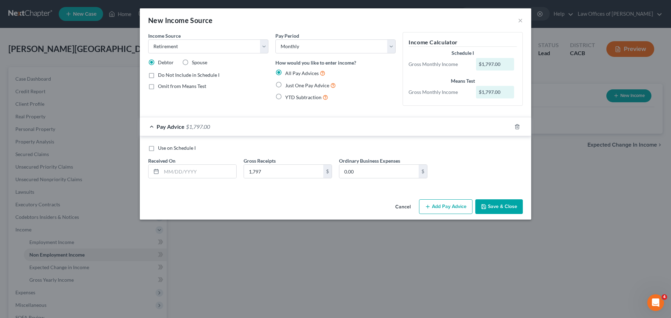
click at [285, 83] on label "Just One Pay Advice" at bounding box center [310, 85] width 51 height 8
click at [288, 83] on input "Just One Pay Advice" at bounding box center [290, 83] width 5 height 5
radio input "true"
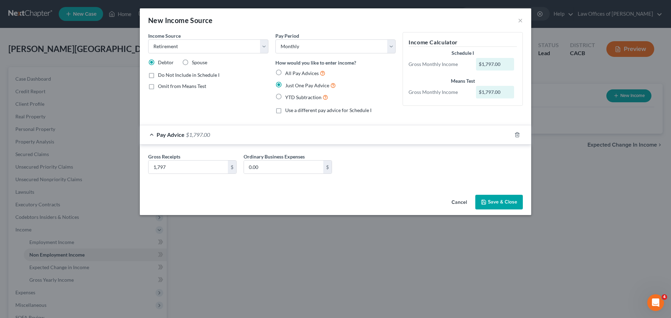
click at [494, 202] on button "Save & Close" at bounding box center [499, 202] width 48 height 15
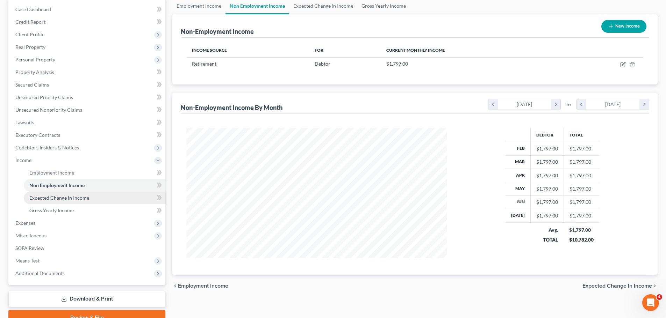
scroll to position [70, 0]
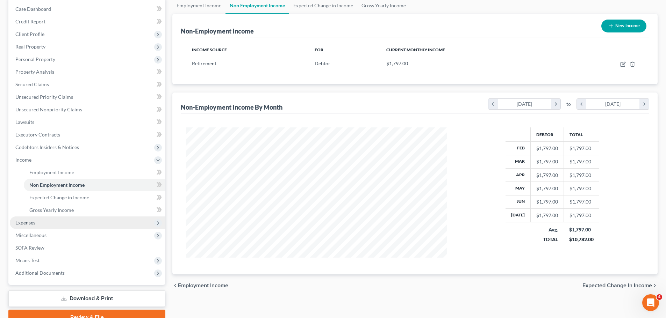
click at [125, 226] on span "Expenses" at bounding box center [87, 223] width 155 height 13
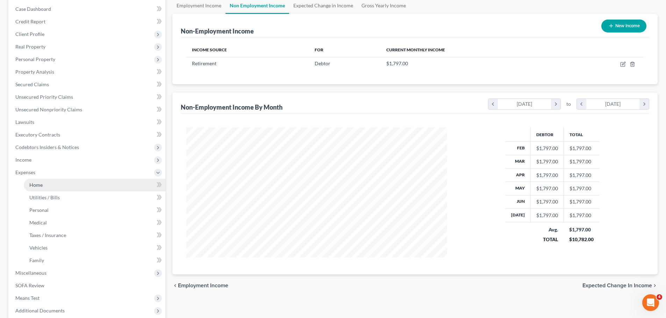
click at [110, 186] on link "Home" at bounding box center [95, 185] width 142 height 13
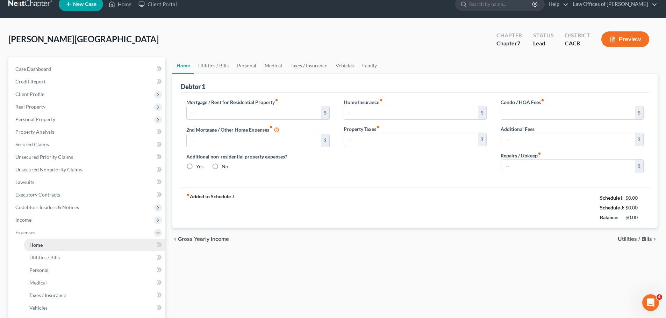
type input "0.00"
radio input "true"
type input "0.00"
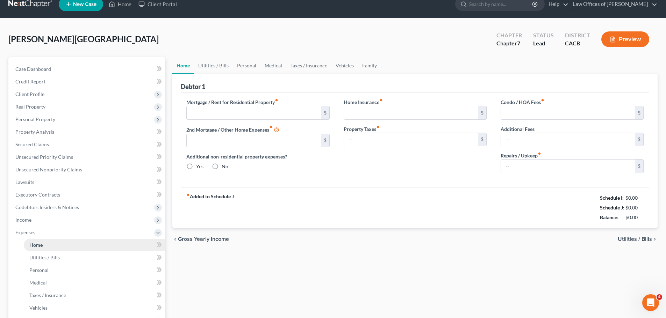
type input "0.00"
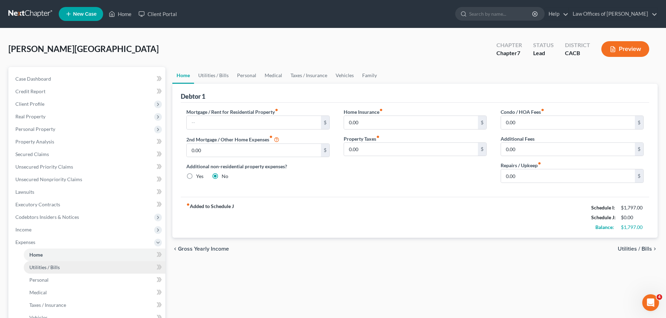
click at [74, 266] on link "Utilities / Bills" at bounding box center [95, 267] width 142 height 13
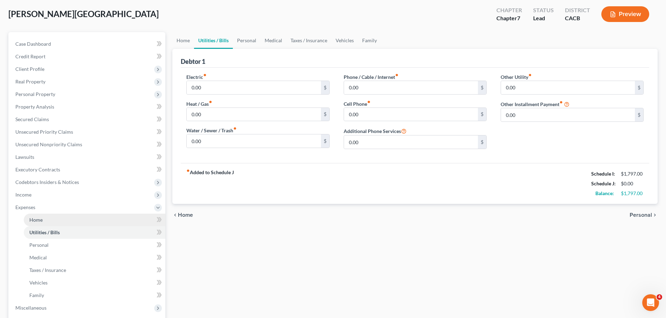
click at [91, 221] on link "Home" at bounding box center [95, 220] width 142 height 13
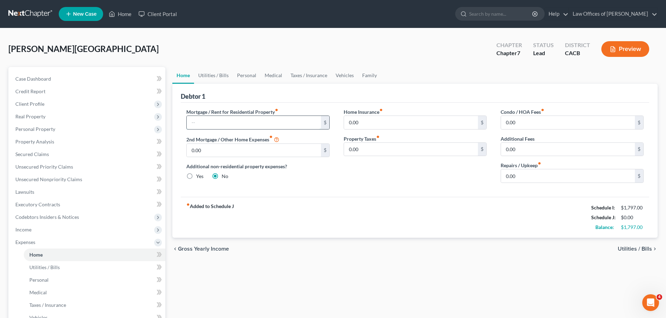
click at [236, 125] on input "text" at bounding box center [254, 122] width 134 height 13
type input "513"
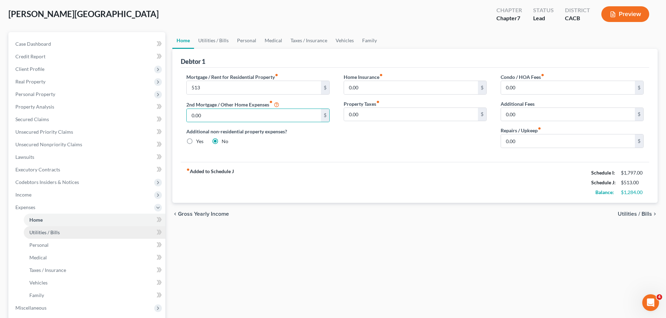
click at [95, 232] on link "Utilities / Bills" at bounding box center [95, 232] width 142 height 13
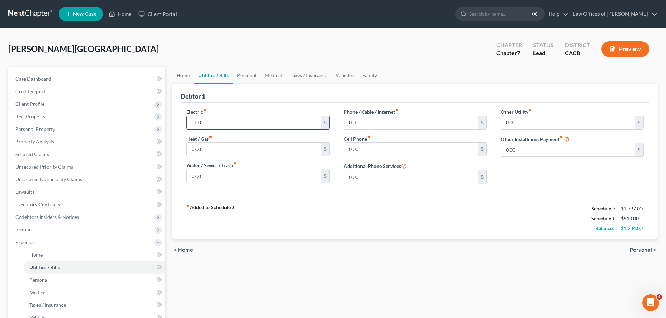
click at [220, 125] on input "0.00" at bounding box center [254, 122] width 134 height 13
type input "130"
type input "60"
click at [56, 279] on link "Personal" at bounding box center [95, 280] width 142 height 13
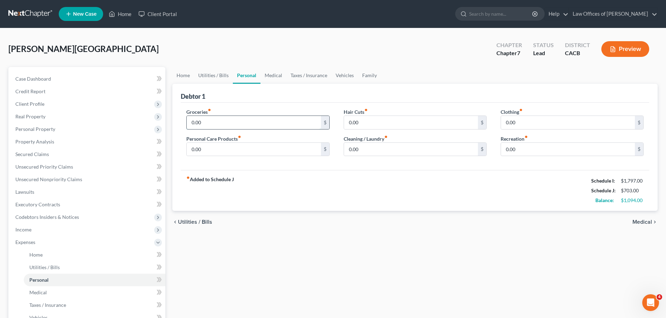
click at [208, 122] on input "0.00" at bounding box center [254, 122] width 134 height 13
type input "500"
type input "50"
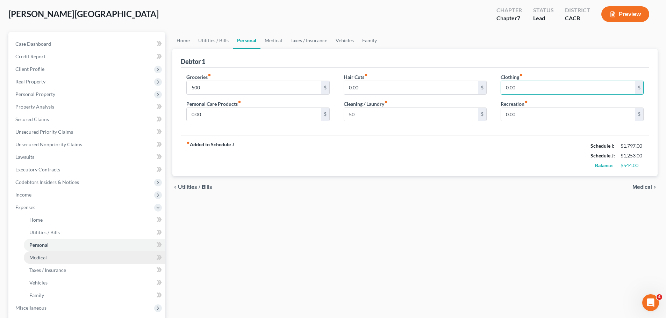
click at [95, 255] on link "Medical" at bounding box center [95, 258] width 142 height 13
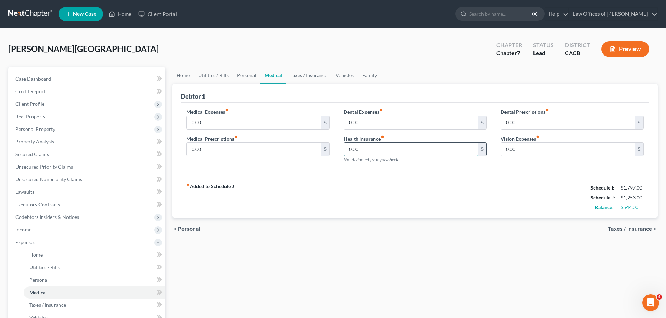
click at [368, 153] on input "0.00" at bounding box center [411, 149] width 134 height 13
type input "174.70"
click at [566, 148] on input "0.00" at bounding box center [568, 149] width 134 height 13
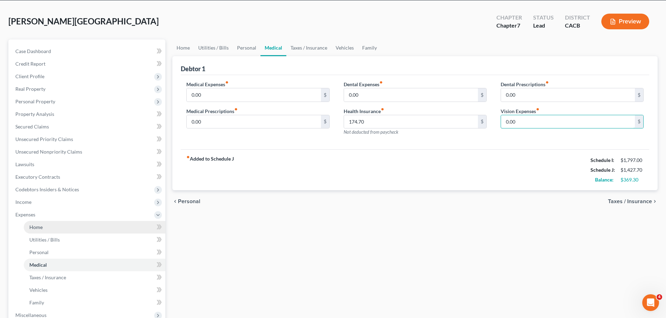
scroll to position [70, 0]
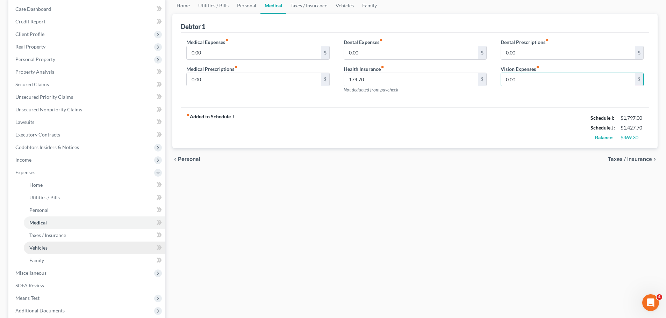
click at [72, 247] on link "Vehicles" at bounding box center [95, 248] width 142 height 13
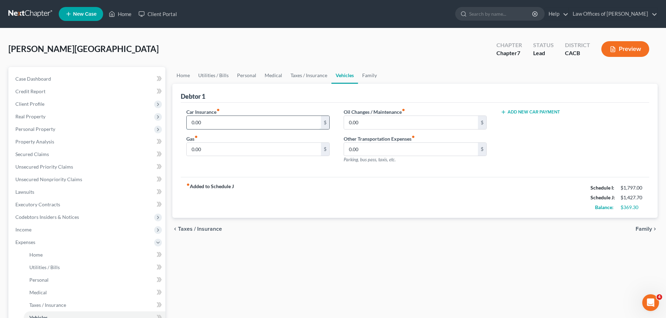
click at [212, 121] on input "0.00" at bounding box center [254, 122] width 134 height 13
type input "120"
click at [236, 154] on input "0.00" at bounding box center [254, 149] width 134 height 13
type input "150"
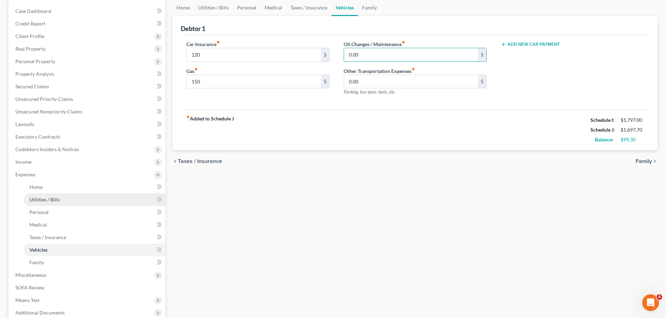
scroll to position [70, 0]
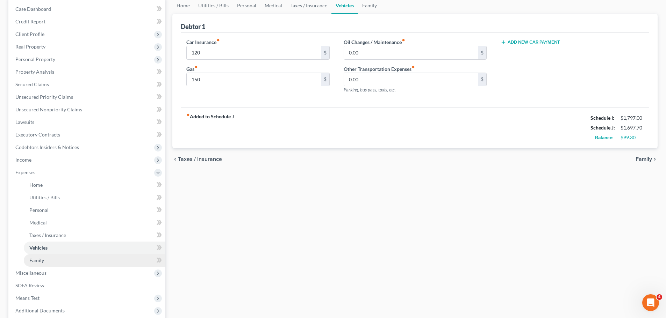
click at [82, 259] on link "Family" at bounding box center [95, 260] width 142 height 13
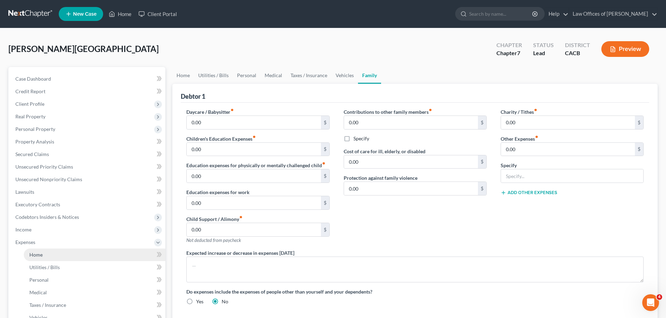
click at [57, 256] on link "Home" at bounding box center [95, 255] width 142 height 13
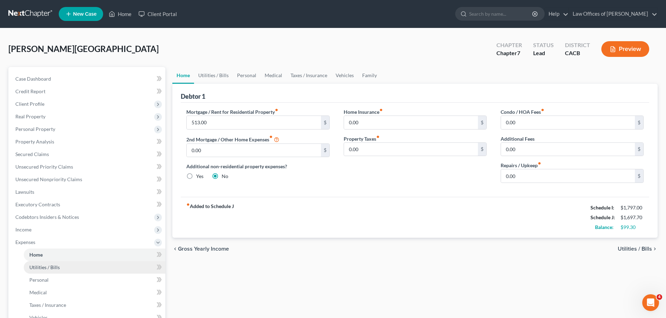
click at [58, 265] on span "Utilities / Bills" at bounding box center [44, 268] width 30 height 6
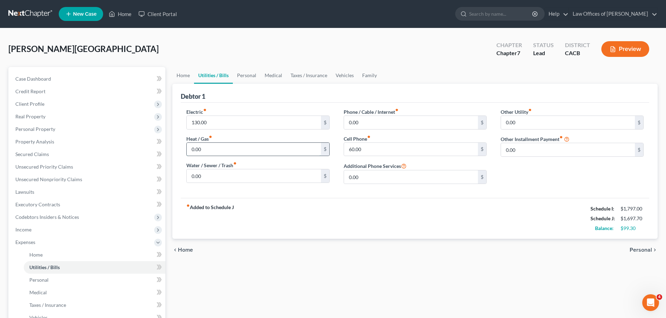
click at [219, 150] on input "0.00" at bounding box center [254, 149] width 134 height 13
type input "45"
click at [74, 277] on link "Personal" at bounding box center [95, 280] width 142 height 13
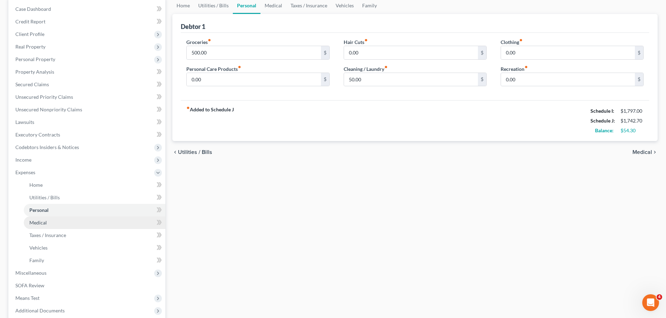
click at [97, 217] on link "Medical" at bounding box center [95, 223] width 142 height 13
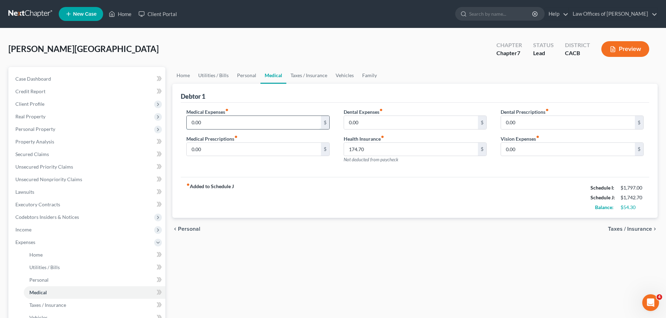
click at [238, 126] on input "0.00" at bounding box center [254, 122] width 134 height 13
type input "50"
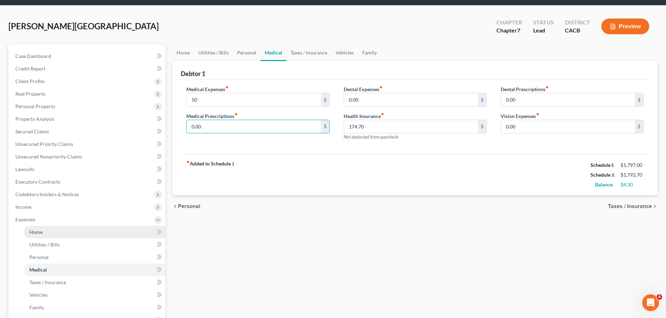
scroll to position [35, 0]
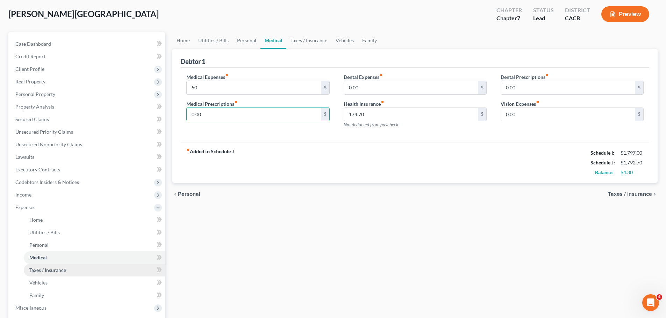
click at [60, 268] on span "Taxes / Insurance" at bounding box center [47, 270] width 37 height 6
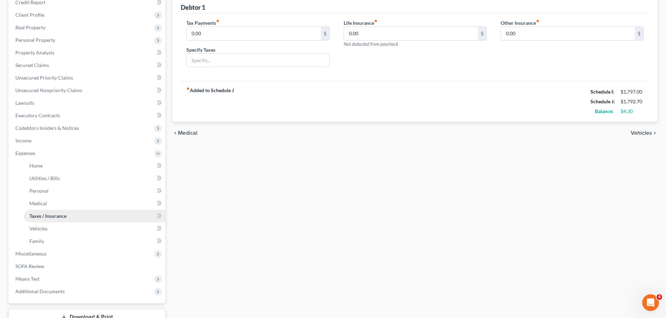
scroll to position [105, 0]
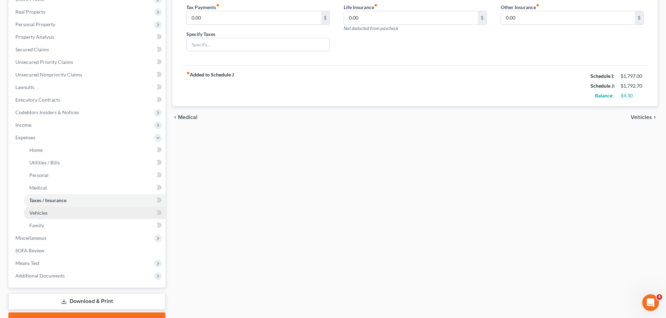
click at [63, 210] on link "Vehicles" at bounding box center [95, 213] width 142 height 13
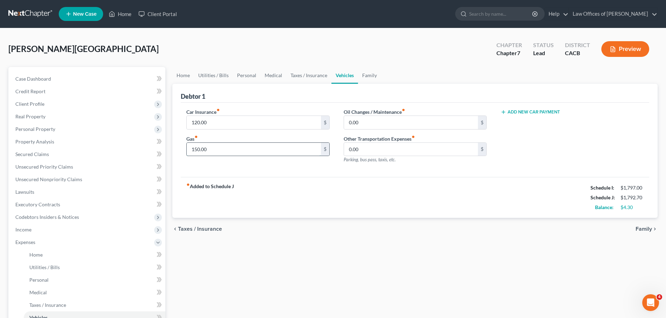
click at [235, 149] on input "150.00" at bounding box center [254, 149] width 134 height 13
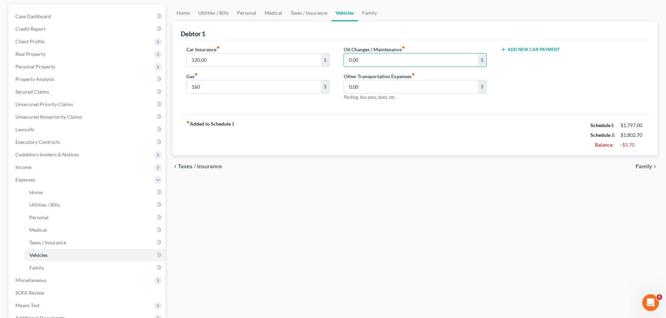
scroll to position [70, 0]
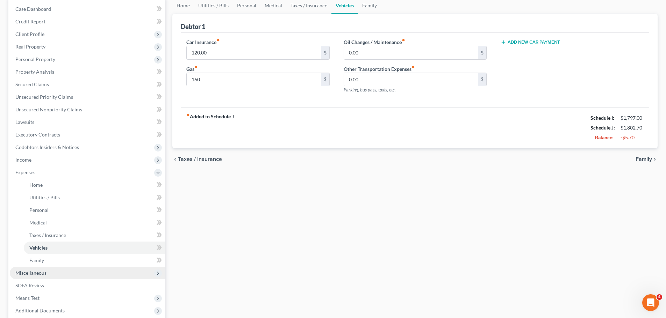
click at [47, 276] on span "Miscellaneous" at bounding box center [87, 273] width 155 height 13
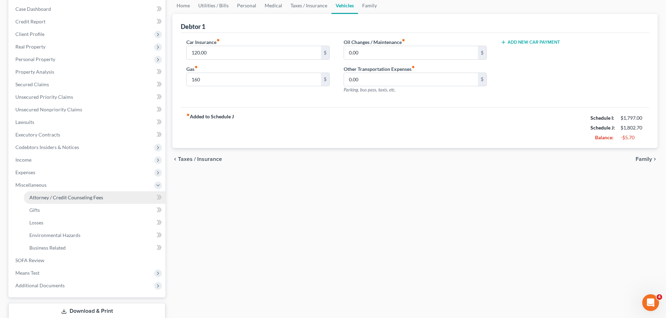
click at [52, 201] on link "Attorney / Credit Counseling Fees" at bounding box center [95, 197] width 142 height 13
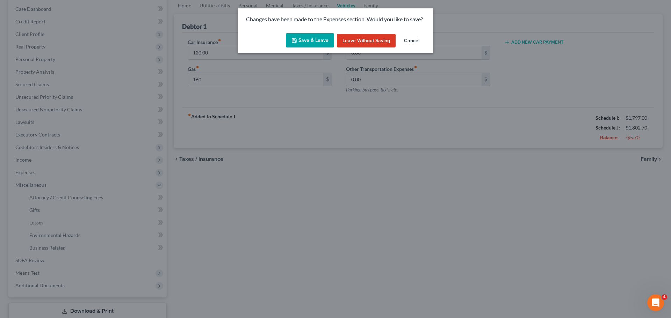
click at [306, 38] on button "Save & Leave" at bounding box center [310, 40] width 48 height 15
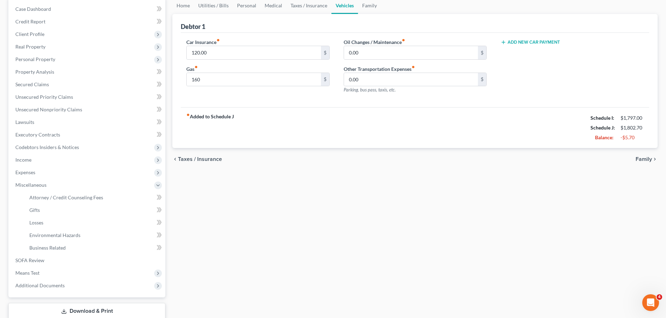
type input "160.00"
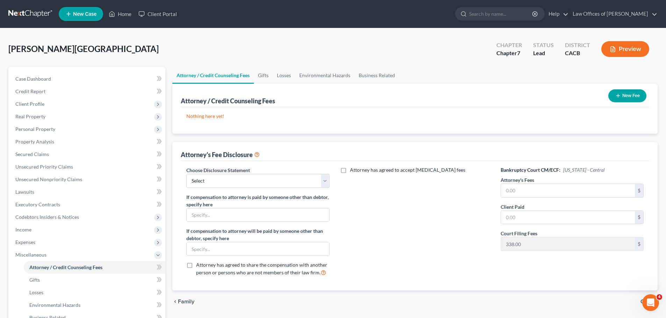
click at [628, 96] on button "New Fee" at bounding box center [627, 95] width 38 height 13
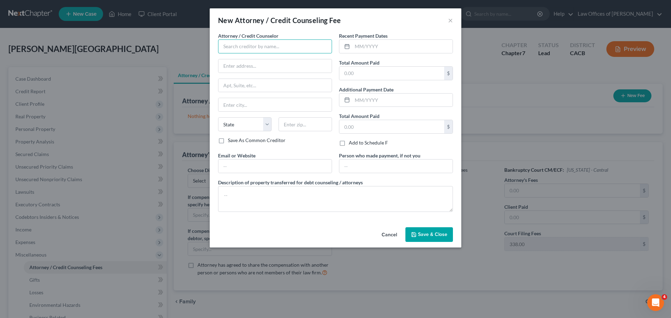
click at [264, 42] on input "text" at bounding box center [275, 46] width 114 height 14
click at [257, 59] on div "[PERSON_NAME], Esq." at bounding box center [260, 58] width 73 height 7
type input "[PERSON_NAME], Esq."
type input "[STREET_ADDRESS]"
type input "Santa [PERSON_NAME]"
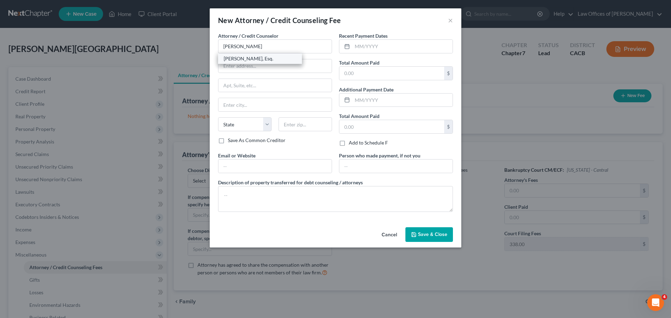
select select "4"
type input "92706"
click at [403, 48] on input "text" at bounding box center [402, 46] width 100 height 13
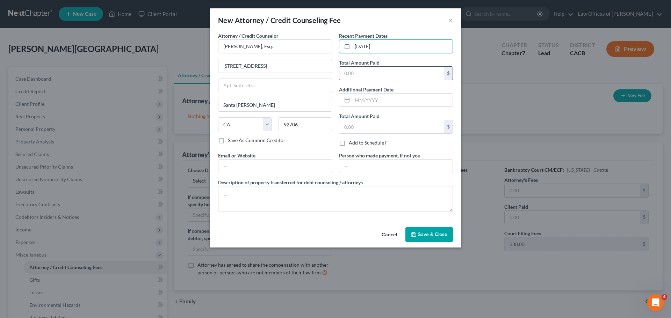
type input "[DATE]"
click at [394, 74] on input "text" at bounding box center [391, 73] width 105 height 13
type input "2,000"
click at [268, 165] on input "text" at bounding box center [274, 166] width 113 height 13
type input "[EMAIL_ADDRESS][DOMAIN_NAME]"
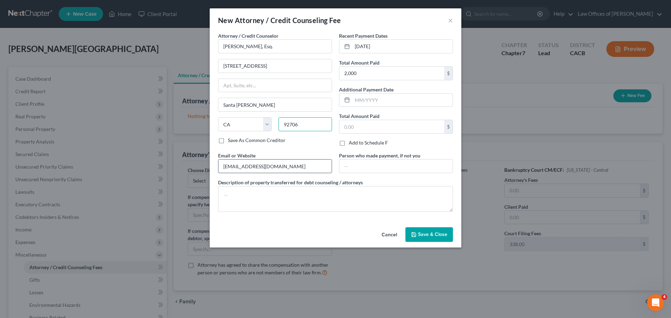
type input "92706-2605"
click at [428, 233] on span "Save & Close" at bounding box center [432, 235] width 29 height 6
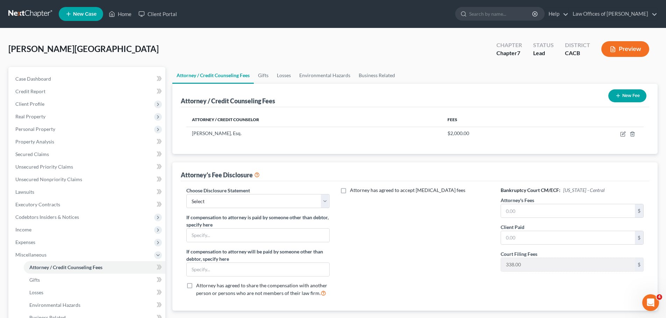
click at [631, 92] on button "New Fee" at bounding box center [627, 95] width 38 height 13
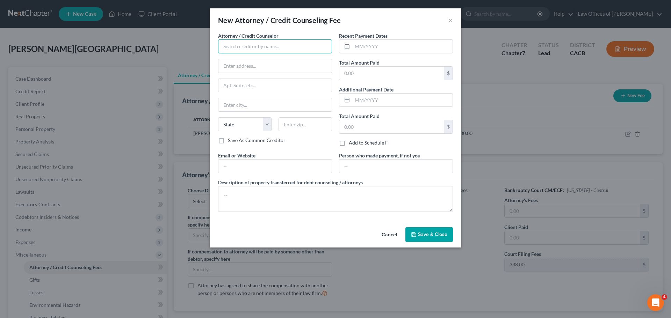
click at [286, 51] on input "text" at bounding box center [275, 46] width 114 height 14
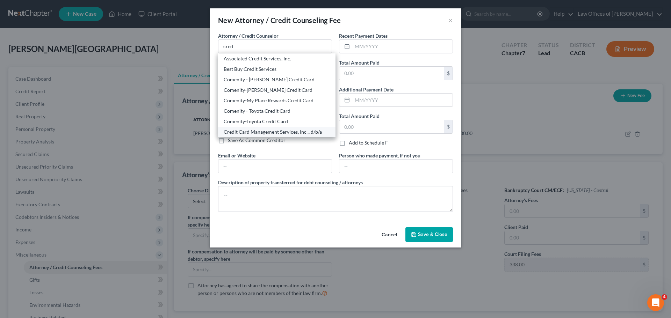
click at [294, 131] on div "Credit Card Management Services, Inc ., d/b/a [DOMAIN_NAME]" at bounding box center [277, 136] width 106 height 14
type input "Credit Card Management Services, Inc ., d/b/a [DOMAIN_NAME]"
type input "[STREET_ADDRESS]"
type input "Suite 114"
type input "[GEOGRAPHIC_DATA]"
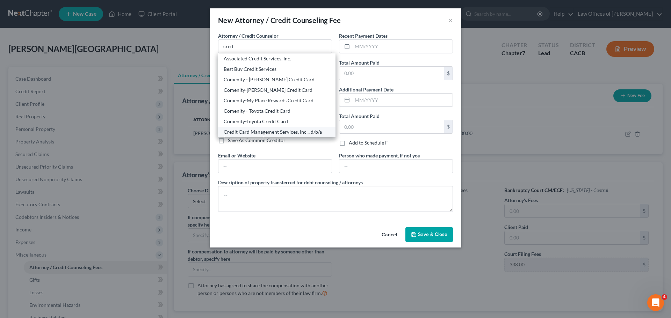
select select "9"
type input "33417"
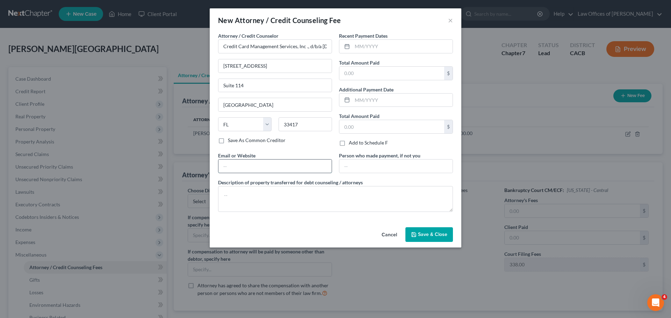
click at [254, 161] on input "text" at bounding box center [274, 166] width 113 height 13
type input "[DOMAIN_NAME]"
click at [374, 50] on input "text" at bounding box center [402, 46] width 100 height 13
type input "[DATE]"
click at [378, 77] on input "text" at bounding box center [391, 73] width 105 height 13
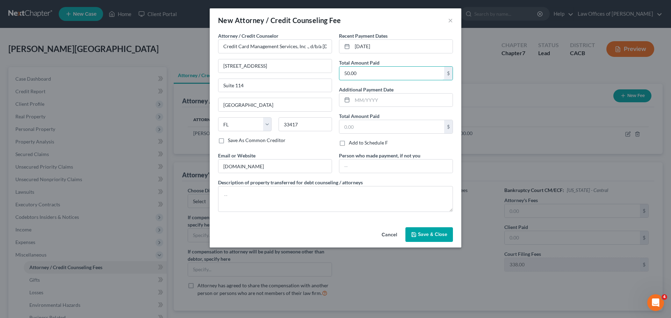
type input "50.00"
click at [424, 236] on span "Save & Close" at bounding box center [432, 235] width 29 height 6
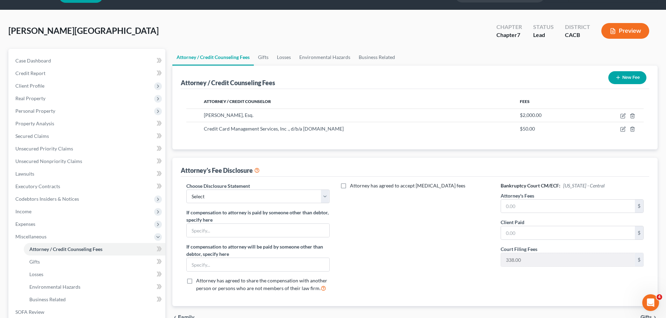
scroll to position [35, 0]
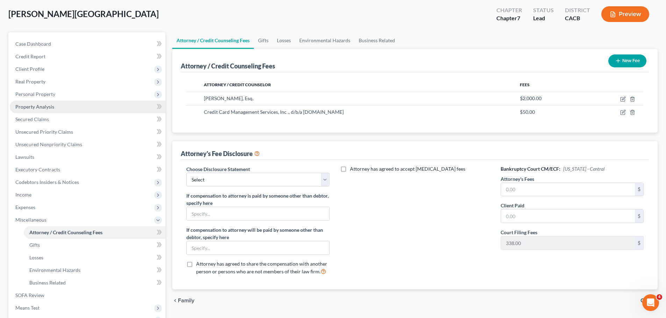
drag, startPoint x: 43, startPoint y: 95, endPoint x: 48, endPoint y: 103, distance: 9.2
click at [43, 95] on span "Personal Property" at bounding box center [35, 94] width 40 height 6
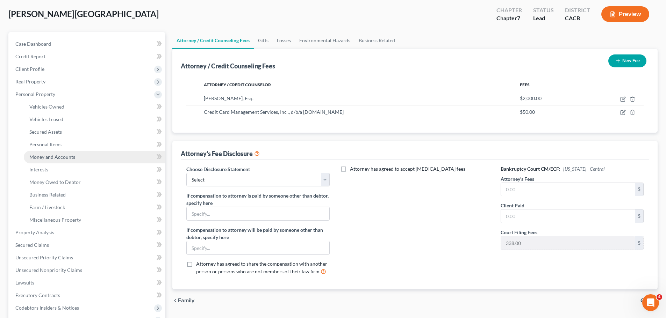
click at [56, 158] on span "Money and Accounts" at bounding box center [52, 157] width 46 height 6
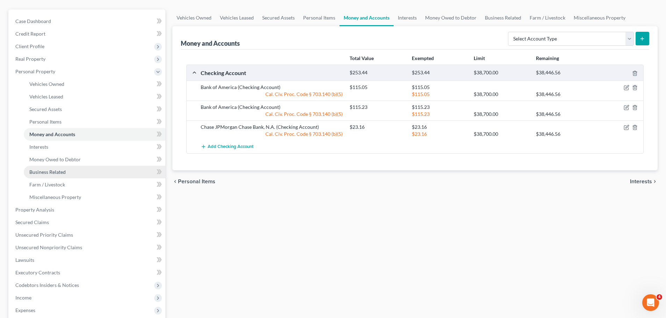
scroll to position [70, 0]
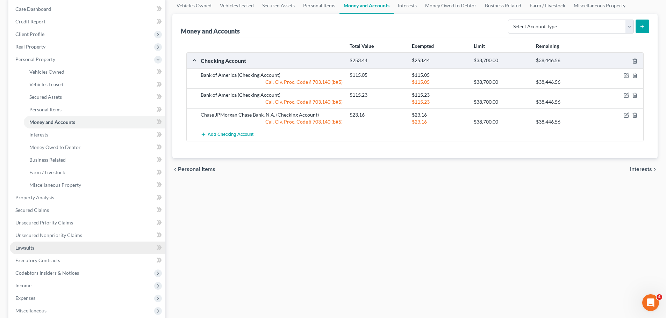
click at [38, 246] on link "Lawsuits" at bounding box center [87, 248] width 155 height 13
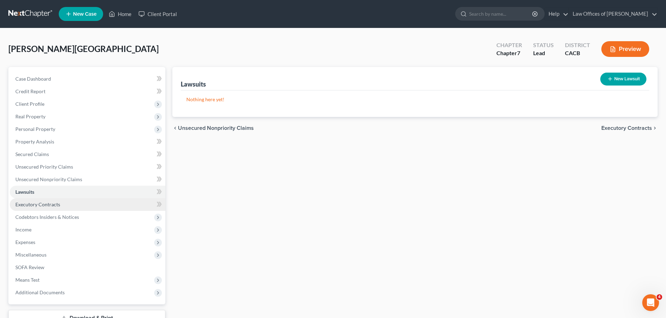
click at [54, 204] on span "Executory Contracts" at bounding box center [37, 205] width 45 height 6
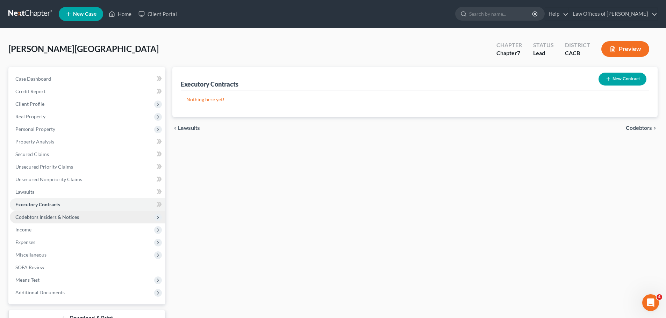
click at [51, 215] on span "Codebtors Insiders & Notices" at bounding box center [47, 217] width 64 height 6
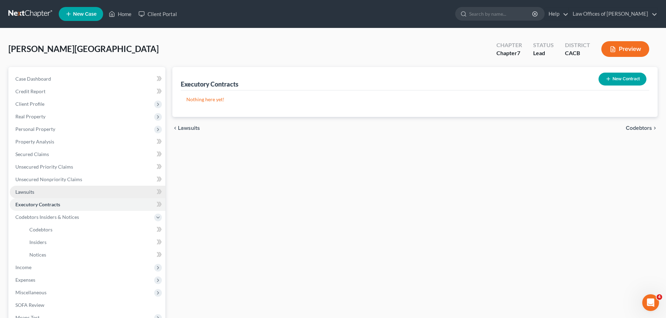
click at [40, 190] on link "Lawsuits" at bounding box center [87, 192] width 155 height 13
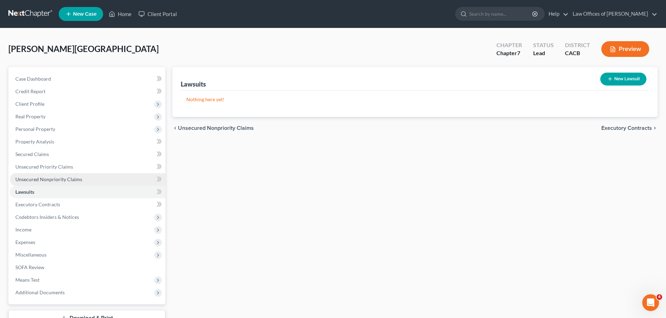
click at [84, 179] on link "Unsecured Nonpriority Claims" at bounding box center [87, 179] width 155 height 13
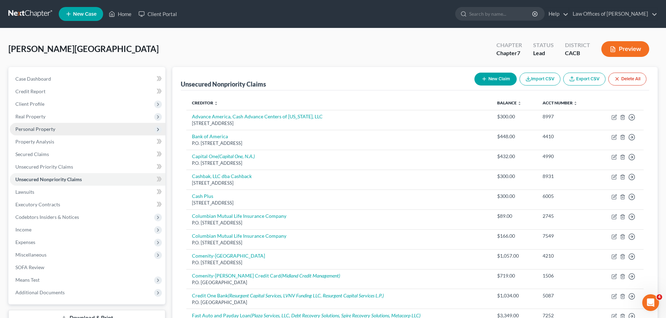
click at [59, 126] on span "Personal Property" at bounding box center [87, 129] width 155 height 13
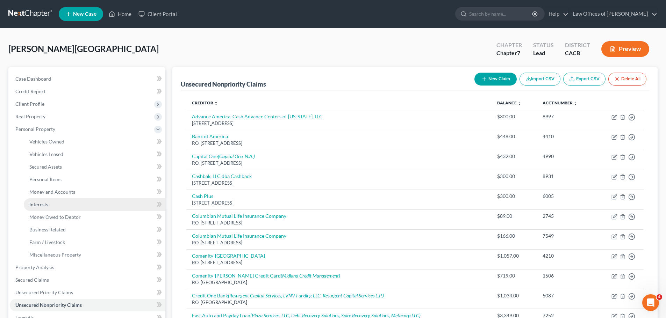
click at [77, 201] on link "Interests" at bounding box center [95, 204] width 142 height 13
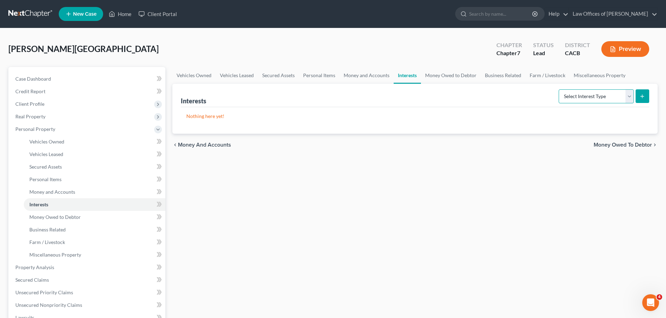
click at [627, 101] on select "Select Interest Type 401K Annuity Bond Education IRA Government Bond Government…" at bounding box center [595, 96] width 75 height 14
select select "term_life_insurance"
click at [559, 89] on select "Select Interest Type 401K Annuity Bond Education IRA Government Bond Government…" at bounding box center [595, 96] width 75 height 14
click at [645, 97] on button "submit" at bounding box center [642, 96] width 14 height 14
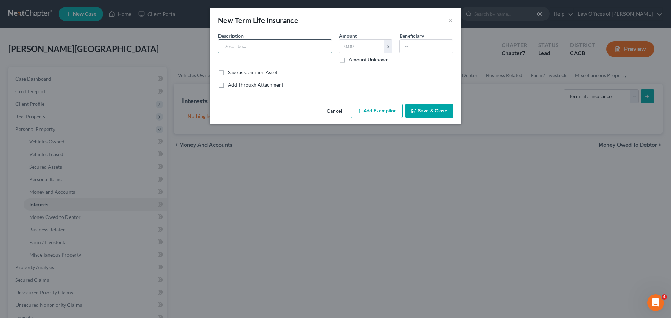
click at [269, 46] on input "text" at bounding box center [274, 46] width 113 height 13
type input "Lincoln Heritage Life Insurance Company"
click at [369, 45] on input "text" at bounding box center [361, 46] width 44 height 13
type input "0.00"
click at [424, 46] on input "text" at bounding box center [426, 46] width 53 height 13
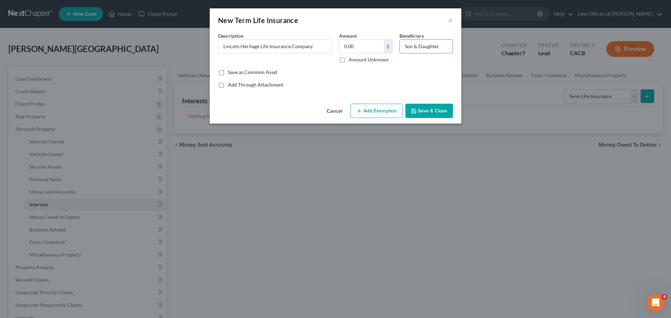
type input "Son & Daughter"
click at [433, 111] on button "Save & Close" at bounding box center [429, 111] width 48 height 15
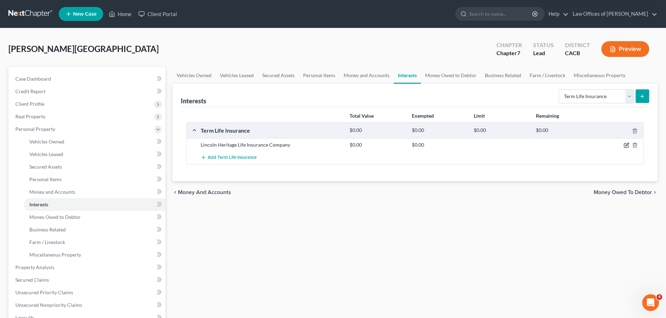
click at [628, 144] on icon "button" at bounding box center [626, 146] width 6 height 6
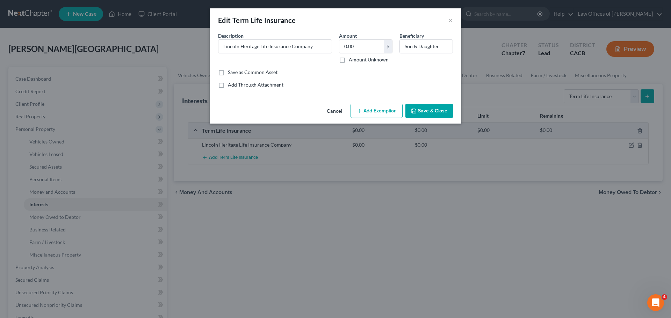
click at [381, 112] on button "Add Exemption" at bounding box center [376, 111] width 52 height 15
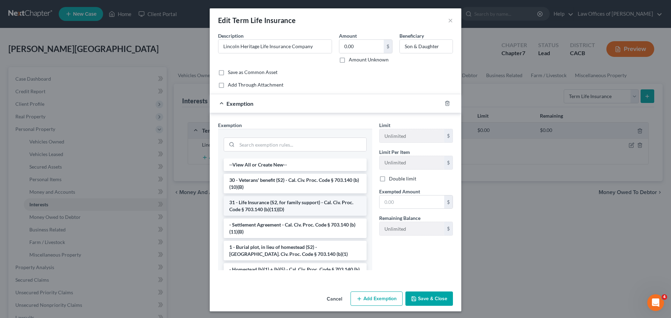
click at [293, 209] on li "31 - Life Insurance (S2, for family support) - Cal. Civ. Proc. Code § 703.140 (…" at bounding box center [295, 206] width 143 height 20
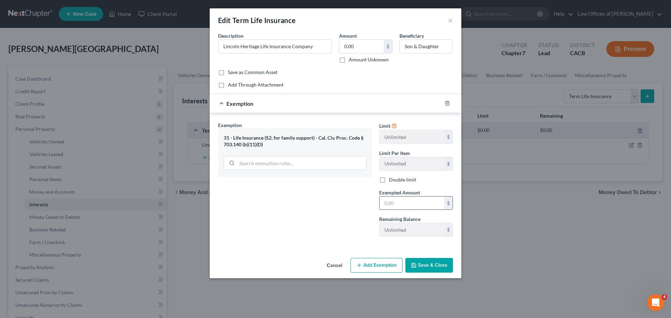
click at [420, 205] on input "text" at bounding box center [411, 203] width 65 height 13
type input "0.00"
click at [437, 268] on button "Save & Close" at bounding box center [429, 265] width 48 height 15
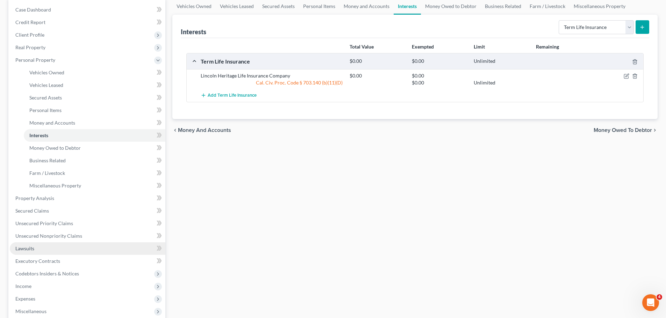
scroll to position [70, 0]
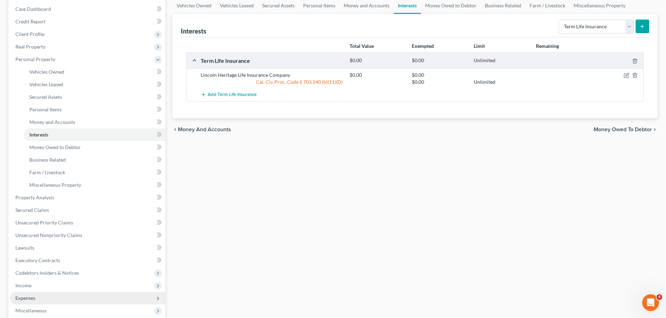
click at [59, 296] on span "Expenses" at bounding box center [87, 298] width 155 height 13
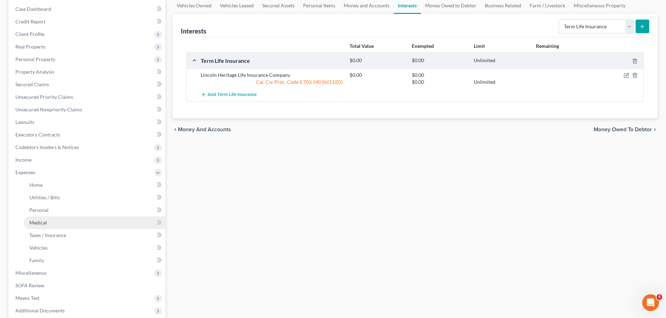
click at [55, 221] on link "Medical" at bounding box center [95, 223] width 142 height 13
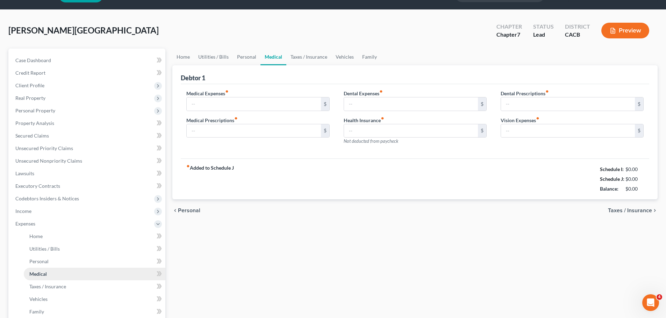
type input "50.00"
type input "0.00"
type input "174.70"
type input "0.00"
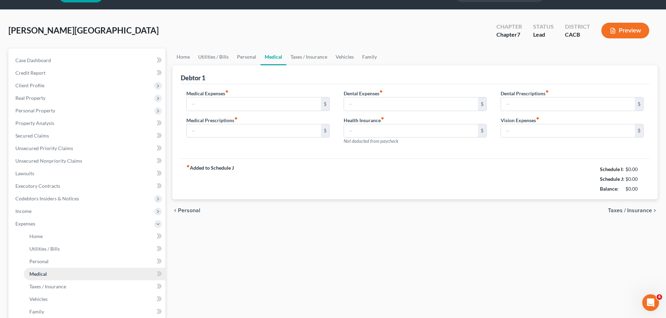
type input "0.00"
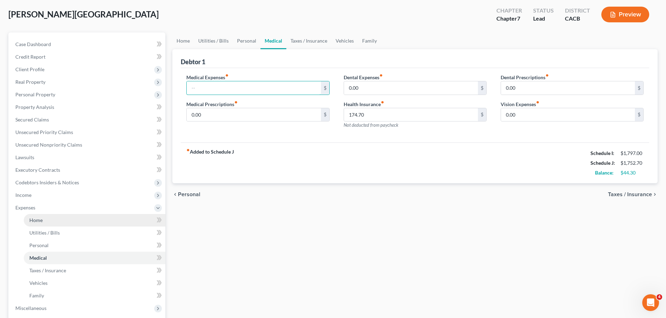
scroll to position [35, 0]
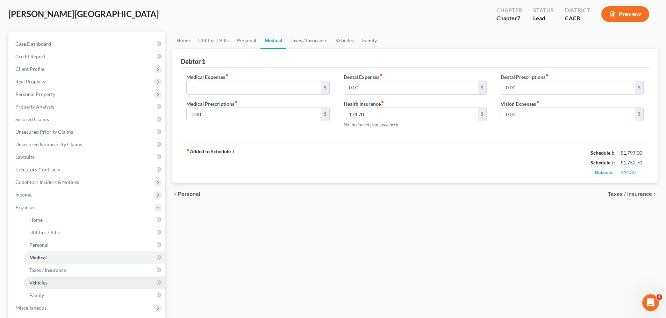
click at [65, 278] on link "Vehicles" at bounding box center [95, 283] width 142 height 13
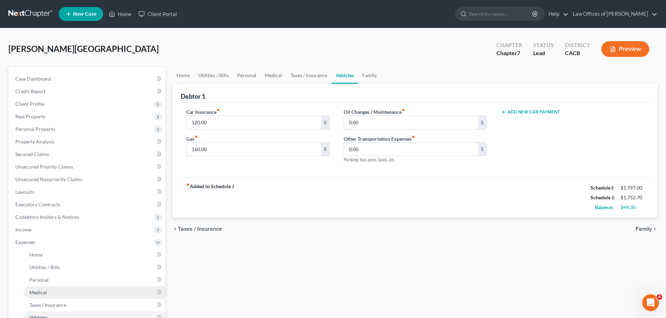
click at [59, 294] on link "Medical" at bounding box center [95, 293] width 142 height 13
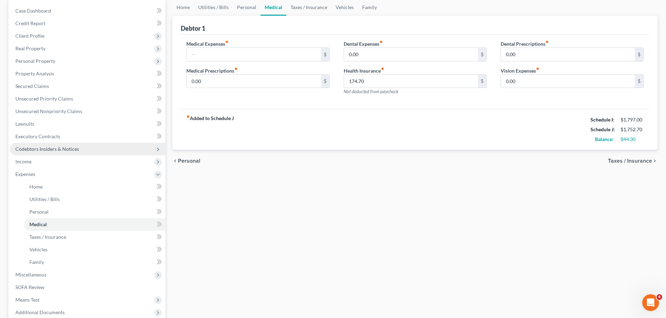
scroll to position [70, 0]
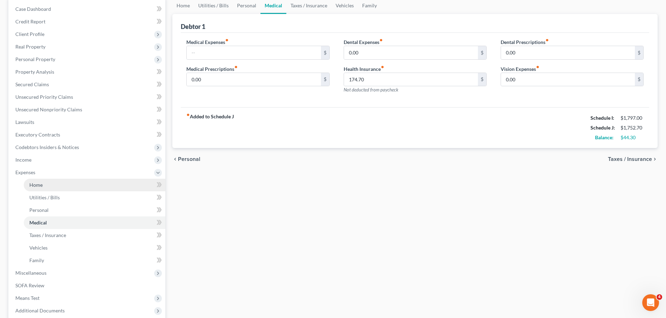
click at [65, 188] on link "Home" at bounding box center [95, 185] width 142 height 13
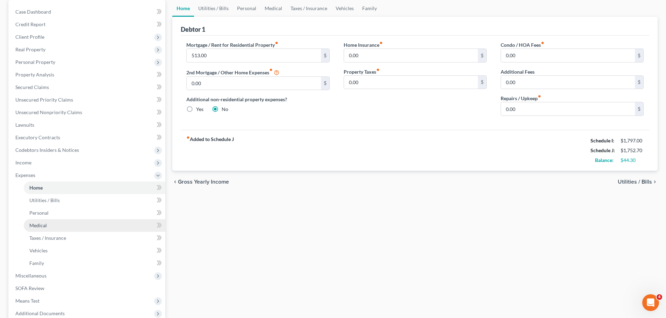
scroll to position [70, 0]
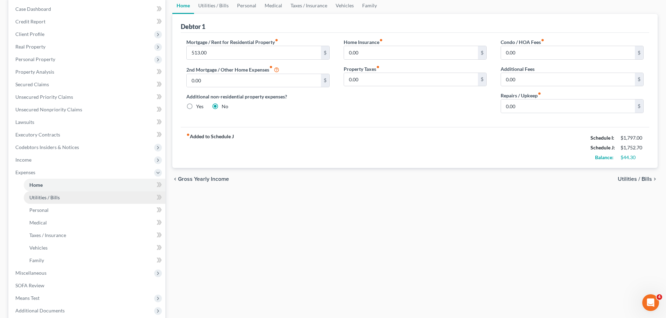
click at [71, 197] on link "Utilities / Bills" at bounding box center [95, 197] width 142 height 13
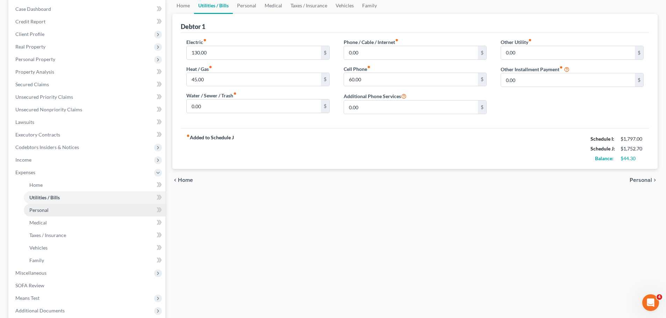
click at [81, 205] on link "Personal" at bounding box center [95, 210] width 142 height 13
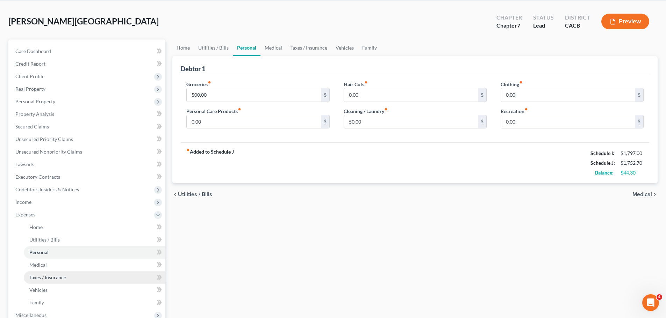
scroll to position [70, 0]
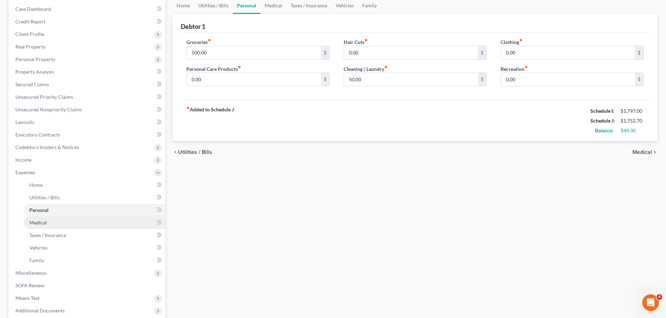
click at [72, 226] on link "Medical" at bounding box center [95, 223] width 142 height 13
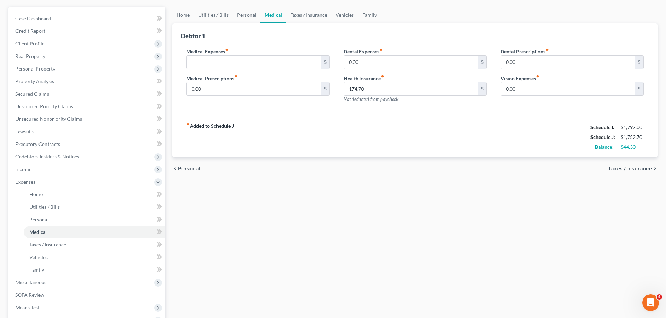
scroll to position [70, 0]
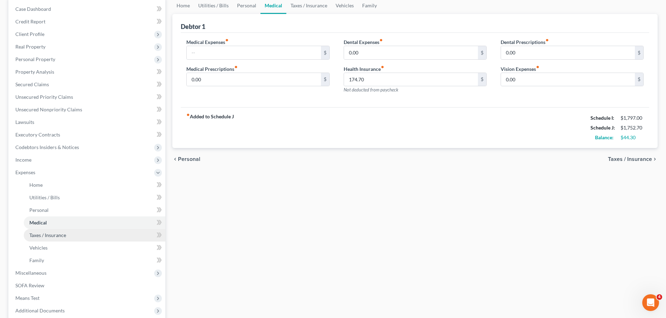
click at [86, 233] on link "Taxes / Insurance" at bounding box center [95, 235] width 142 height 13
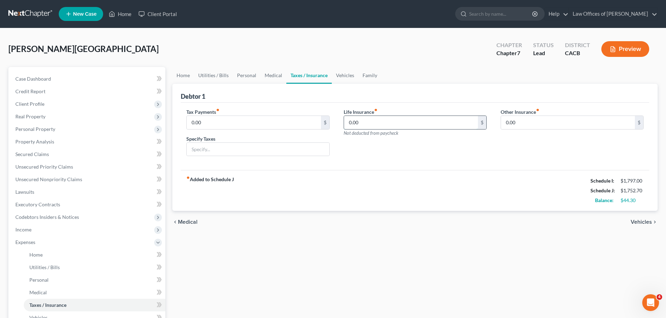
click at [364, 125] on input "0.00" at bounding box center [411, 122] width 134 height 13
type input "54.25"
click at [589, 123] on input "0.00" at bounding box center [568, 122] width 134 height 13
click at [85, 180] on link "Unsecured Nonpriority Claims" at bounding box center [87, 179] width 155 height 13
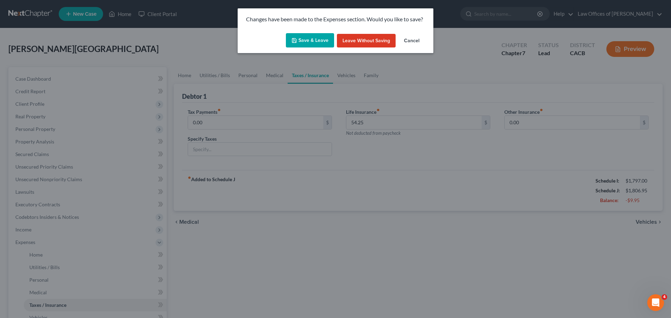
click at [301, 38] on button "Save & Leave" at bounding box center [310, 40] width 48 height 15
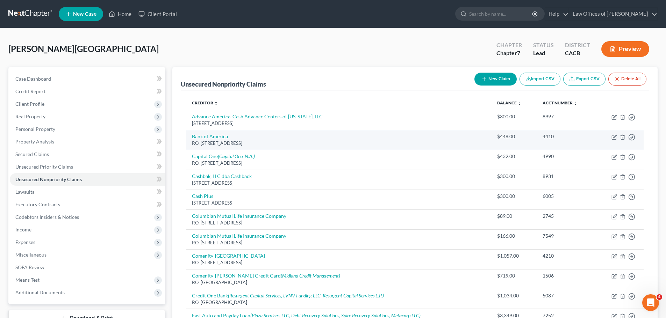
click at [321, 144] on div "P.O. [STREET_ADDRESS]" at bounding box center [339, 143] width 294 height 7
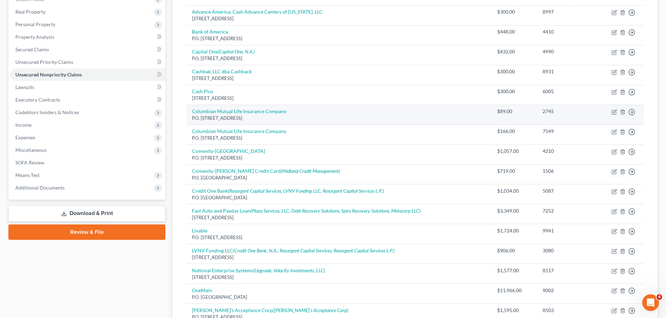
scroll to position [210, 0]
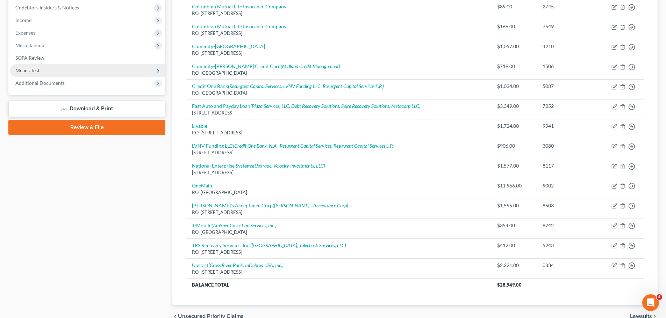
click at [33, 68] on span "Means Test" at bounding box center [27, 70] width 24 height 6
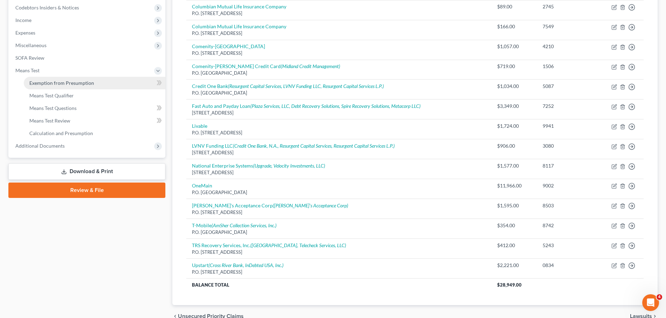
click at [47, 82] on span "Exemption from Presumption" at bounding box center [61, 83] width 65 height 6
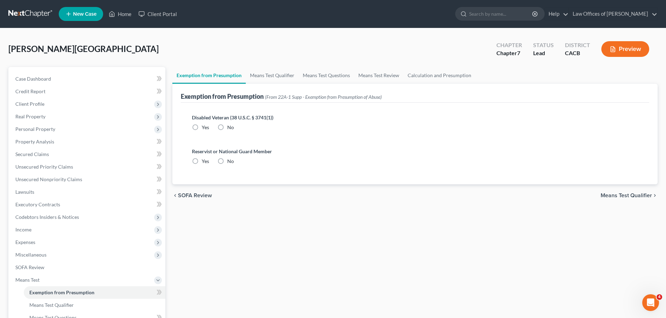
click at [227, 125] on label "No" at bounding box center [230, 127] width 7 height 7
click at [230, 125] on input "No" at bounding box center [232, 126] width 5 height 5
radio input "true"
click at [227, 159] on label "No" at bounding box center [230, 161] width 7 height 7
click at [230, 159] on input "No" at bounding box center [232, 160] width 5 height 5
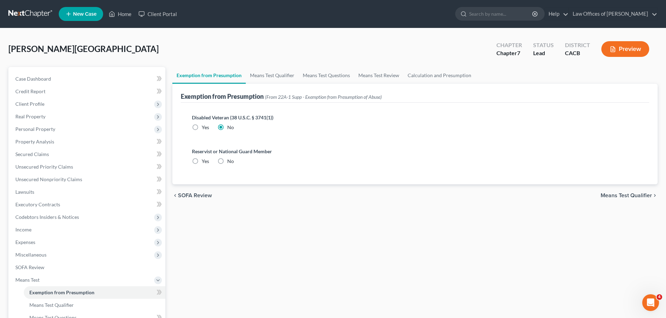
radio input "true"
click at [270, 74] on link "Means Test Qualifier" at bounding box center [272, 75] width 53 height 17
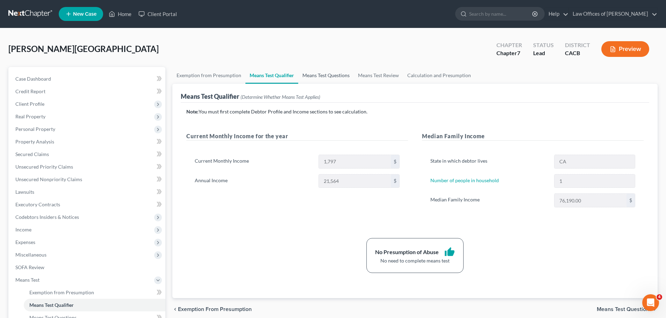
click at [319, 73] on link "Means Test Questions" at bounding box center [326, 75] width 56 height 17
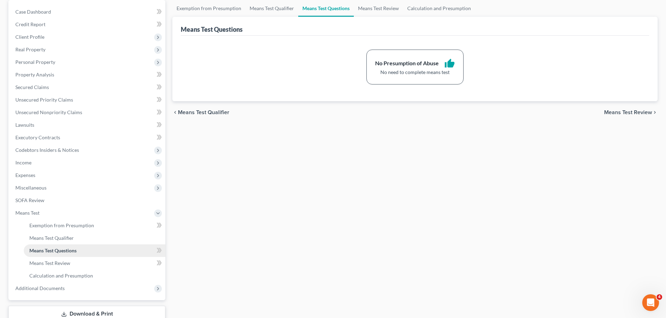
scroll to position [70, 0]
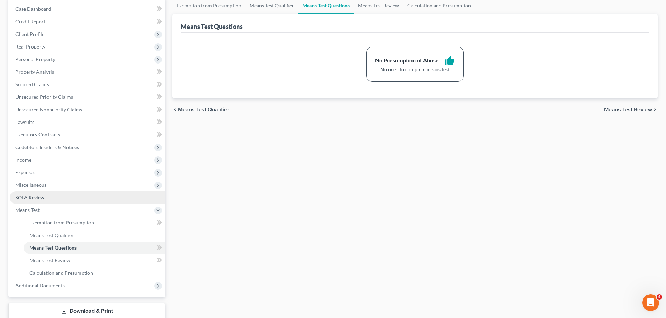
click at [35, 201] on link "SOFA Review" at bounding box center [87, 197] width 155 height 13
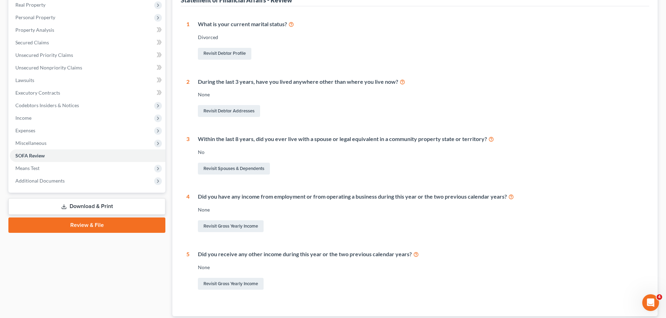
scroll to position [54, 0]
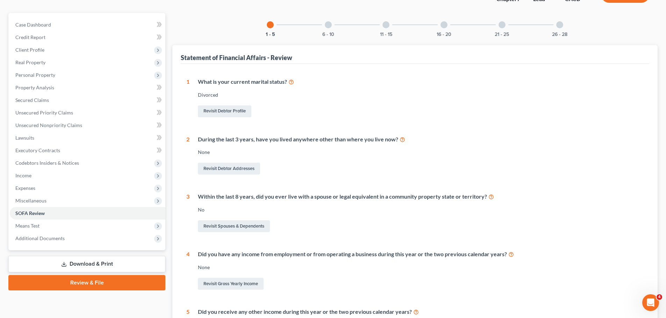
click at [327, 21] on div "6 - 10" at bounding box center [328, 25] width 24 height 24
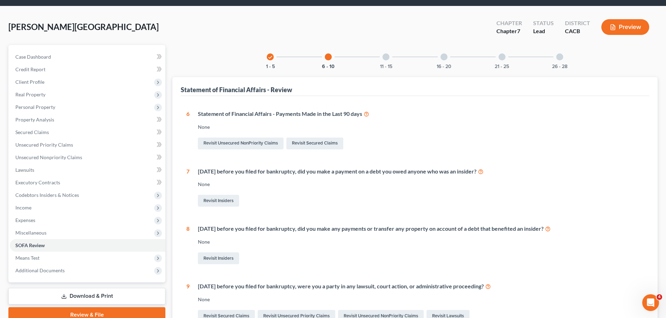
scroll to position [19, 0]
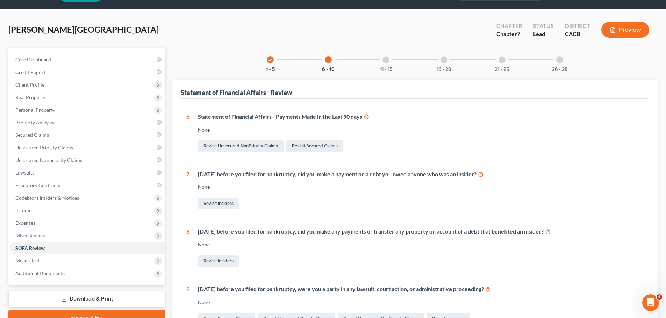
click at [387, 60] on div at bounding box center [385, 59] width 7 height 7
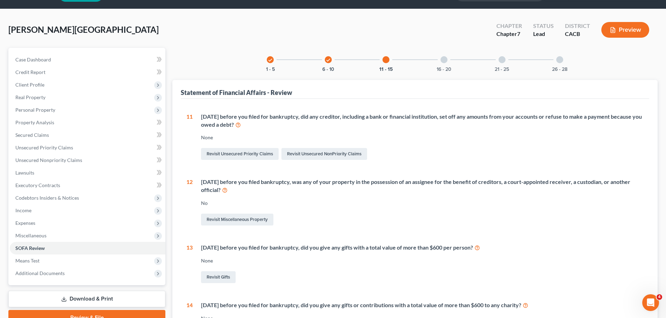
click at [332, 57] on div "check 6 - 10" at bounding box center [328, 60] width 24 height 24
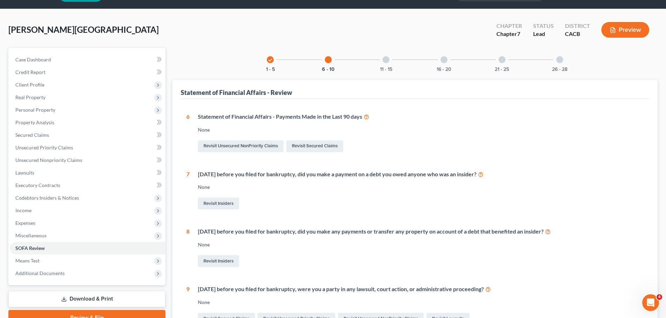
click at [271, 58] on icon "check" at bounding box center [270, 60] width 5 height 5
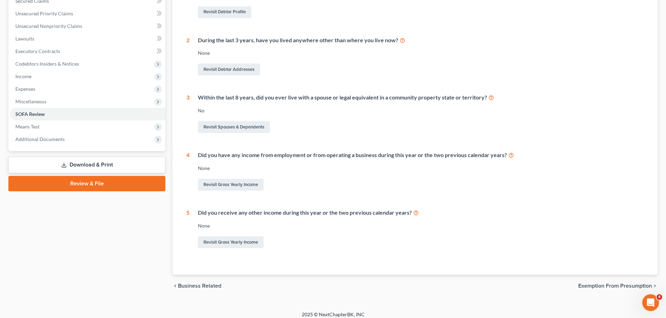
scroll to position [159, 0]
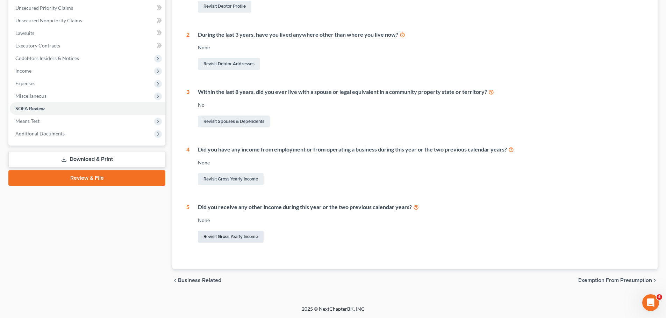
click at [251, 237] on link "Revisit Gross Yearly Income" at bounding box center [231, 237] width 66 height 12
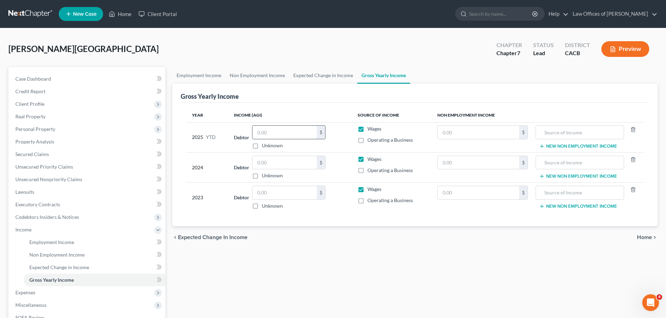
click at [265, 134] on input "text" at bounding box center [284, 132] width 64 height 13
click at [299, 136] on input "text" at bounding box center [284, 132] width 64 height 13
type input "14,376"
drag, startPoint x: 299, startPoint y: 136, endPoint x: 218, endPoint y: 135, distance: 81.1
click at [218, 135] on tr "2025 YTD Debtor 14,376.00 $ Unknown Balance Undetermined 14,376 $ Unknown Wages…" at bounding box center [414, 137] width 457 height 30
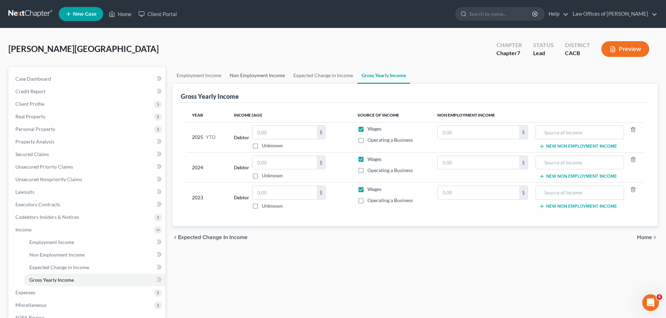
click at [253, 73] on link "Non Employment Income" at bounding box center [257, 75] width 64 height 17
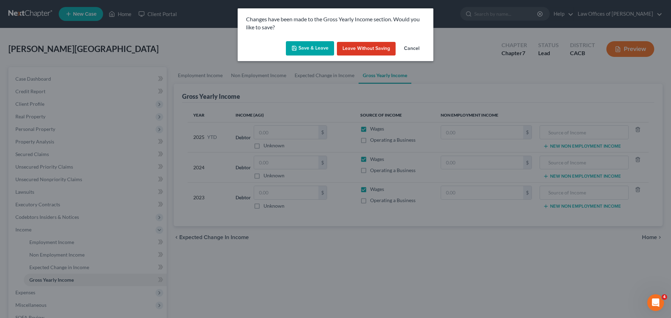
click at [368, 49] on button "Leave without Saving" at bounding box center [366, 49] width 59 height 14
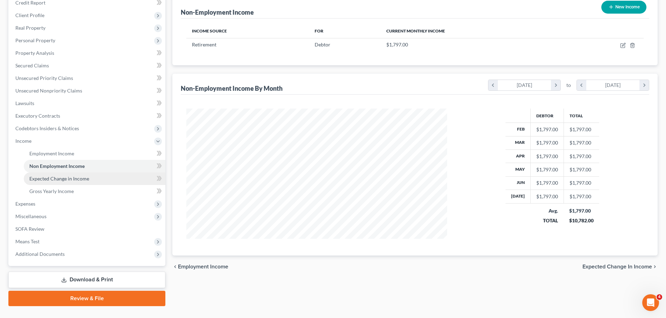
scroll to position [103, 0]
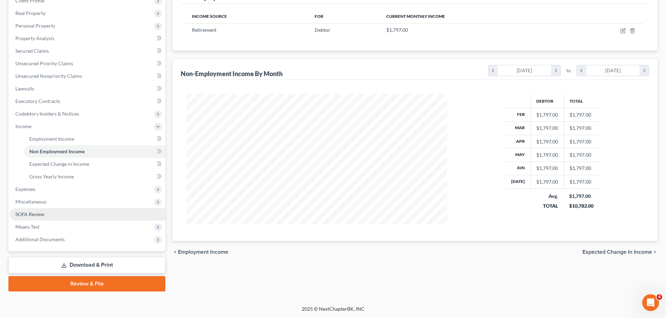
click at [111, 215] on link "SOFA Review" at bounding box center [87, 214] width 155 height 13
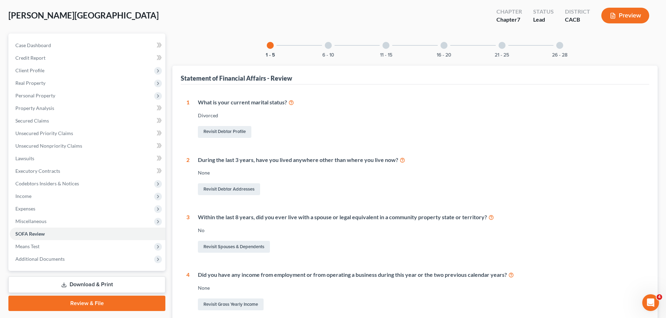
scroll to position [105, 0]
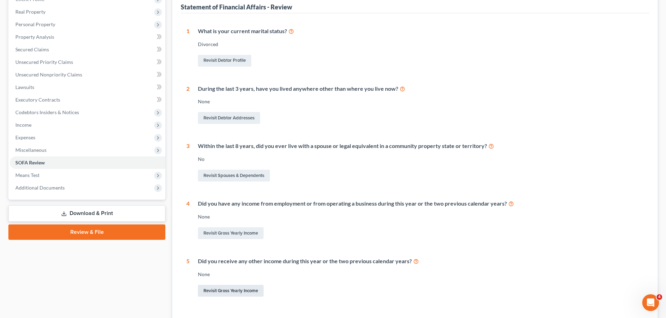
click at [235, 294] on link "Revisit Gross Yearly Income" at bounding box center [231, 291] width 66 height 12
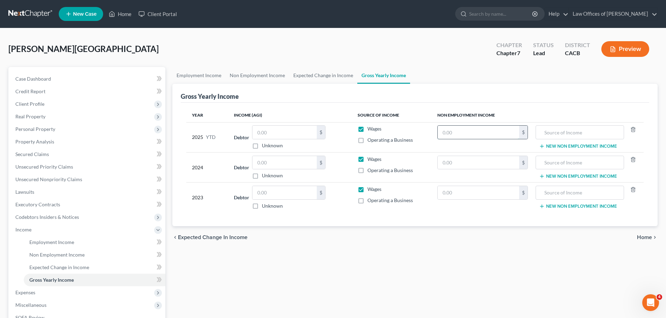
click at [466, 136] on input "text" at bounding box center [477, 132] width 81 height 13
paste input "14,376"
type input "14,376"
click at [546, 136] on input "text" at bounding box center [579, 132] width 80 height 13
type input "Retirement Benefits"
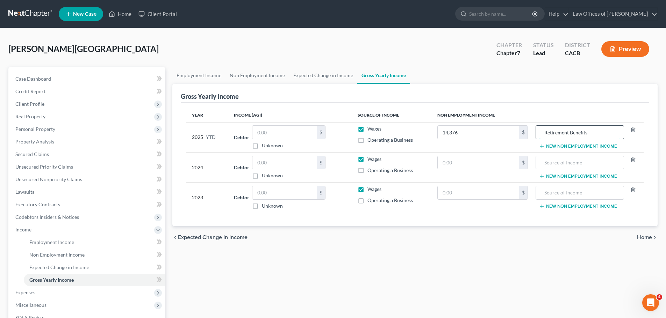
drag, startPoint x: 595, startPoint y: 131, endPoint x: 540, endPoint y: 133, distance: 54.9
click at [540, 133] on input "Retirement Benefits" at bounding box center [579, 132] width 80 height 13
click at [559, 164] on input "text" at bounding box center [579, 162] width 80 height 13
paste input "Retirement Benefits"
click at [558, 194] on input "text" at bounding box center [579, 192] width 80 height 13
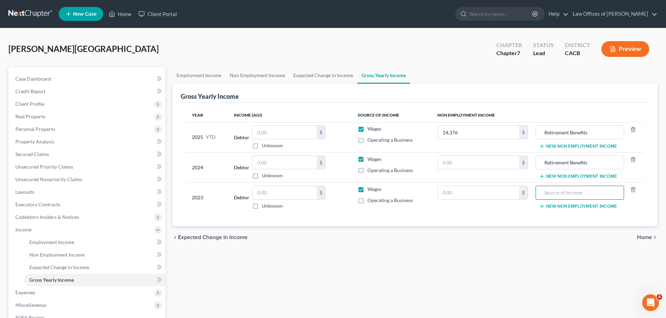
paste input "Retirement Benefits"
click at [479, 192] on input "text" at bounding box center [477, 192] width 81 height 13
click at [480, 166] on input "text" at bounding box center [477, 162] width 81 height 13
click at [462, 165] on input "text" at bounding box center [477, 162] width 81 height 13
click at [486, 129] on input "14,376" at bounding box center [477, 132] width 81 height 13
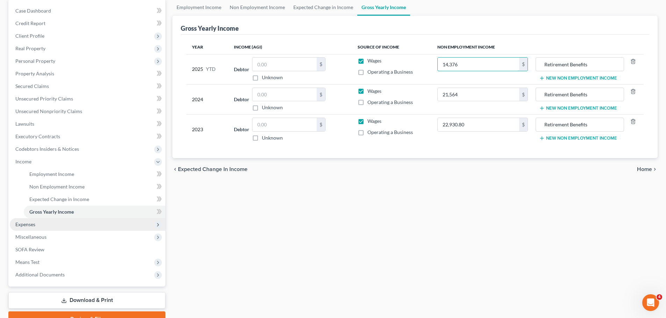
scroll to position [70, 0]
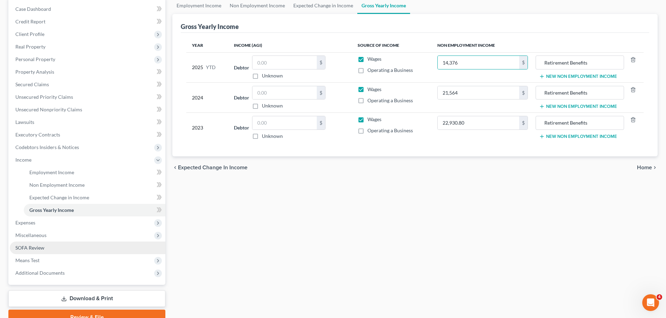
click at [47, 247] on link "SOFA Review" at bounding box center [87, 248] width 155 height 13
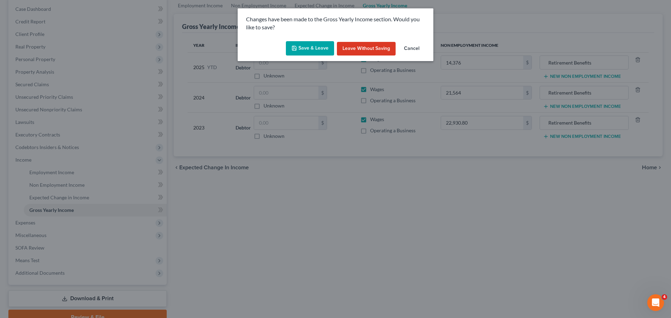
click at [310, 50] on button "Save & Leave" at bounding box center [310, 48] width 48 height 15
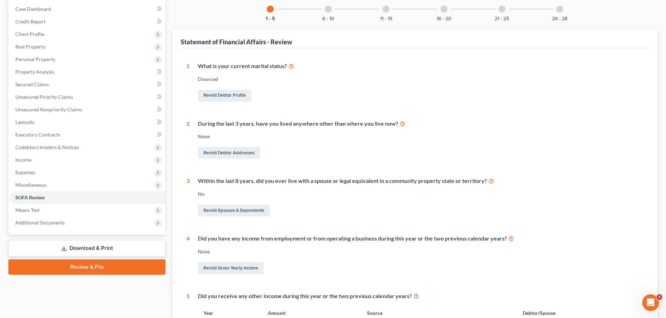
scroll to position [35, 0]
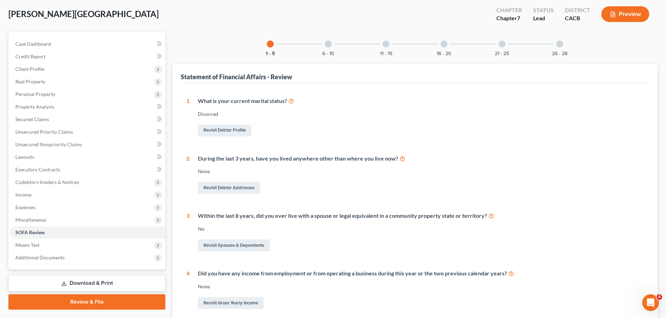
click at [327, 43] on div at bounding box center [328, 44] width 7 height 7
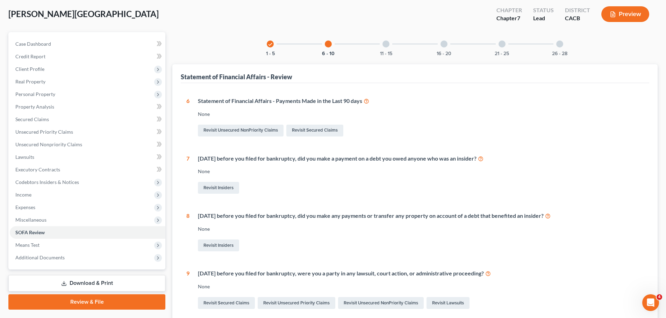
click at [385, 43] on div at bounding box center [385, 44] width 7 height 7
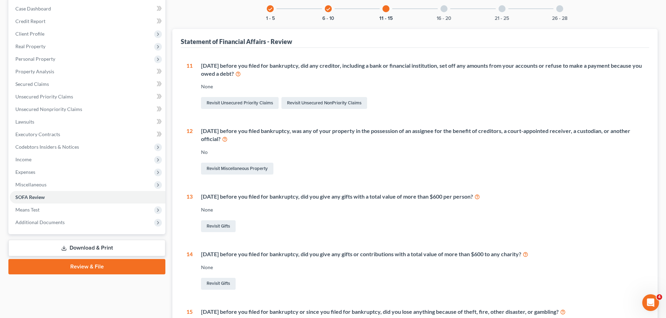
scroll to position [70, 0]
click at [444, 9] on div at bounding box center [443, 9] width 7 height 7
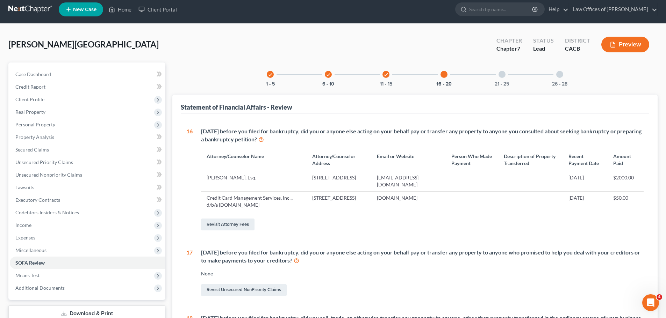
scroll to position [0, 0]
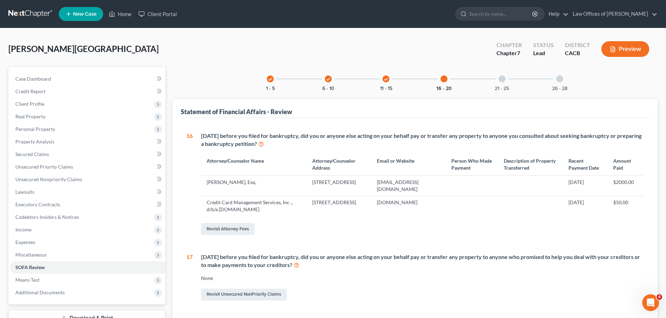
click at [500, 76] on div at bounding box center [501, 78] width 7 height 7
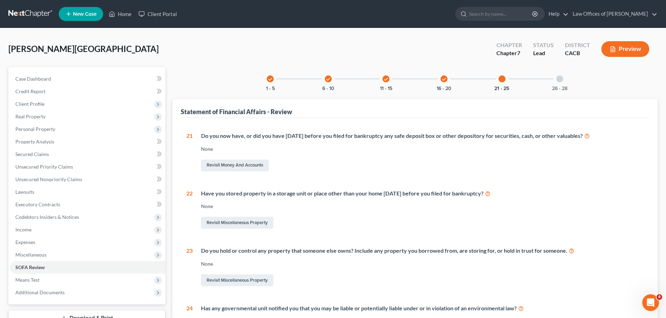
click at [561, 78] on div at bounding box center [559, 78] width 7 height 7
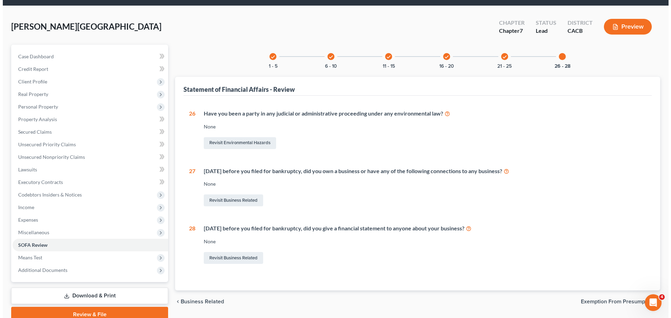
scroll to position [35, 0]
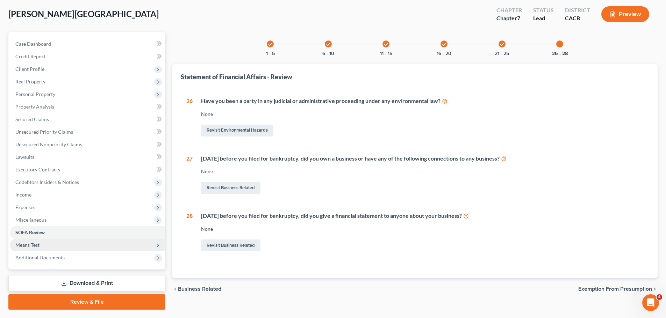
click at [66, 242] on span "Means Test" at bounding box center [87, 245] width 155 height 13
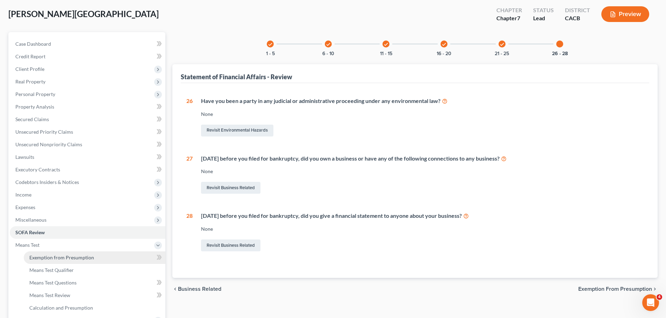
click at [62, 255] on span "Exemption from Presumption" at bounding box center [61, 258] width 65 height 6
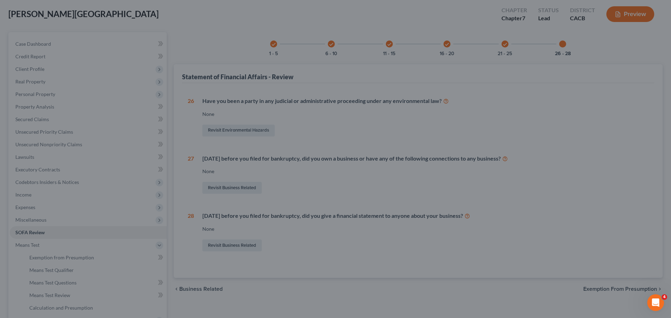
click at [80, 78] on div at bounding box center [335, 159] width 671 height 318
click at [97, 194] on div at bounding box center [335, 159] width 671 height 318
click at [564, 43] on div at bounding box center [335, 159] width 671 height 318
click at [637, 18] on div at bounding box center [335, 159] width 671 height 318
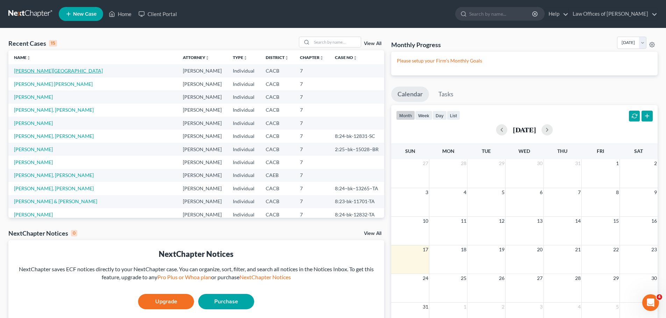
click at [37, 72] on link "[PERSON_NAME][GEOGRAPHIC_DATA]" at bounding box center [58, 71] width 89 height 6
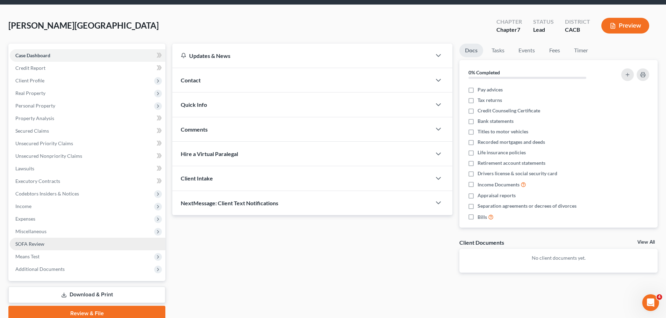
scroll to position [53, 0]
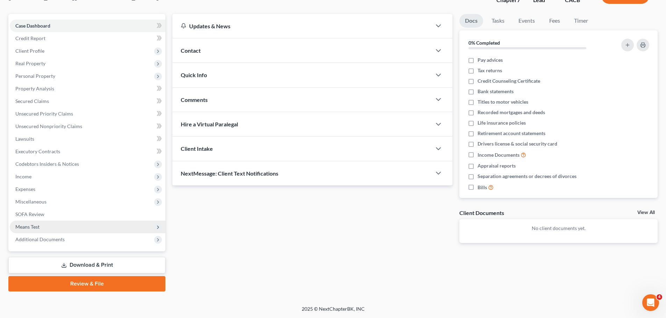
click at [72, 229] on span "Means Test" at bounding box center [87, 227] width 155 height 13
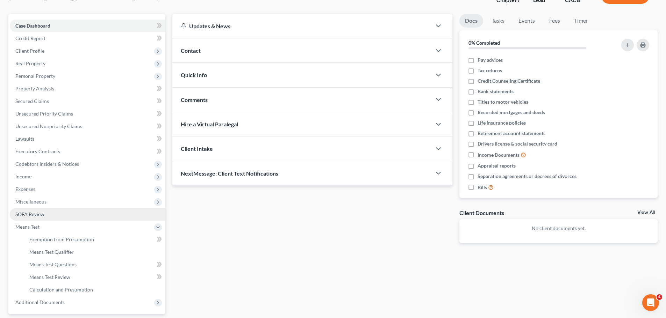
click at [58, 216] on link "SOFA Review" at bounding box center [87, 214] width 155 height 13
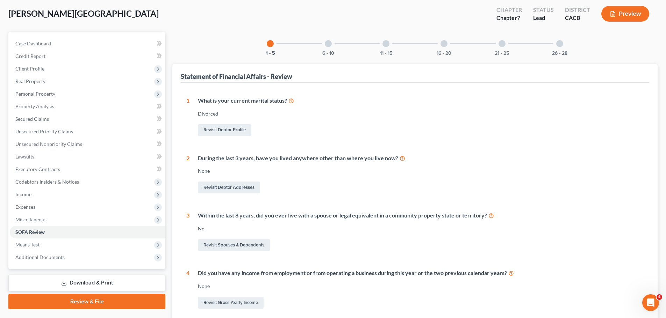
scroll to position [35, 0]
click at [329, 43] on div at bounding box center [328, 44] width 7 height 7
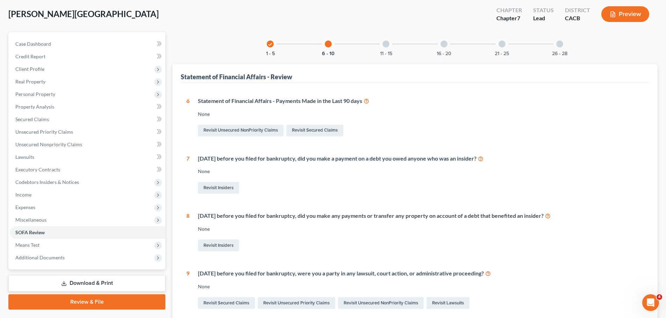
click at [385, 45] on div at bounding box center [385, 44] width 7 height 7
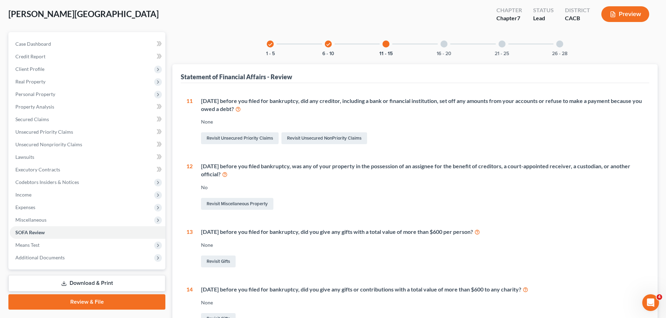
click at [444, 43] on div at bounding box center [443, 44] width 7 height 7
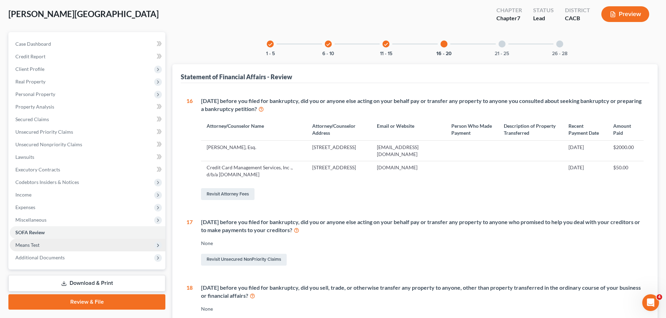
click at [42, 246] on span "Means Test" at bounding box center [87, 245] width 155 height 13
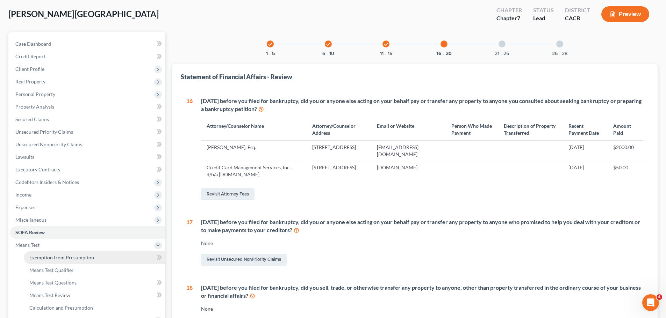
click at [42, 256] on span "Exemption from Presumption" at bounding box center [61, 258] width 65 height 6
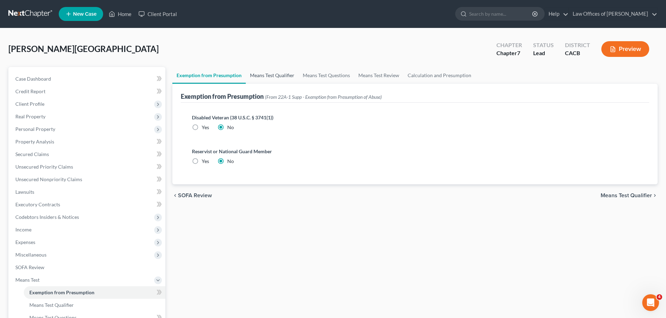
click at [262, 79] on link "Means Test Qualifier" at bounding box center [272, 75] width 53 height 17
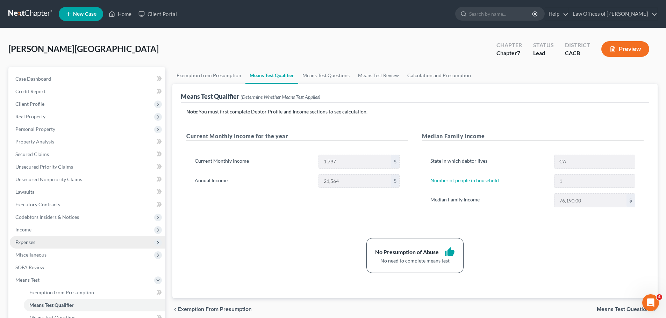
click at [53, 240] on span "Expenses" at bounding box center [87, 242] width 155 height 13
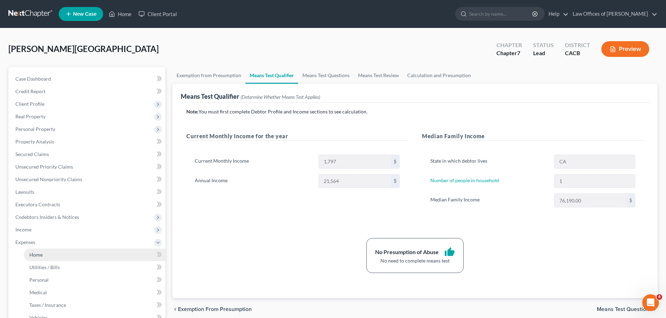
click at [54, 252] on link "Home" at bounding box center [95, 255] width 142 height 13
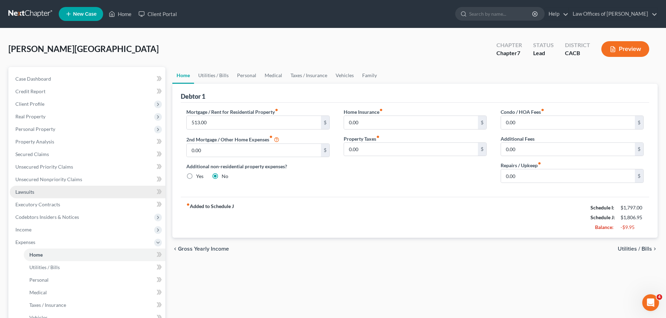
click at [71, 195] on link "Lawsuits" at bounding box center [87, 192] width 155 height 13
